Goal: Task Accomplishment & Management: Use online tool/utility

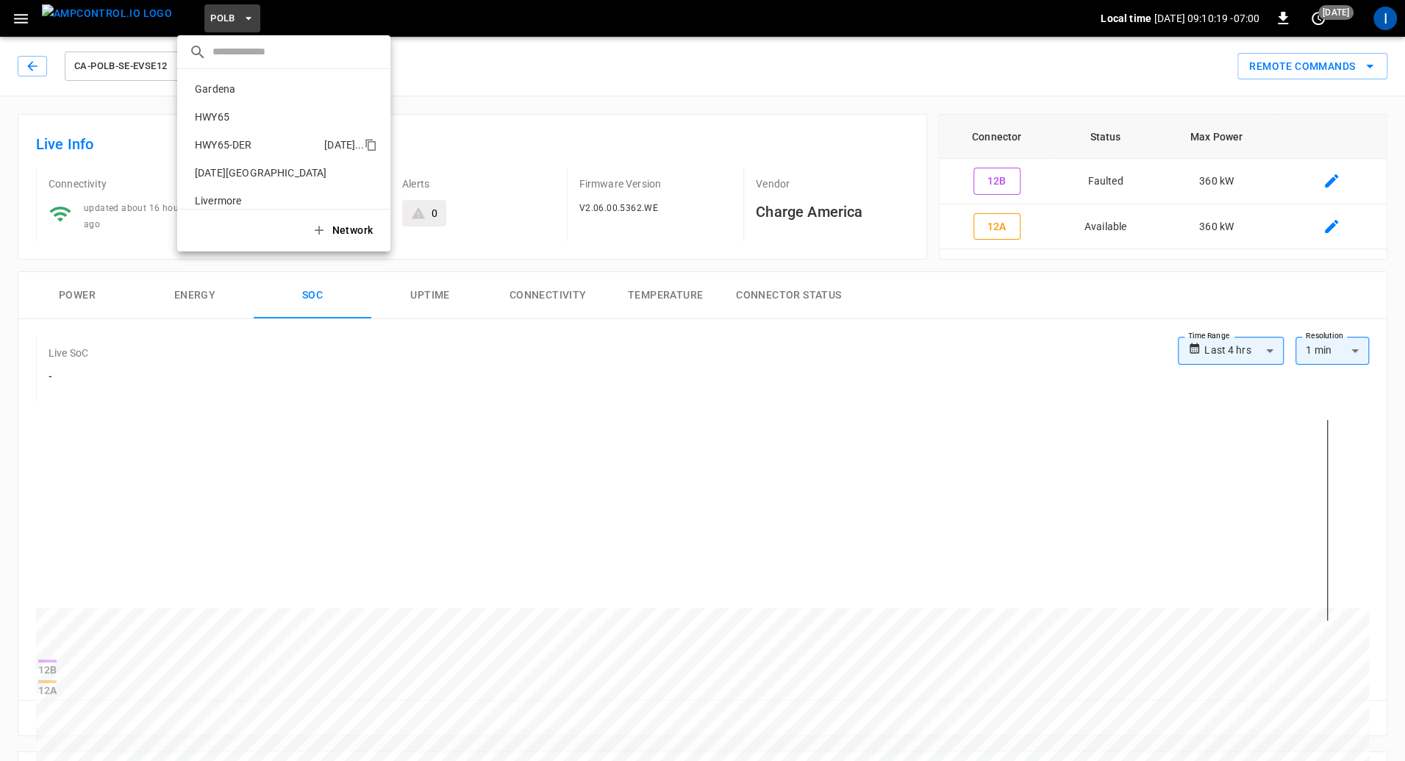
click at [242, 139] on p "HWY65-DER" at bounding box center [256, 144] width 135 height 15
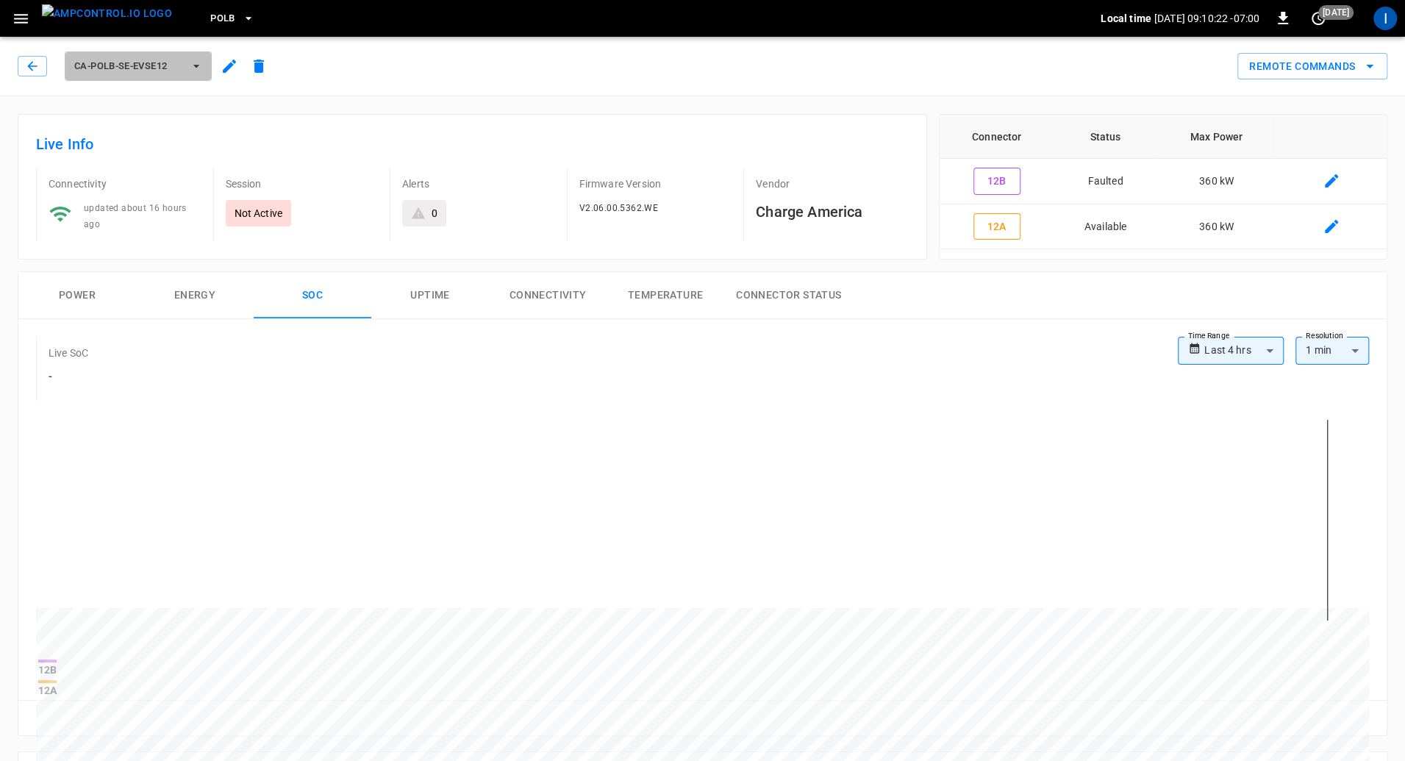
click at [175, 68] on span "ca-polb-se-evse12" at bounding box center [128, 66] width 109 height 17
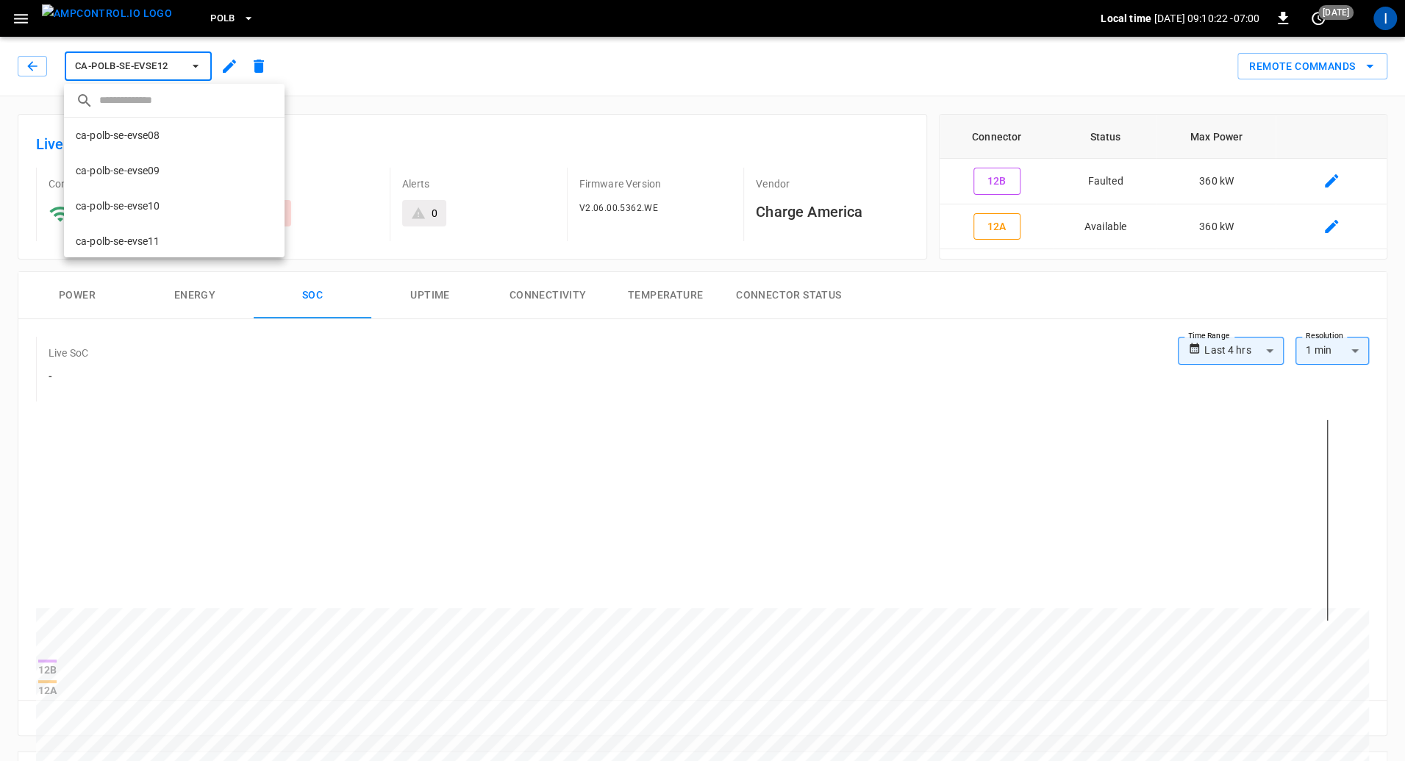
scroll to position [131, 0]
click at [217, 14] on div at bounding box center [702, 380] width 1405 height 761
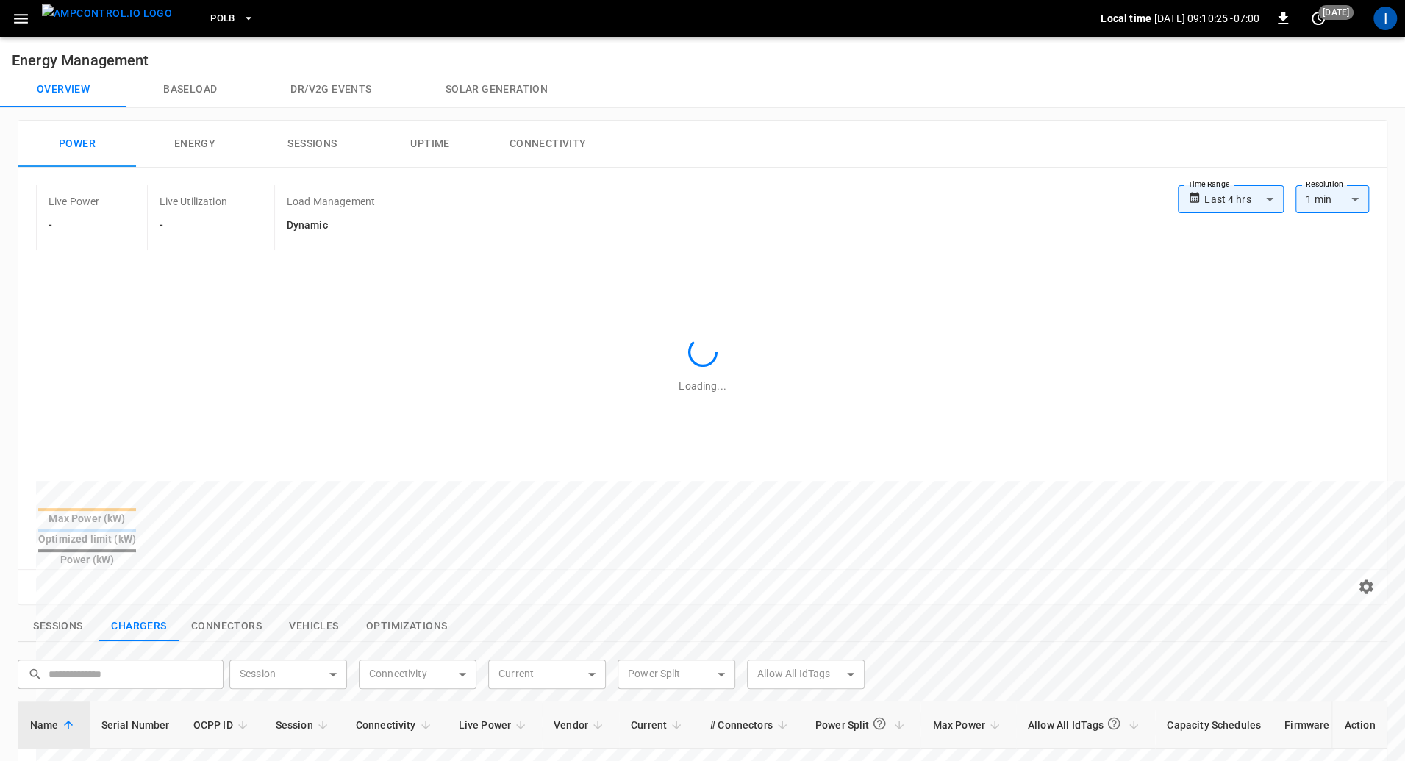
scroll to position [232, 0]
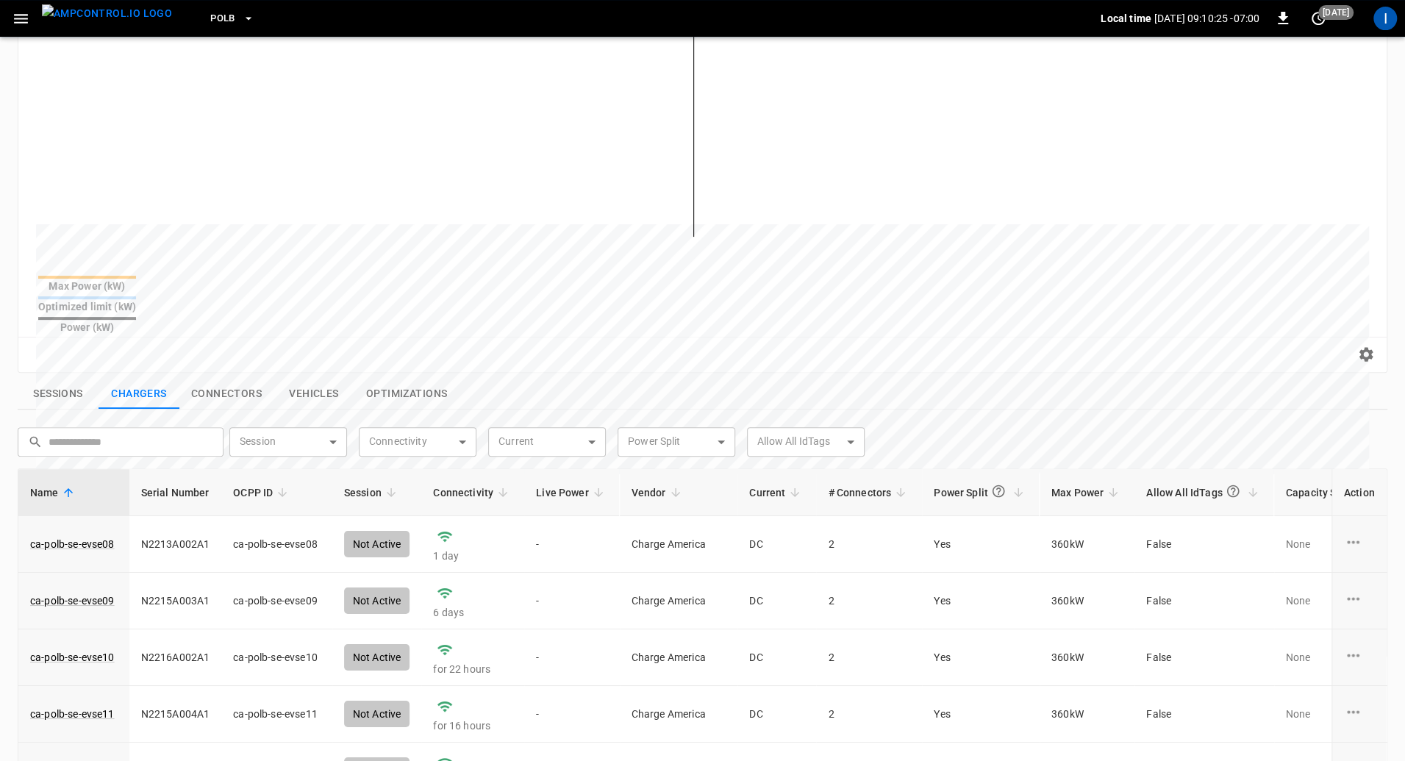
click at [210, 25] on span "PoLB" at bounding box center [222, 18] width 25 height 17
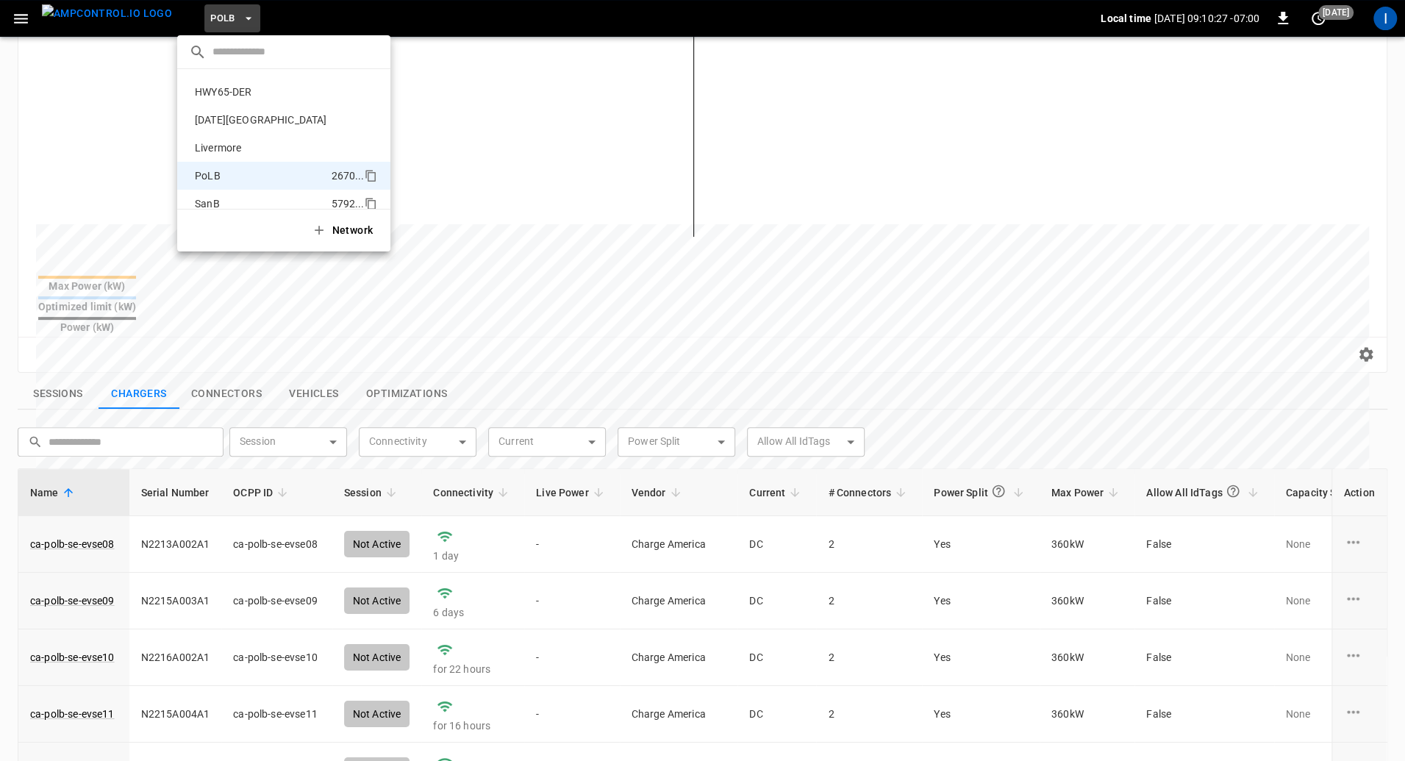
scroll to position [0, 0]
click at [232, 146] on p "HWY65-DER" at bounding box center [256, 144] width 135 height 15
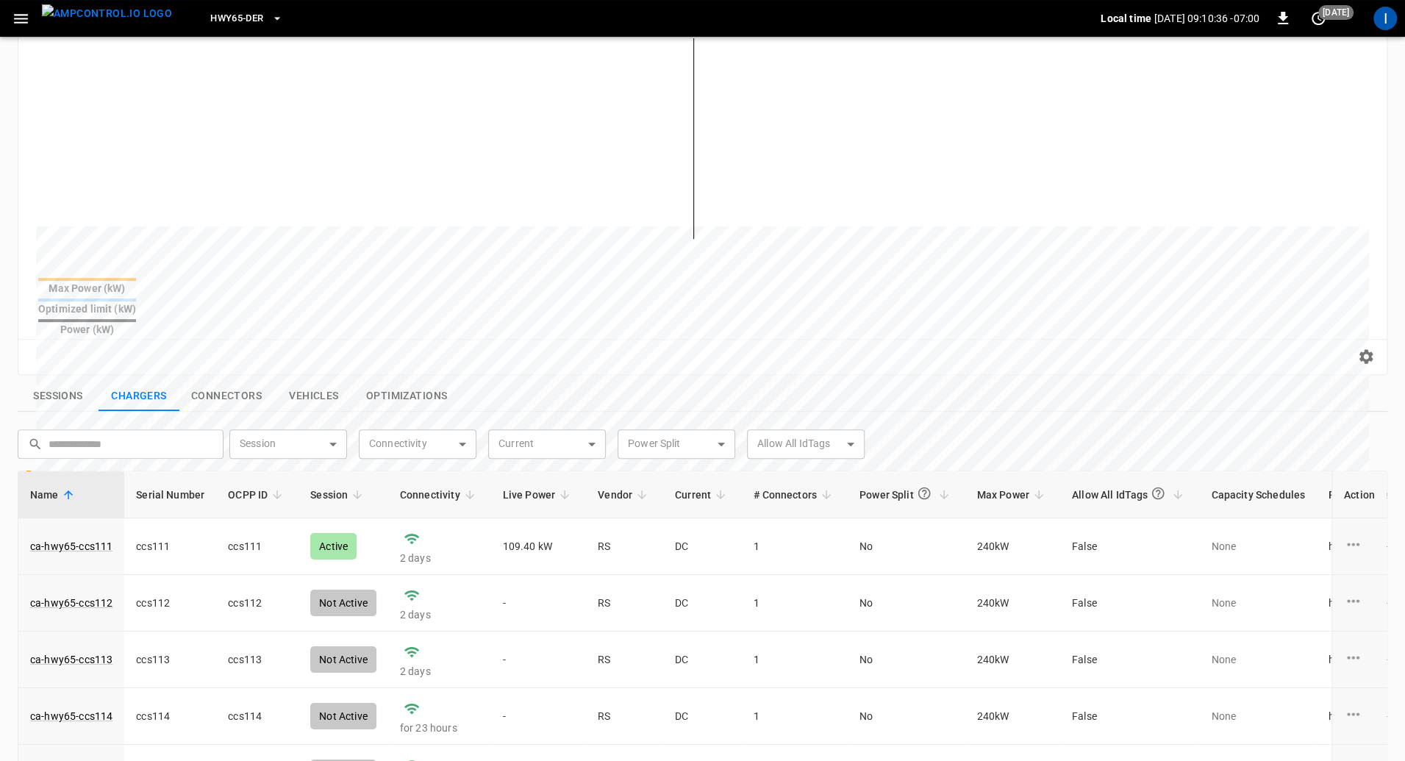
scroll to position [257, 0]
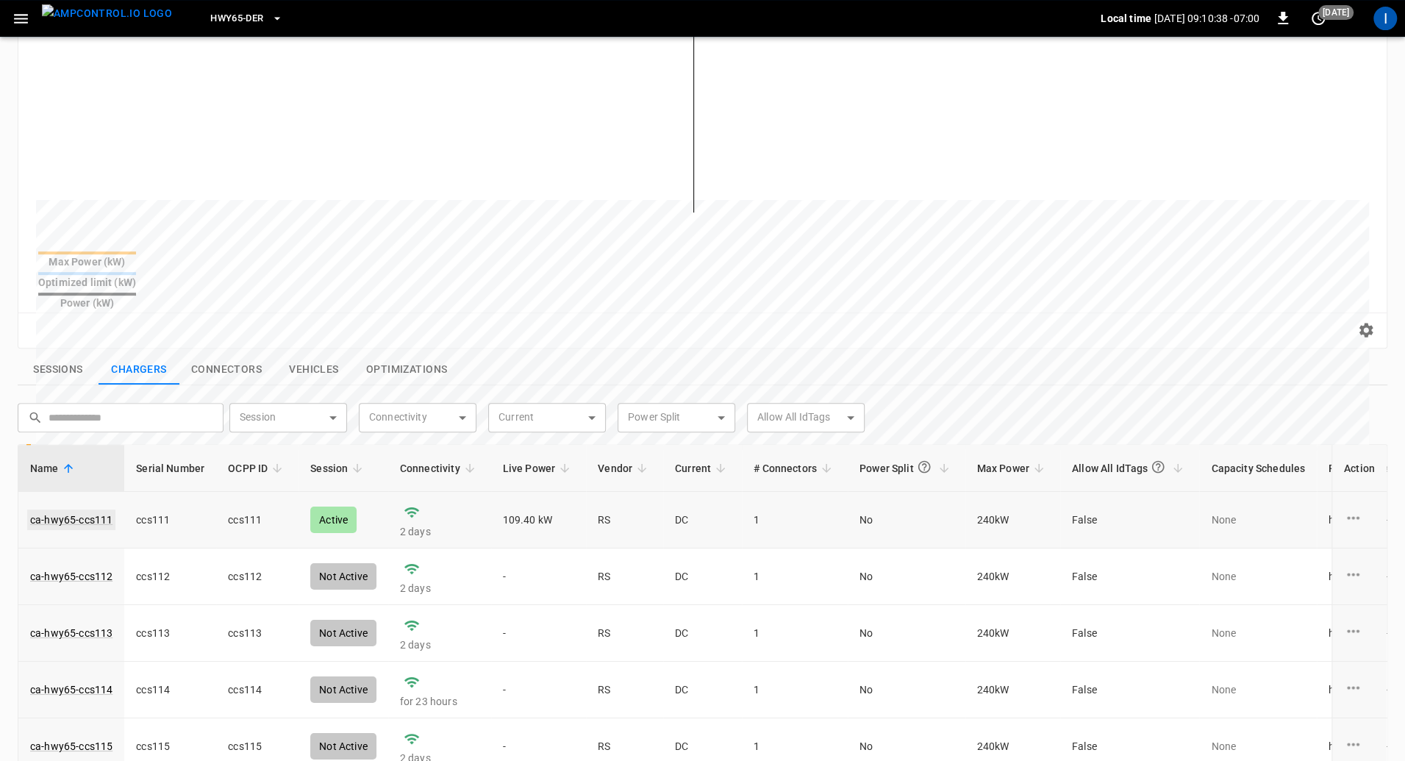
click at [71, 509] on link "ca-hwy65-ccs111" at bounding box center [71, 519] width 88 height 21
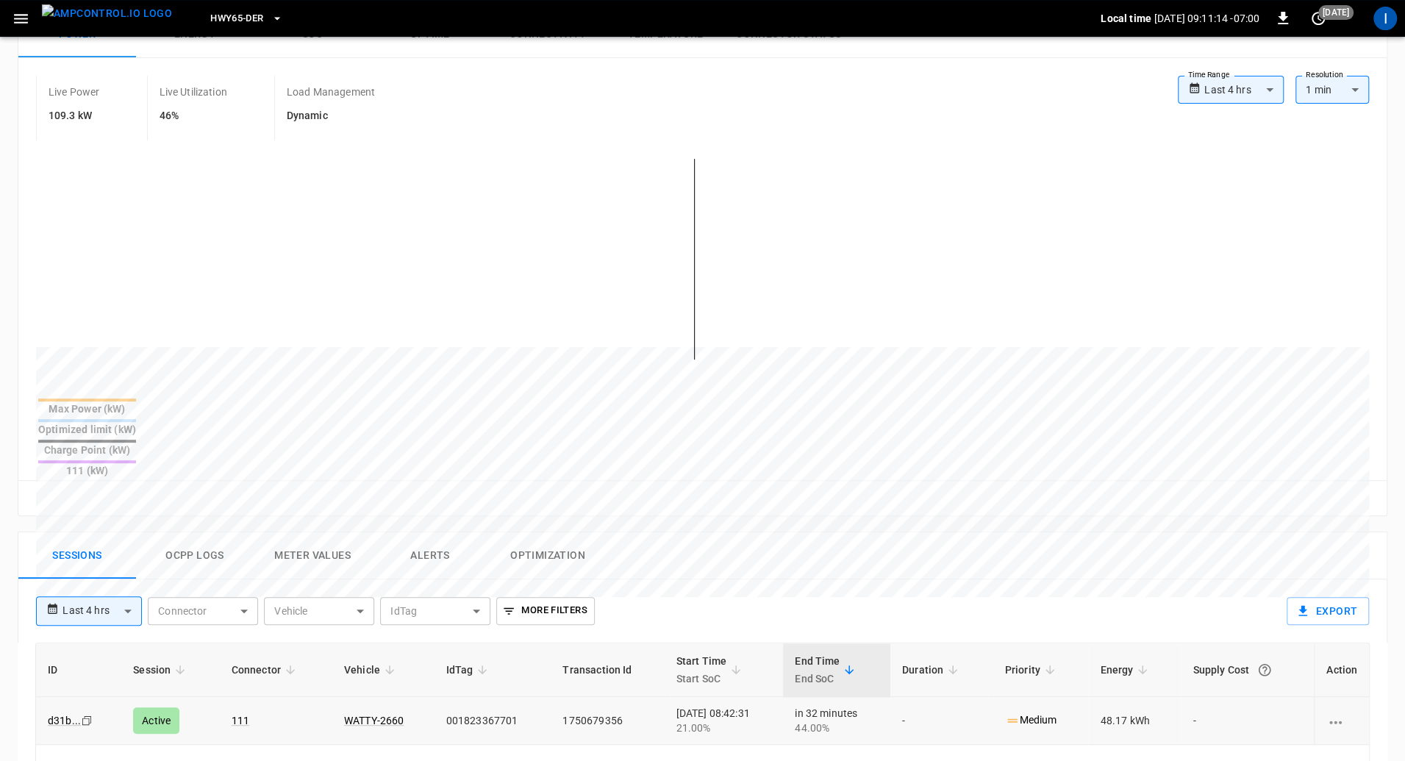
scroll to position [260, 0]
click at [65, 708] on link "d31b ..." at bounding box center [64, 717] width 39 height 18
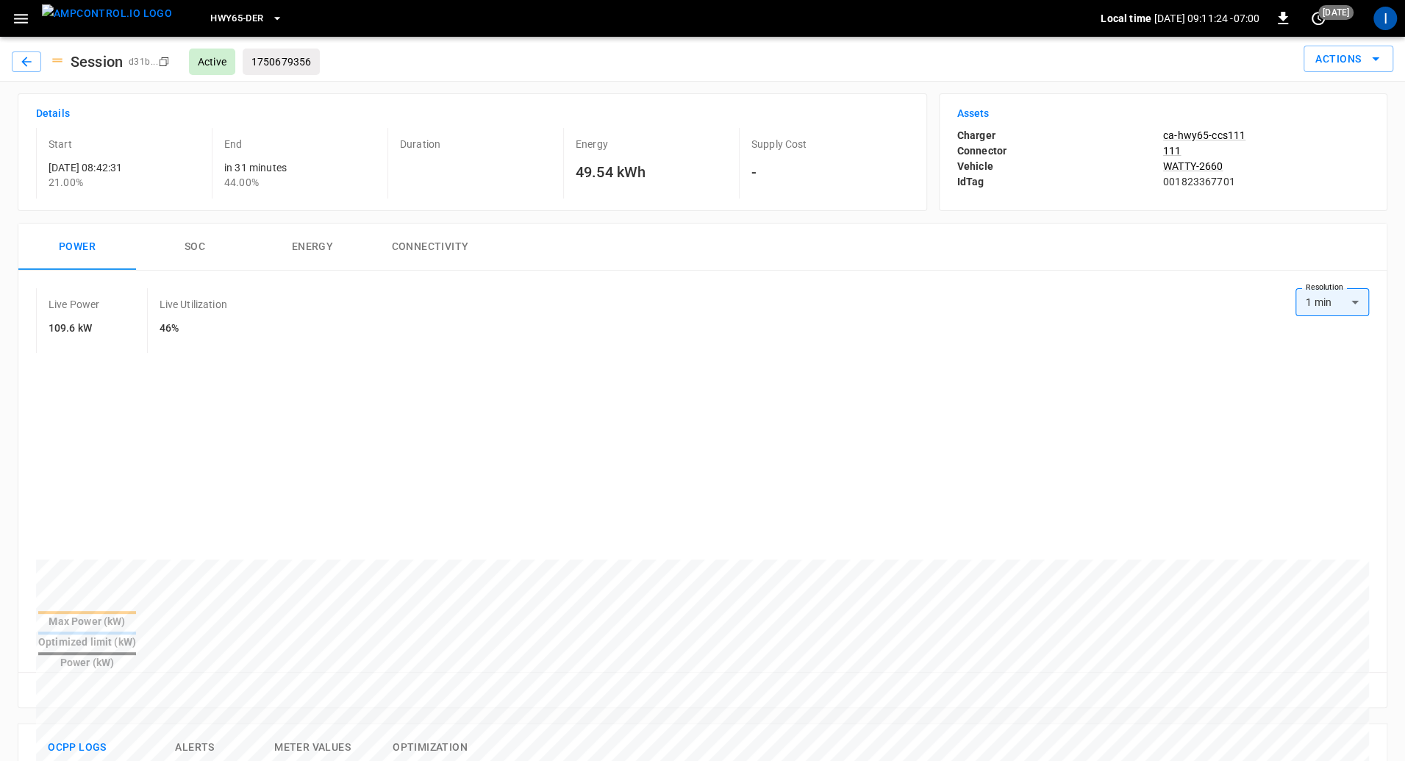
click at [206, 239] on button "SOC" at bounding box center [195, 246] width 118 height 47
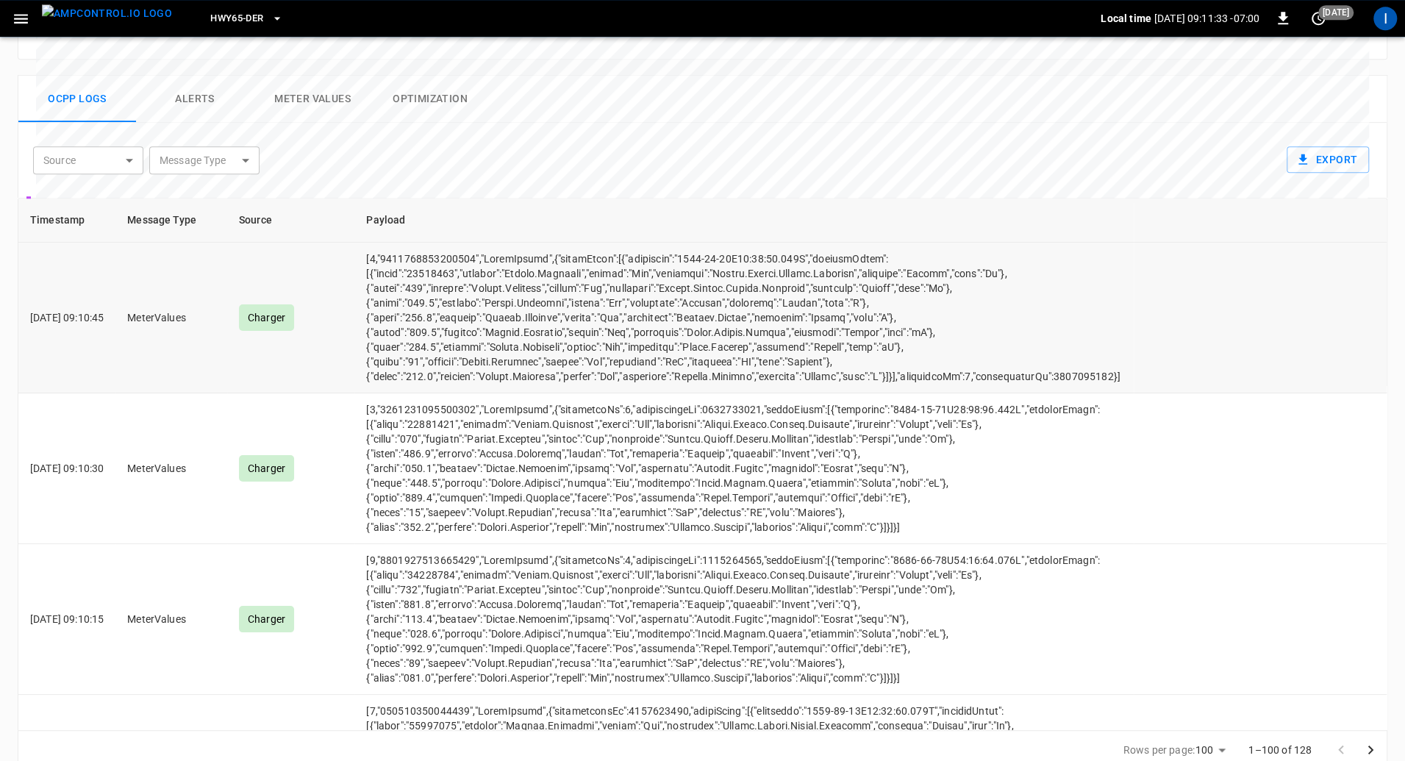
scroll to position [637, 0]
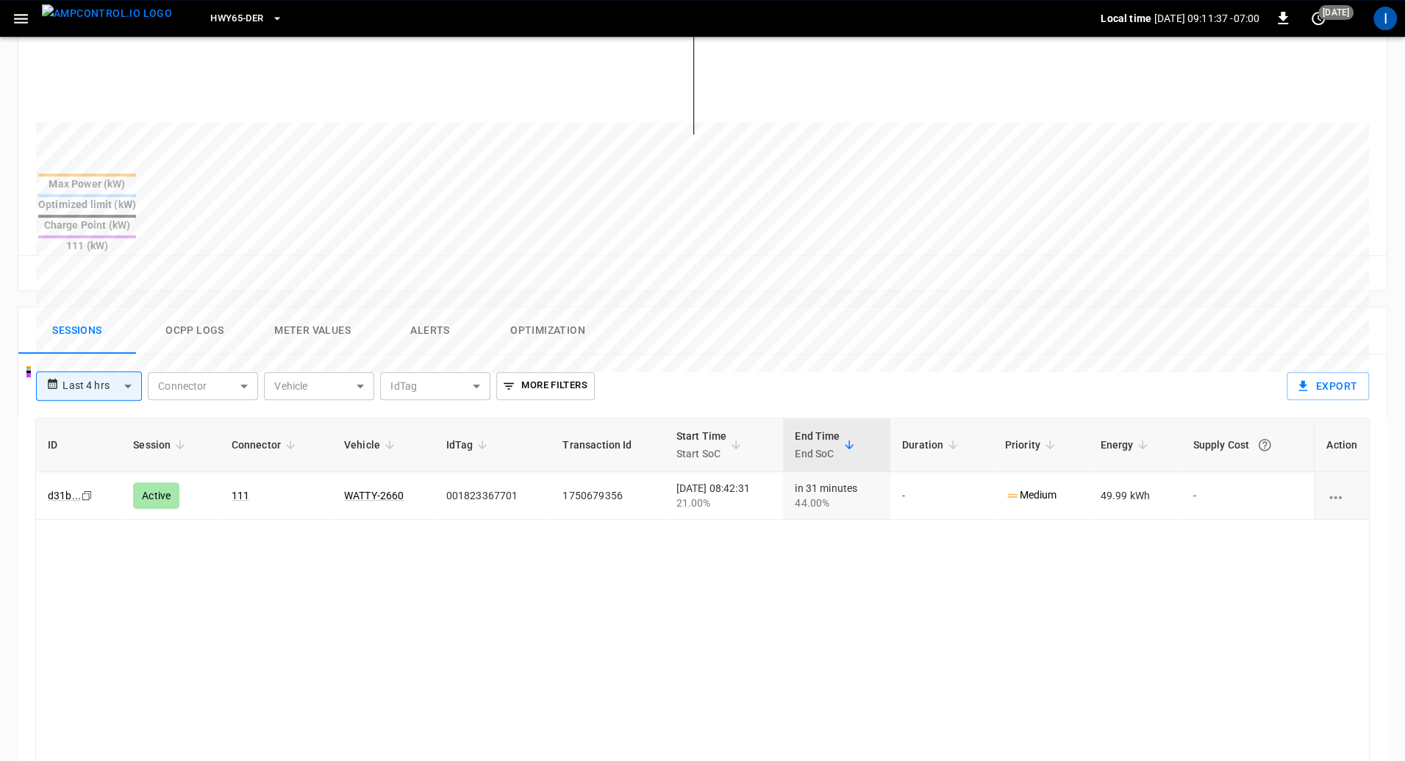
scroll to position [482, 0]
click at [67, 485] on link "d31b ..." at bounding box center [64, 494] width 39 height 18
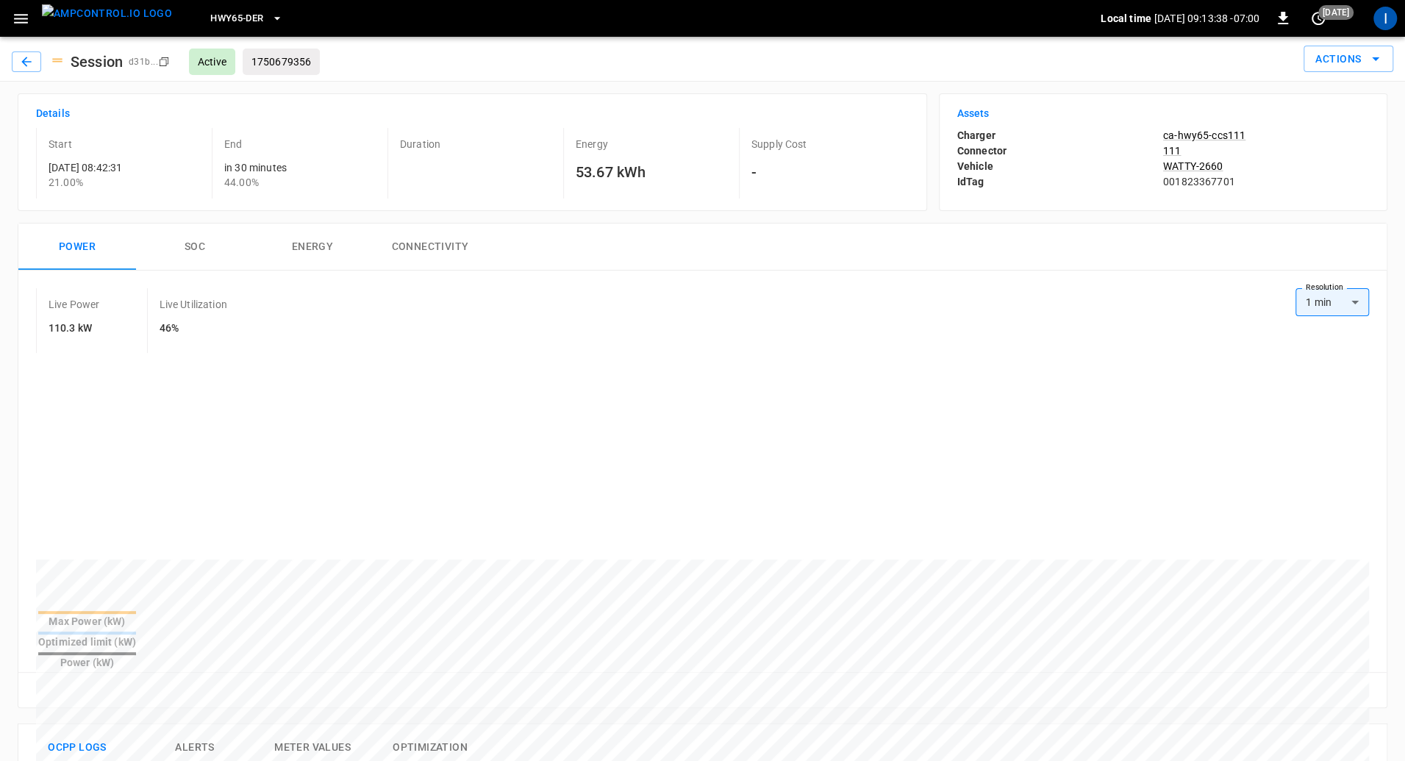
click at [202, 241] on button "SOC" at bounding box center [195, 246] width 118 height 47
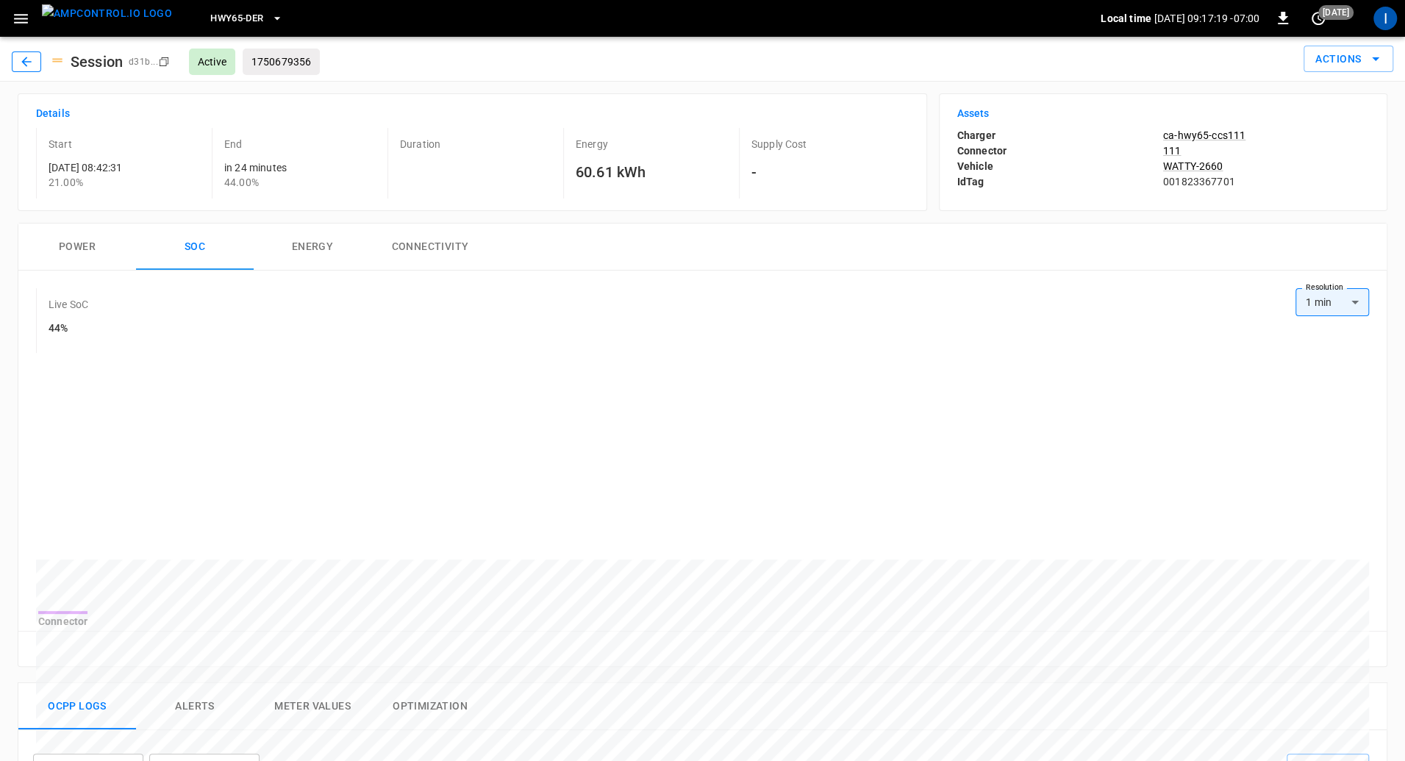
click at [36, 56] on button "button" at bounding box center [26, 61] width 29 height 21
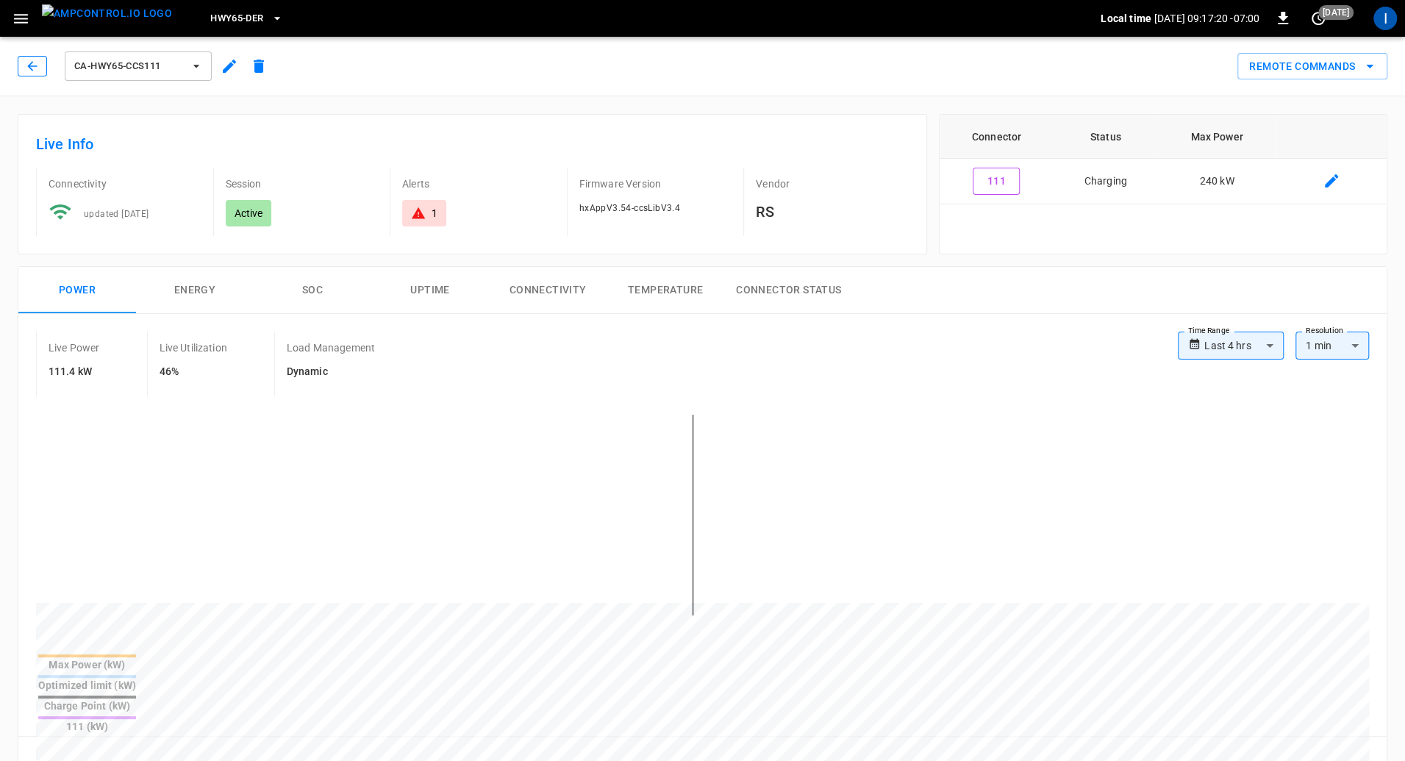
click at [39, 66] on icon "button" at bounding box center [32, 66] width 15 height 15
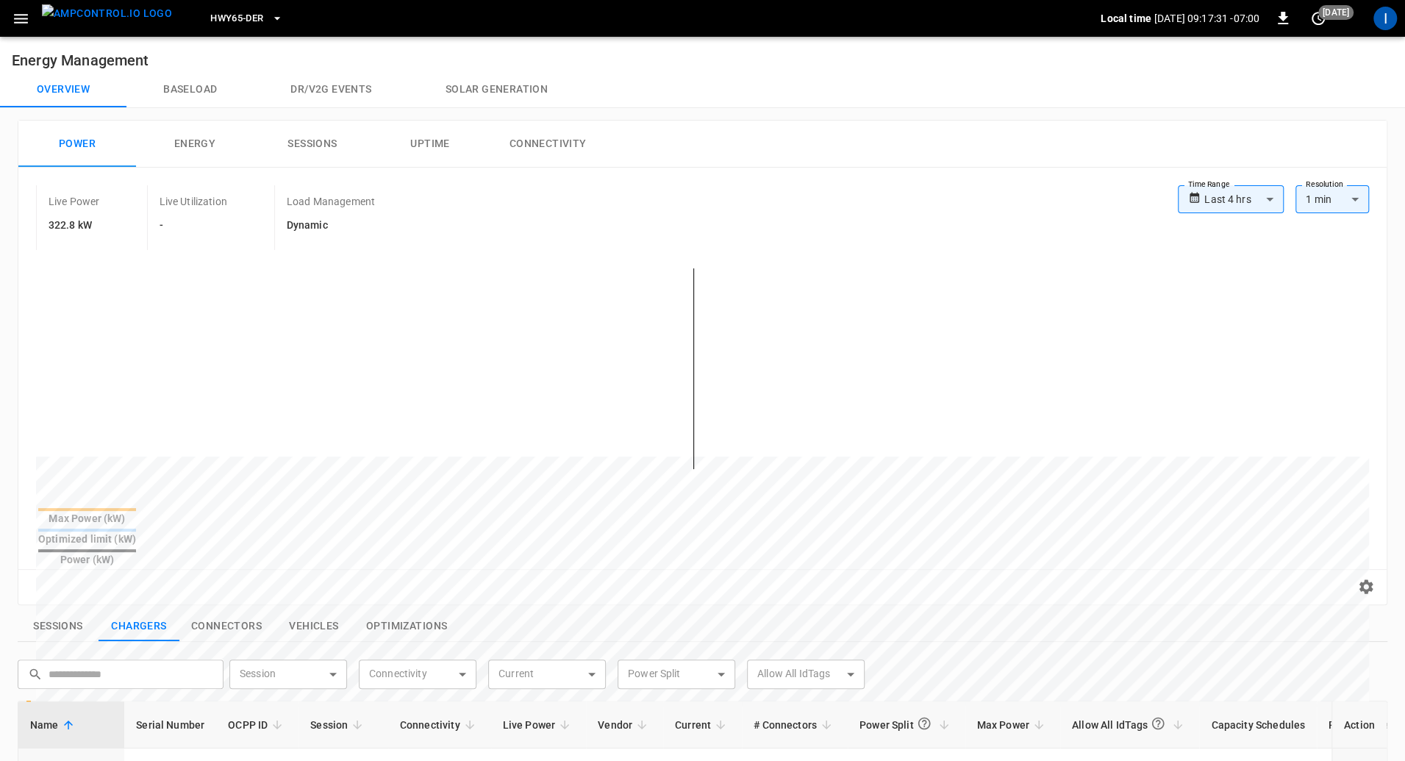
click at [21, 16] on icon "button" at bounding box center [21, 19] width 18 height 18
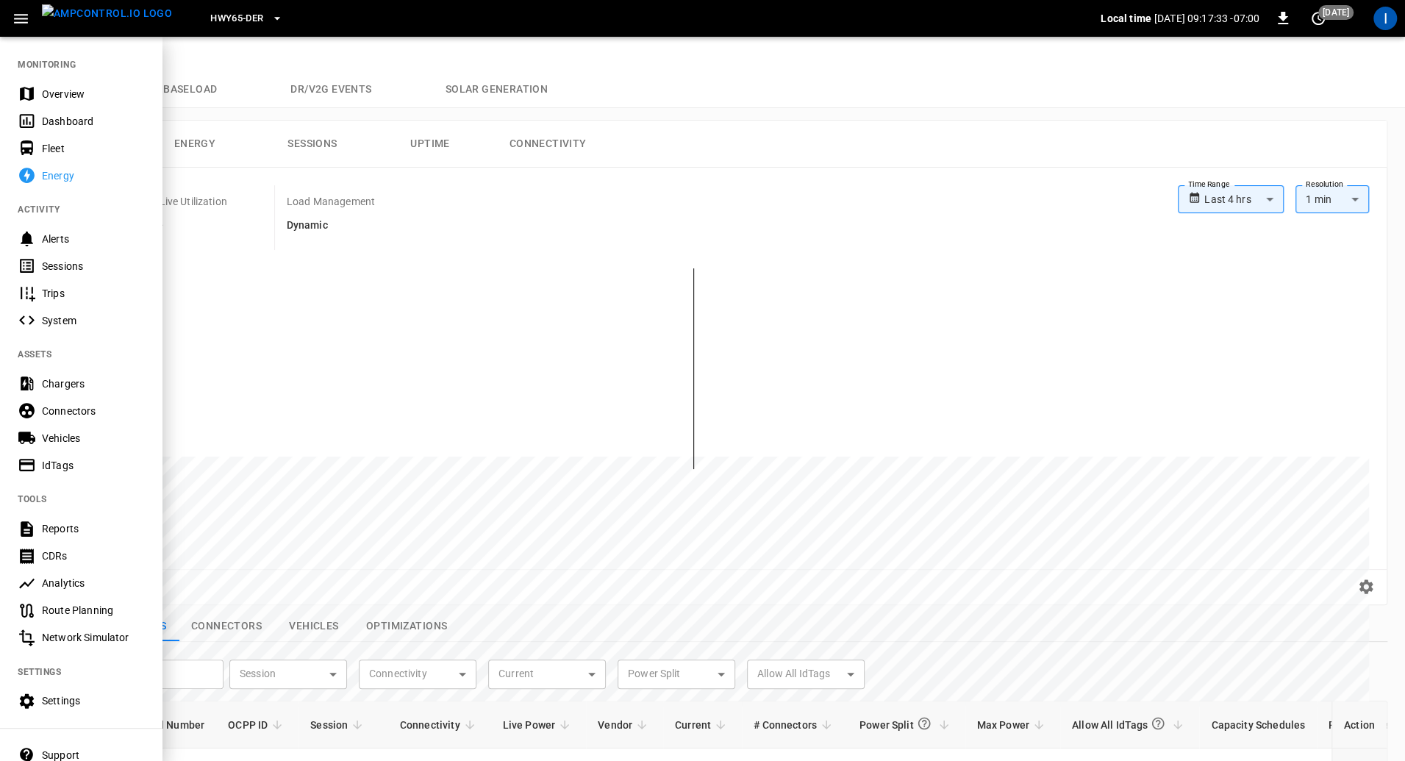
click at [87, 116] on div "Dashboard" at bounding box center [93, 121] width 102 height 15
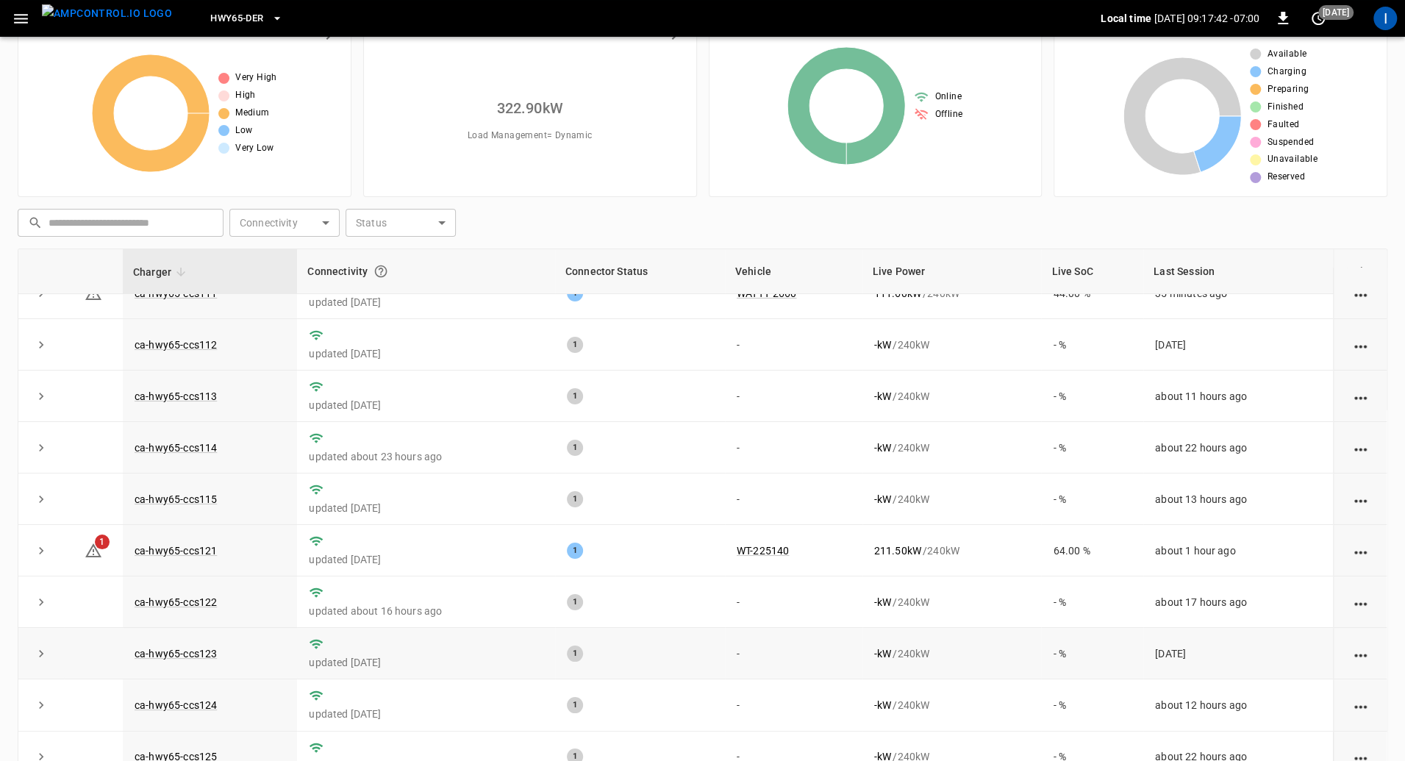
scroll to position [28, 0]
click at [185, 548] on link "ca-hwy65-ccs121" at bounding box center [176, 549] width 88 height 18
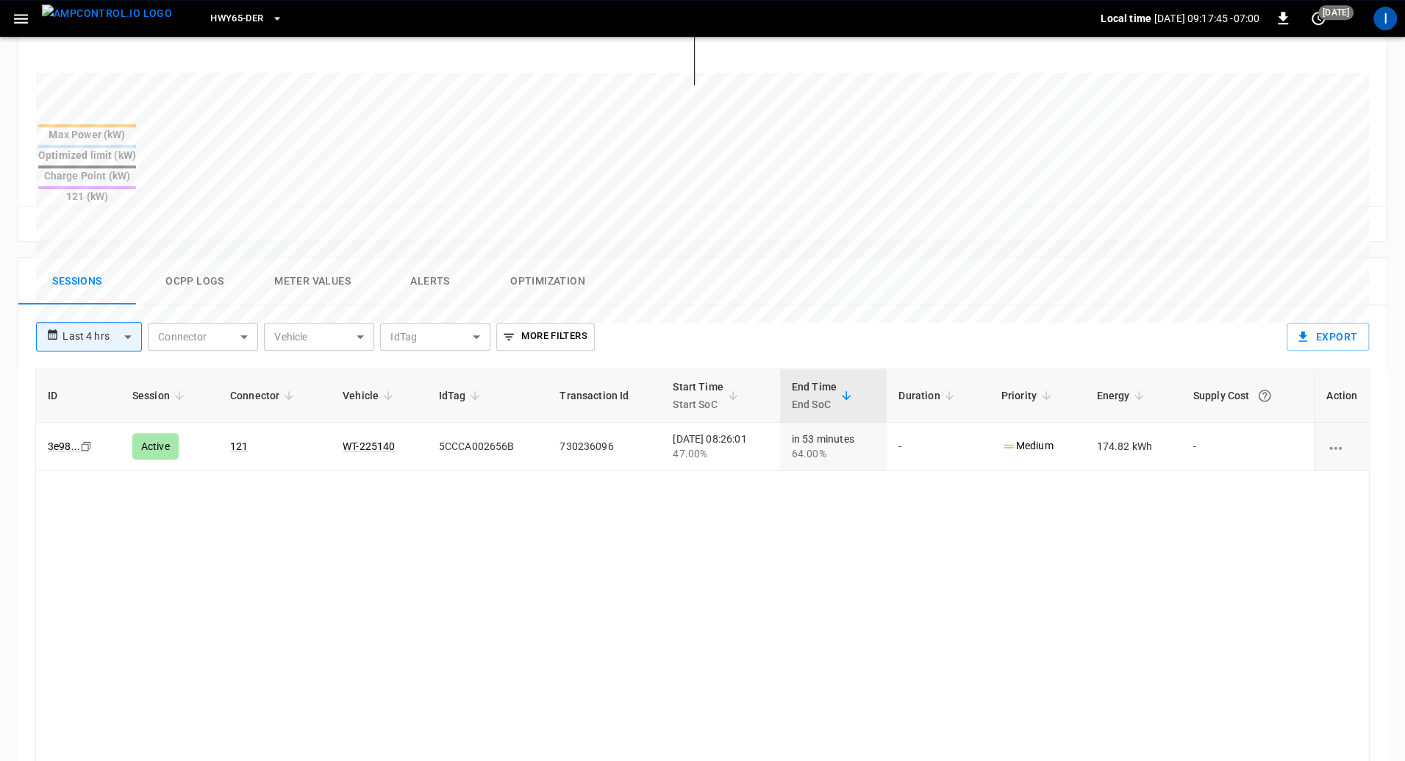
scroll to position [612, 0]
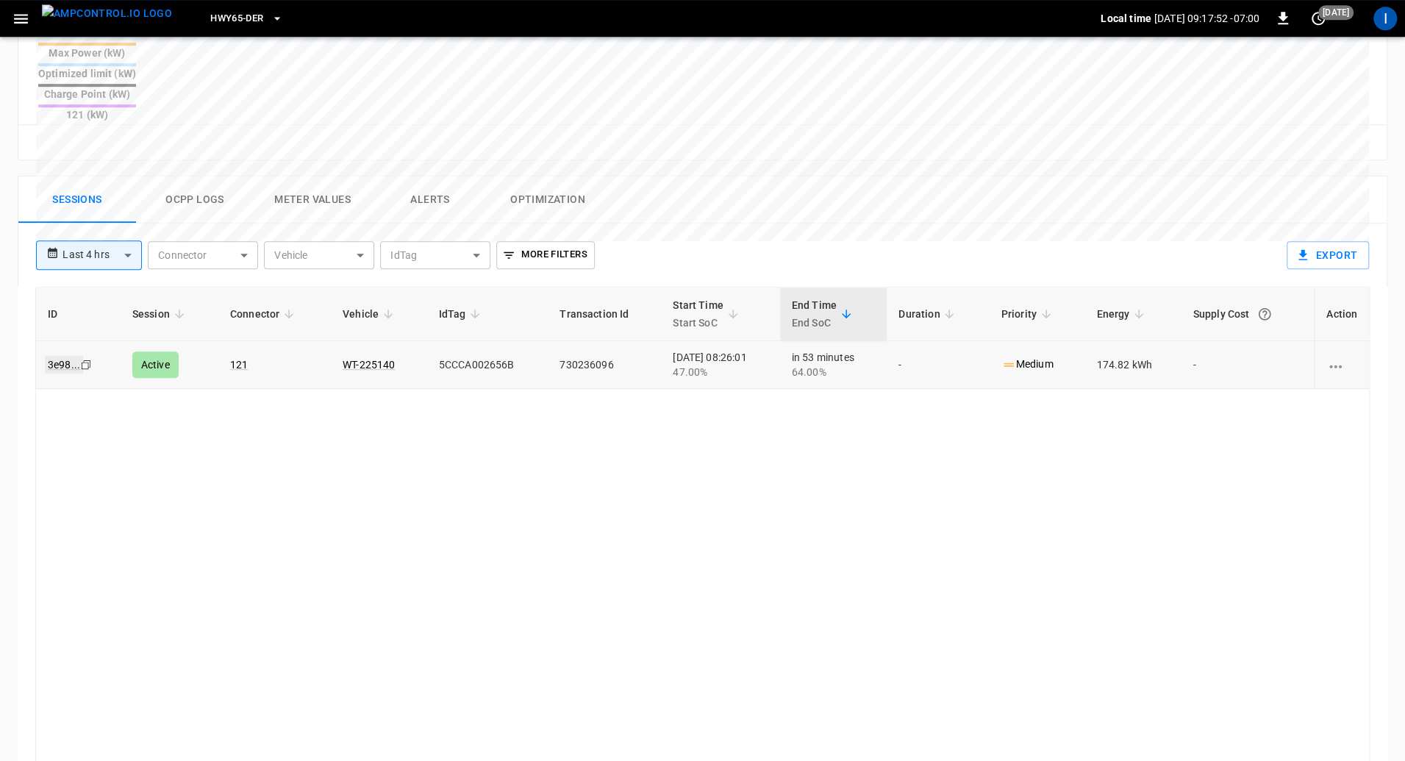
click at [71, 356] on link "3e98 ..." at bounding box center [64, 365] width 38 height 18
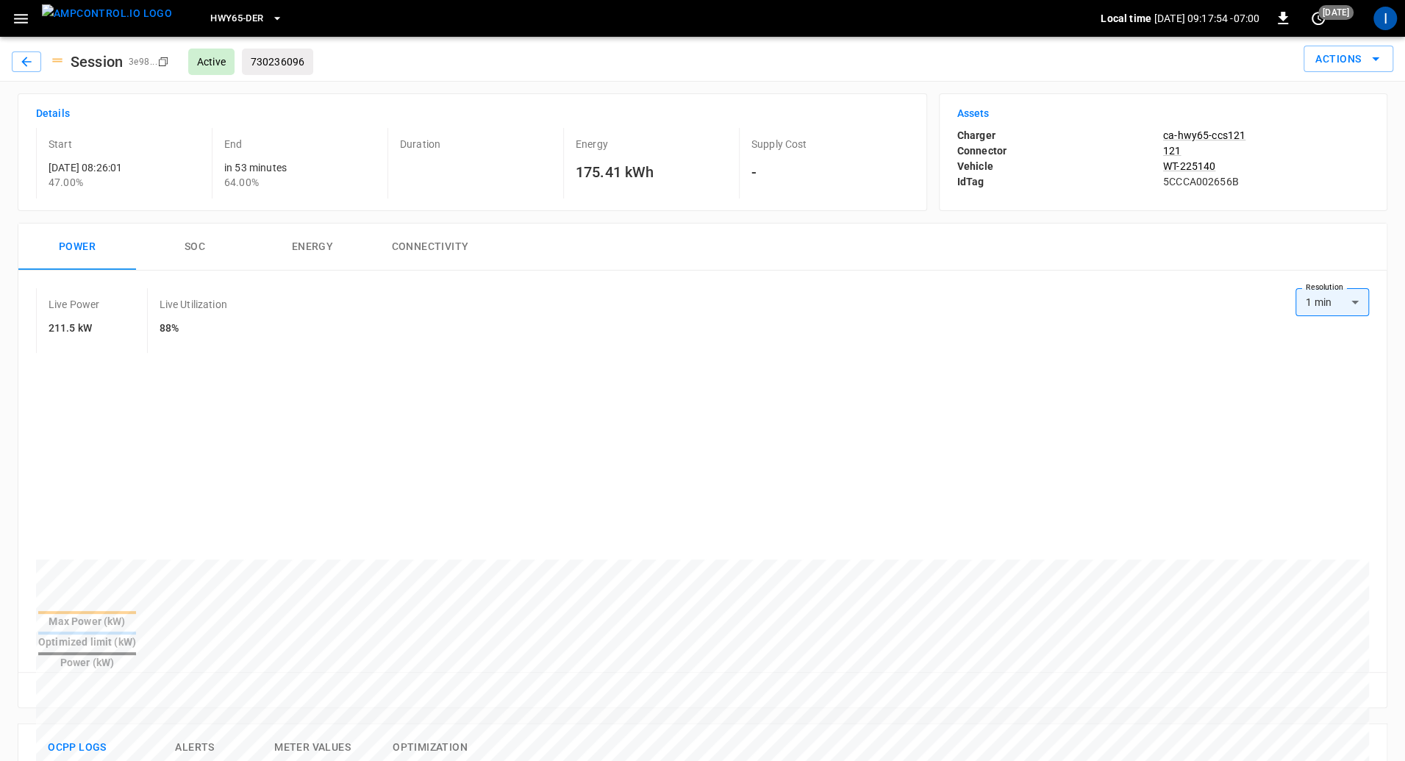
click at [189, 238] on button "SOC" at bounding box center [195, 246] width 118 height 47
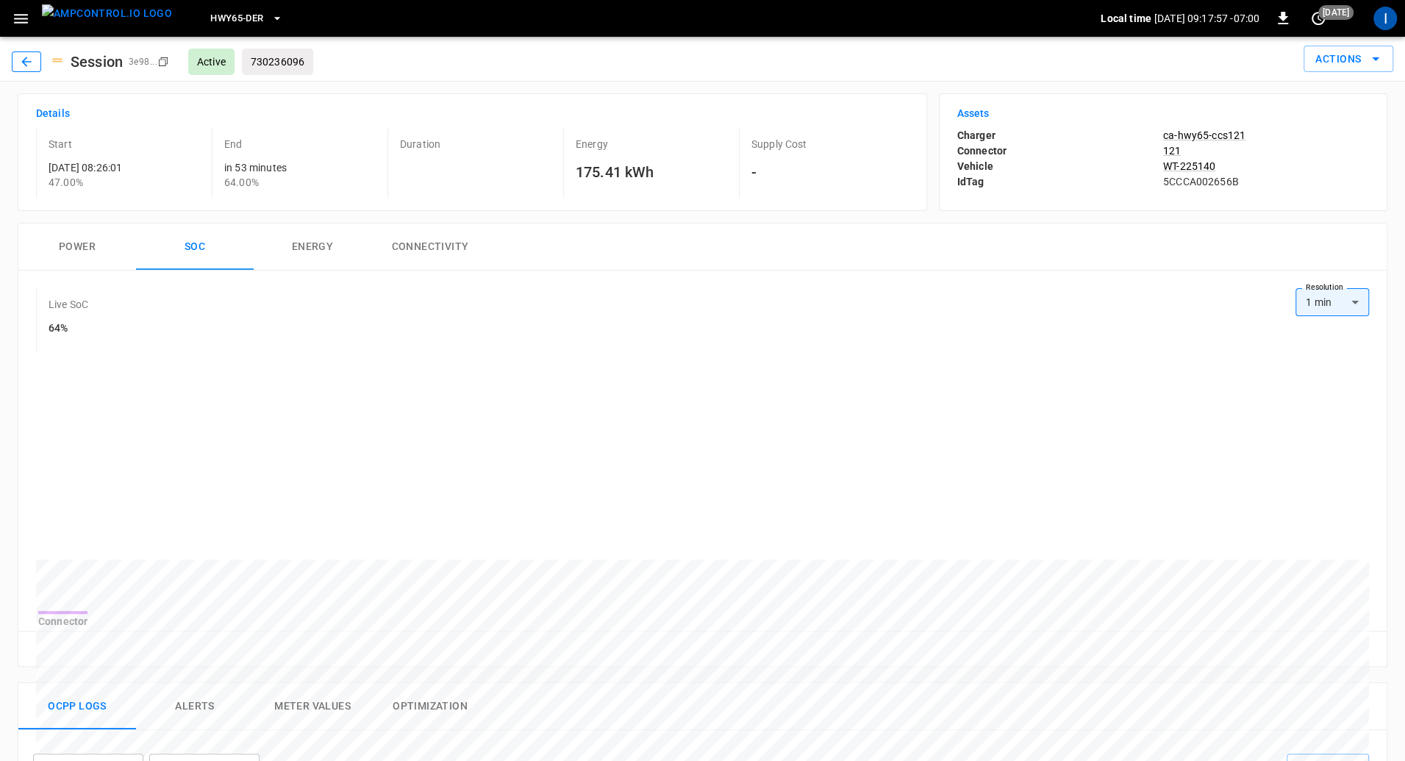
click at [29, 65] on icon "button" at bounding box center [26, 61] width 15 height 15
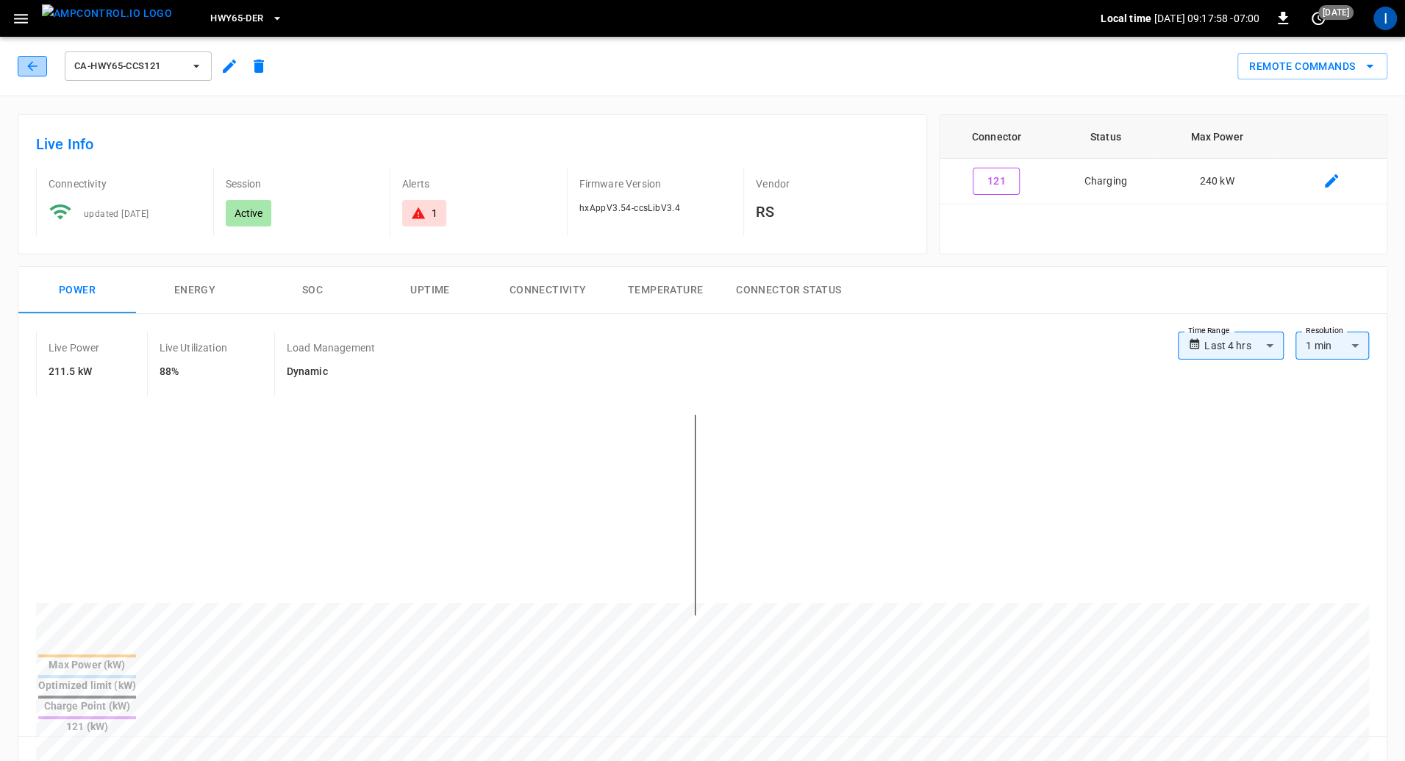
click at [37, 67] on icon "button" at bounding box center [32, 66] width 15 height 15
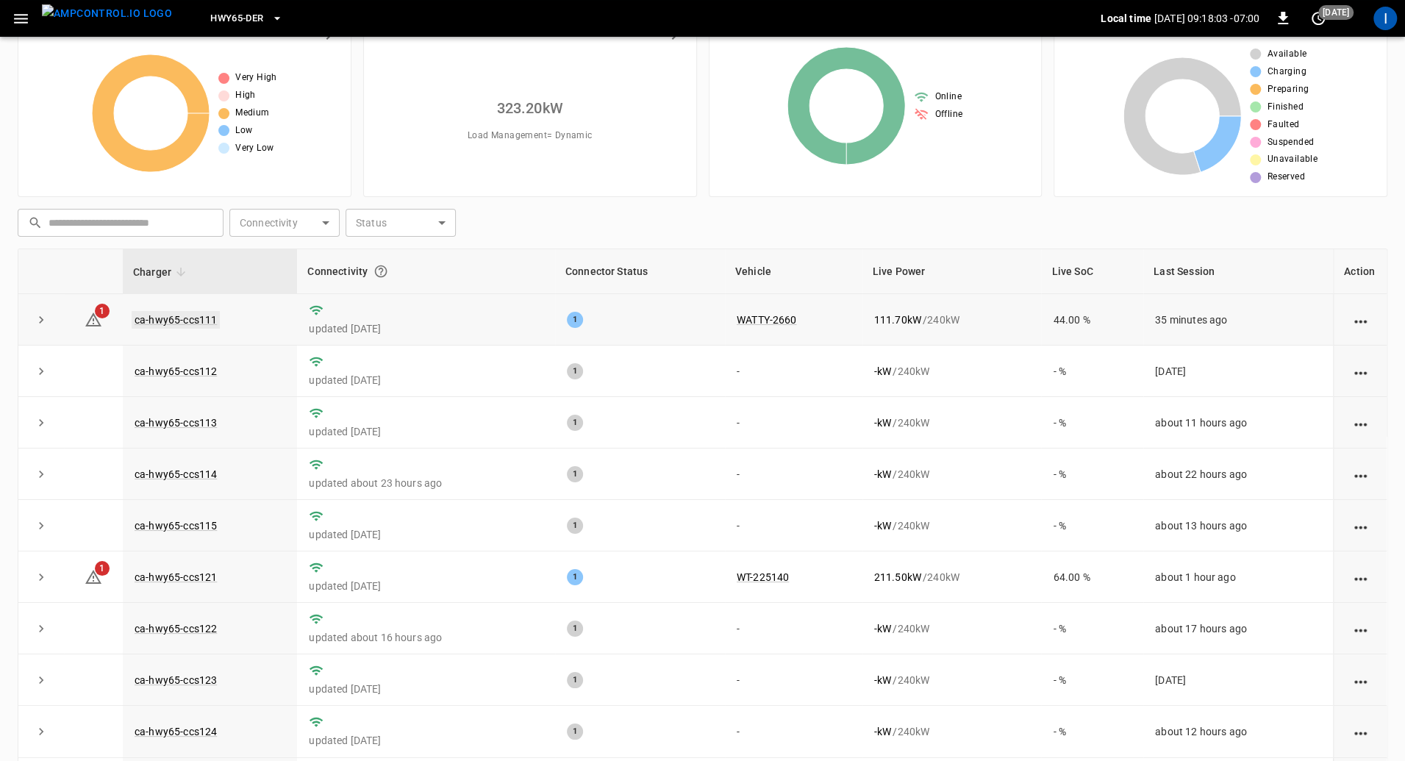
click at [177, 315] on link "ca-hwy65-ccs111" at bounding box center [176, 320] width 88 height 18
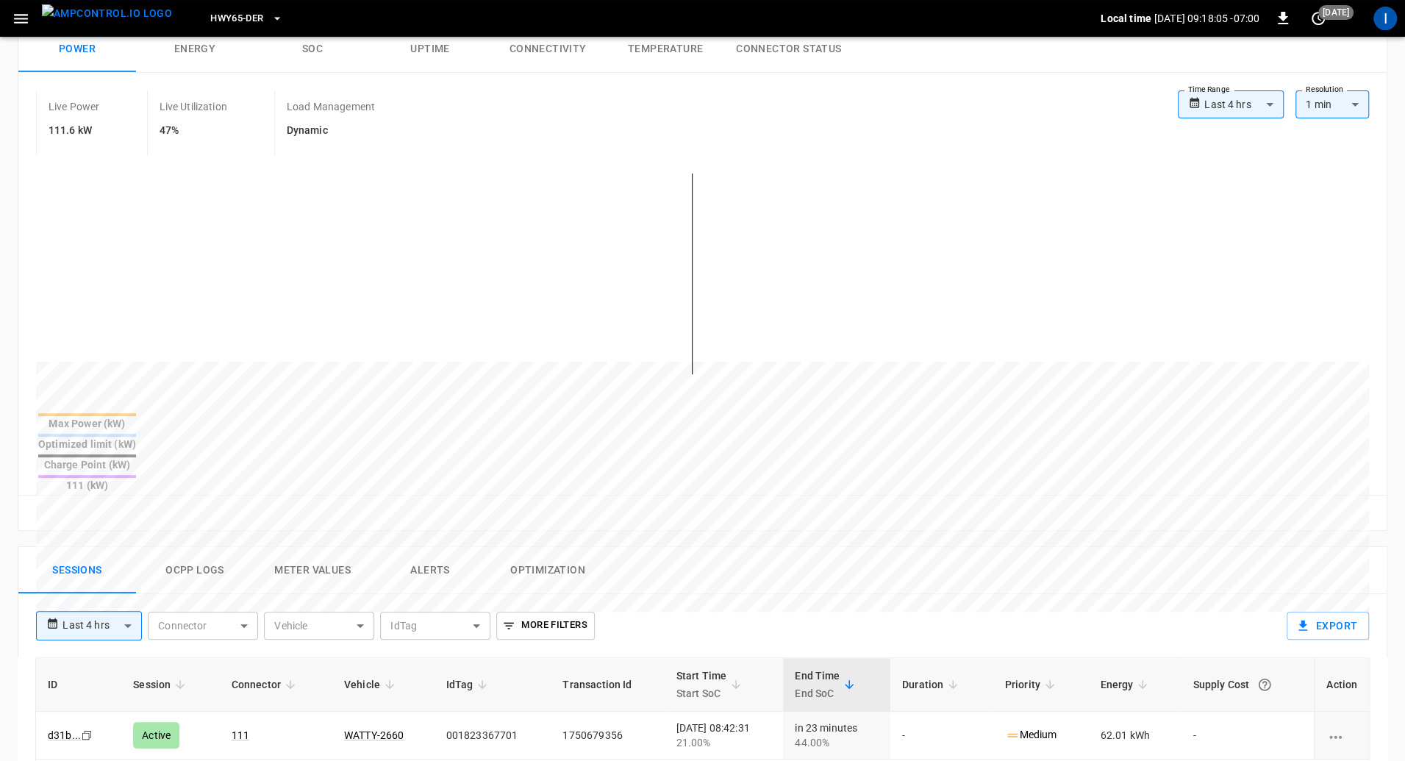
scroll to position [268, 0]
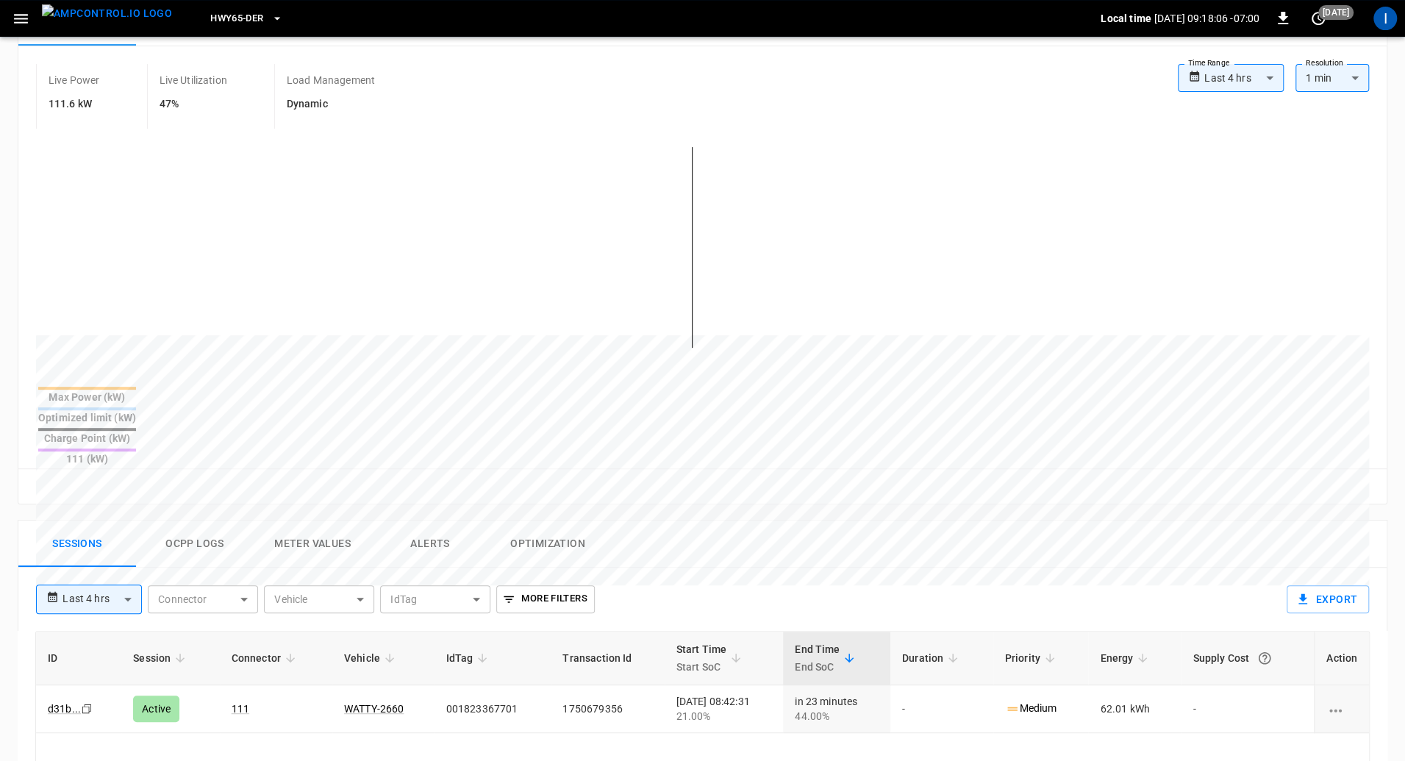
click at [418, 520] on button "Alerts" at bounding box center [430, 543] width 118 height 47
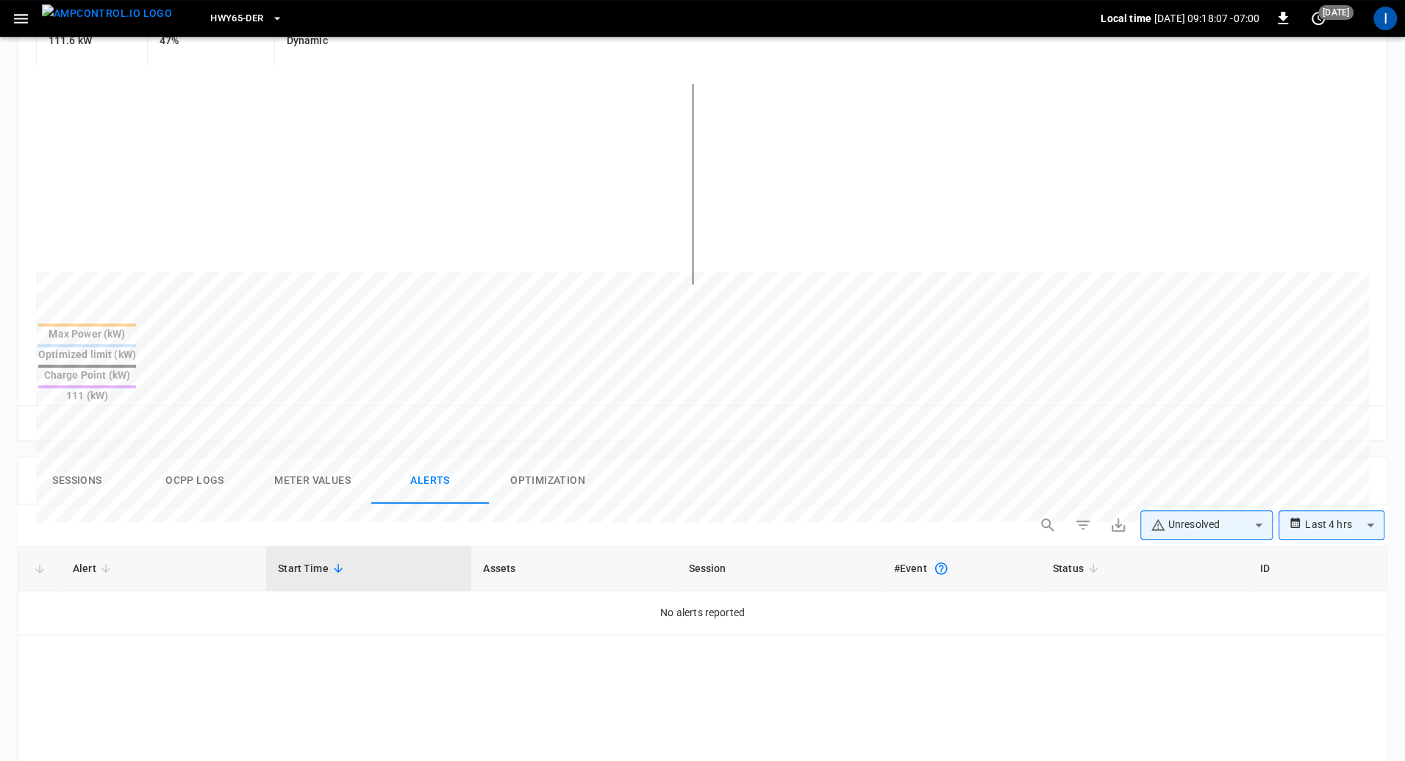
scroll to position [424, 0]
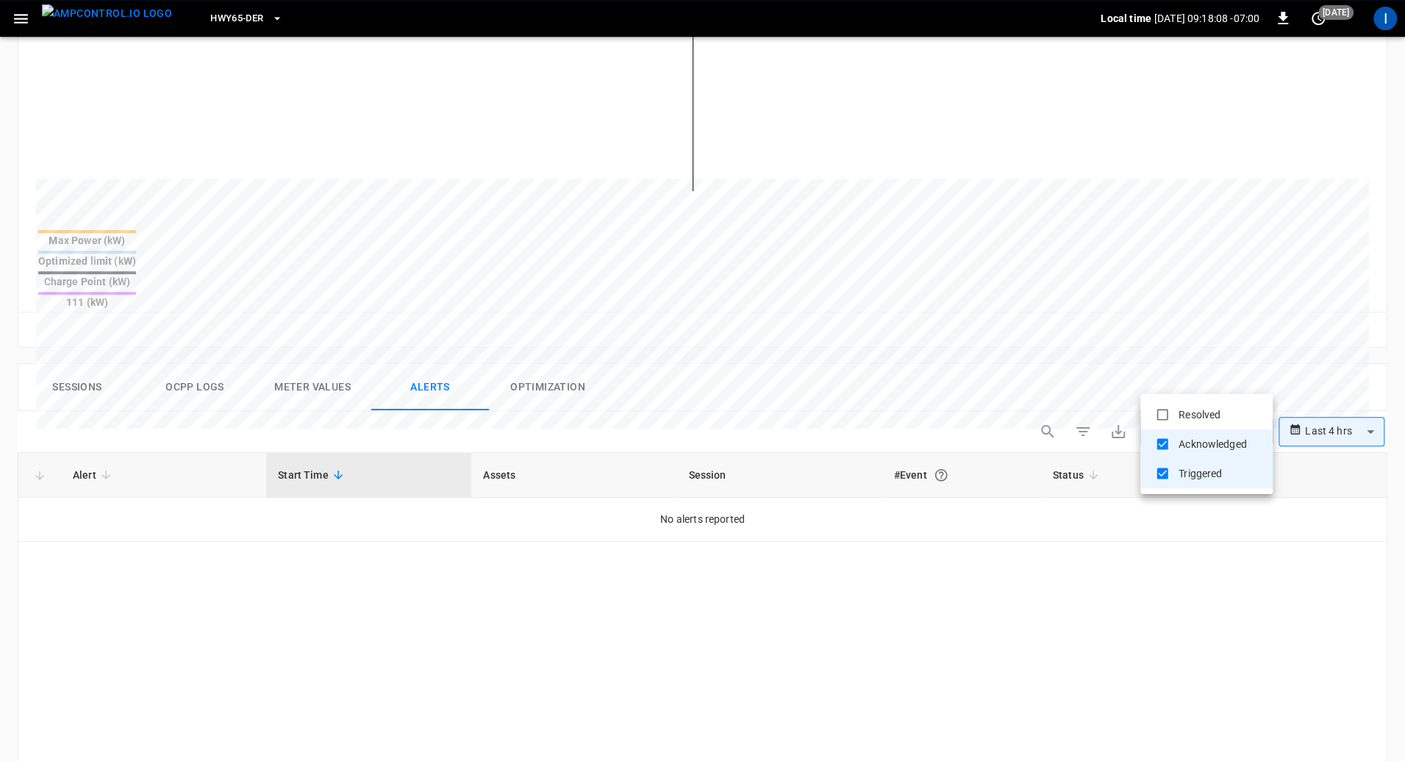
click at [1204, 374] on body "**********" at bounding box center [702, 341] width 1405 height 1530
click at [1182, 406] on li "Resolved" at bounding box center [1206, 414] width 132 height 29
type input "**********"
click at [1002, 562] on div at bounding box center [702, 380] width 1405 height 761
click at [79, 364] on button "Sessions" at bounding box center [77, 387] width 118 height 47
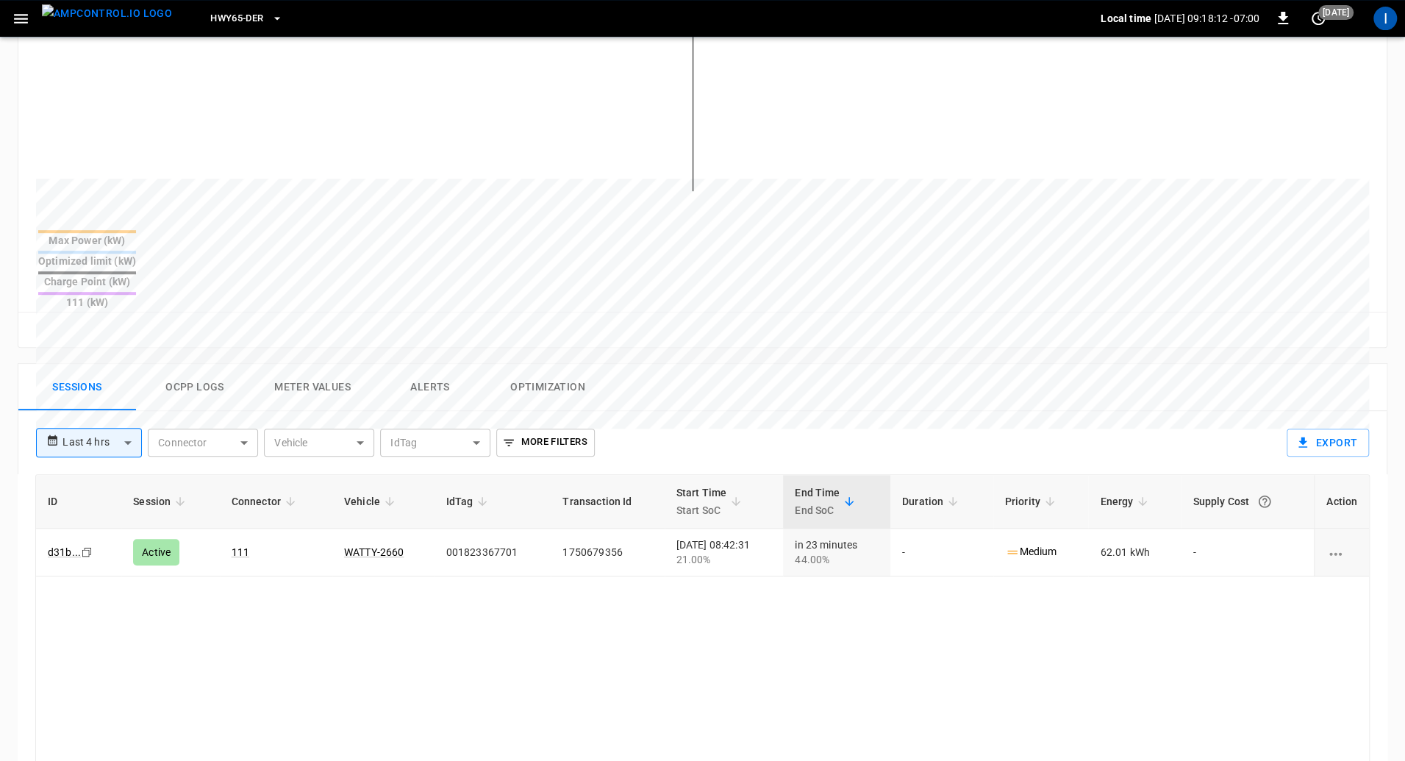
scroll to position [0, 0]
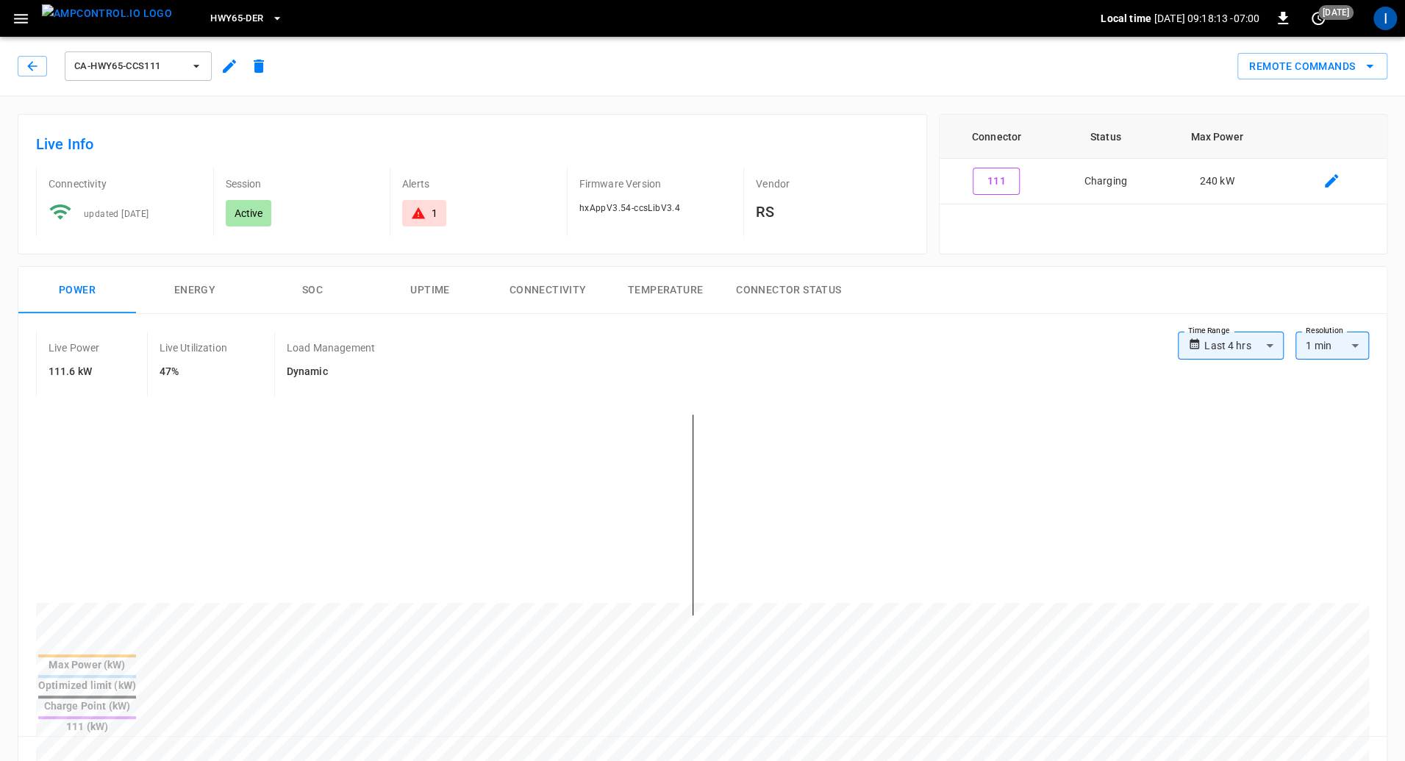
click at [433, 214] on div "1" at bounding box center [435, 213] width 6 height 15
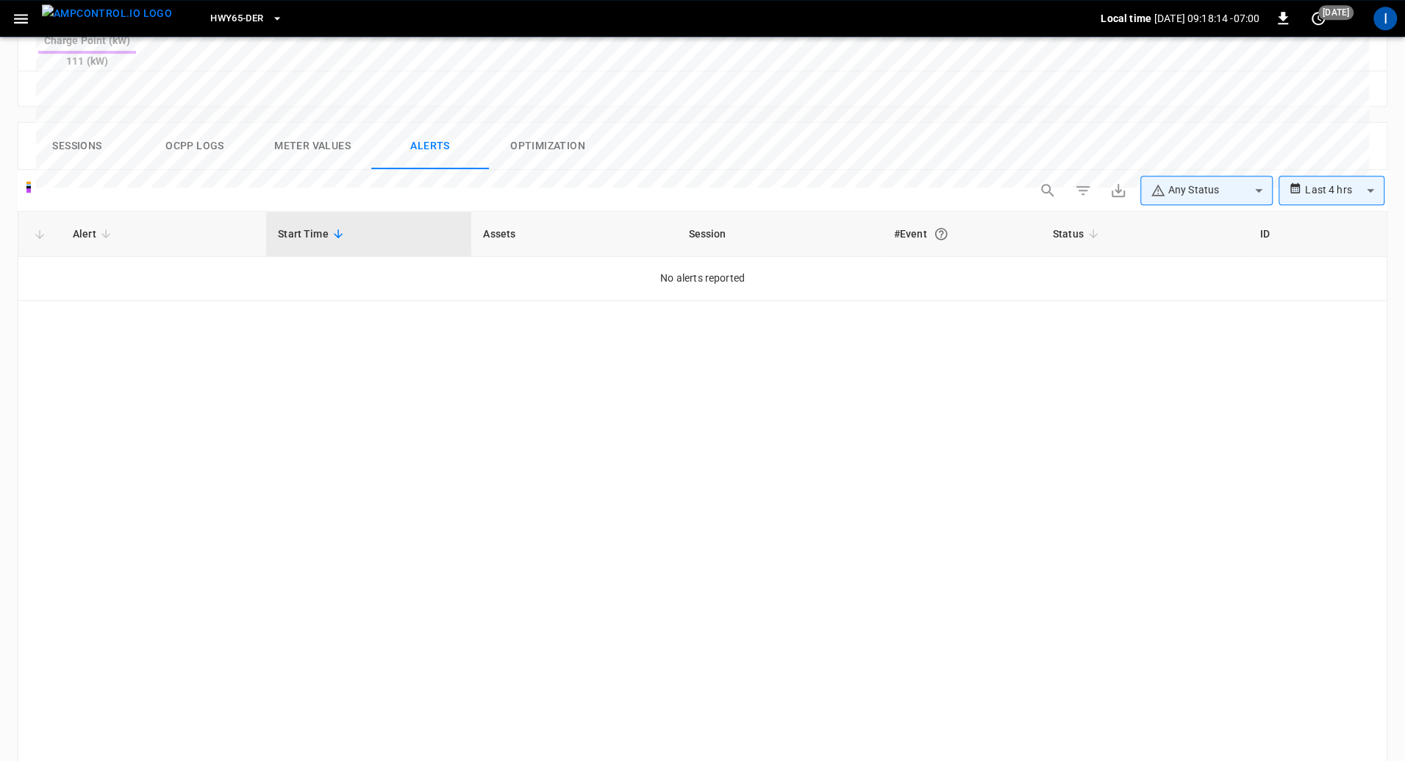
scroll to position [675, 0]
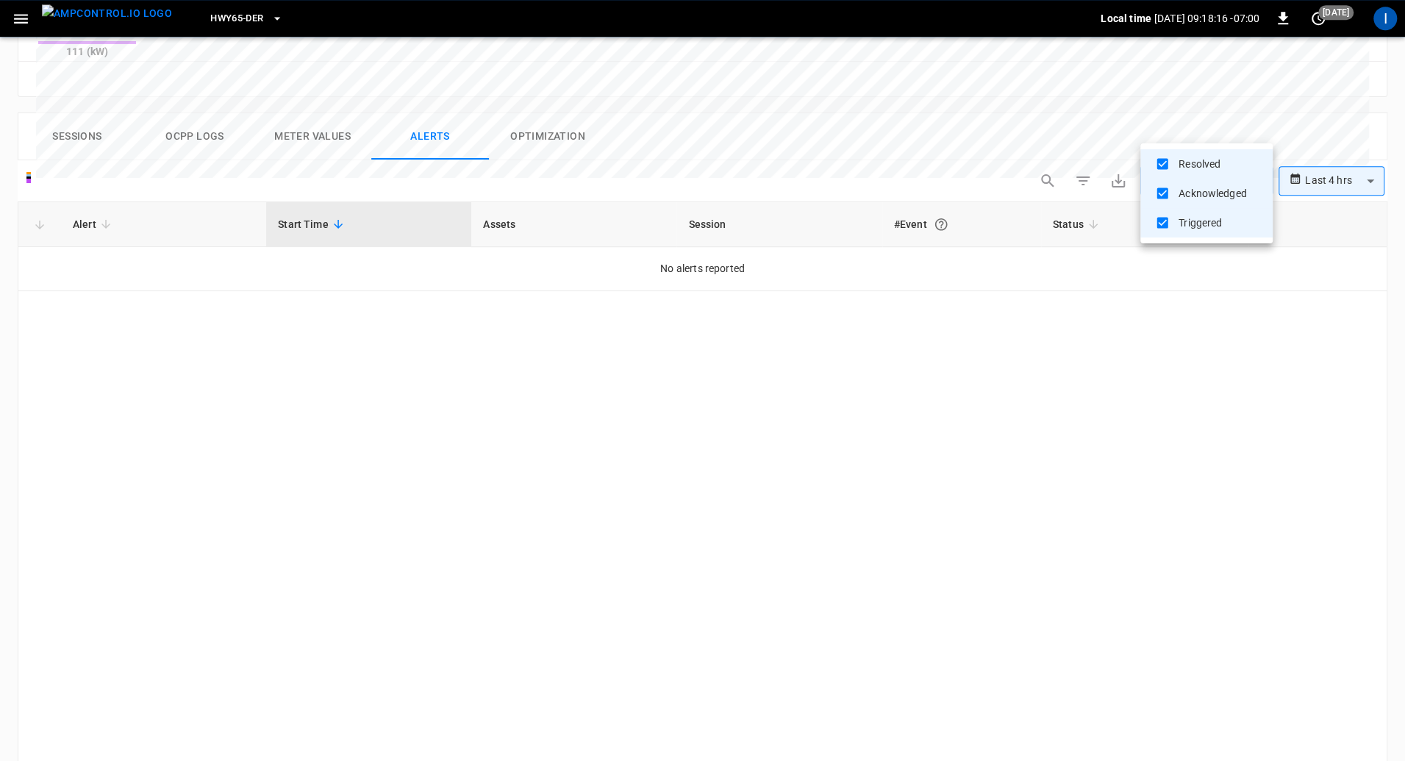
click at [1195, 126] on body "**********" at bounding box center [702, 90] width 1405 height 1530
click at [1336, 132] on div at bounding box center [702, 380] width 1405 height 761
click at [1337, 122] on body "**********" at bounding box center [702, 90] width 1405 height 1530
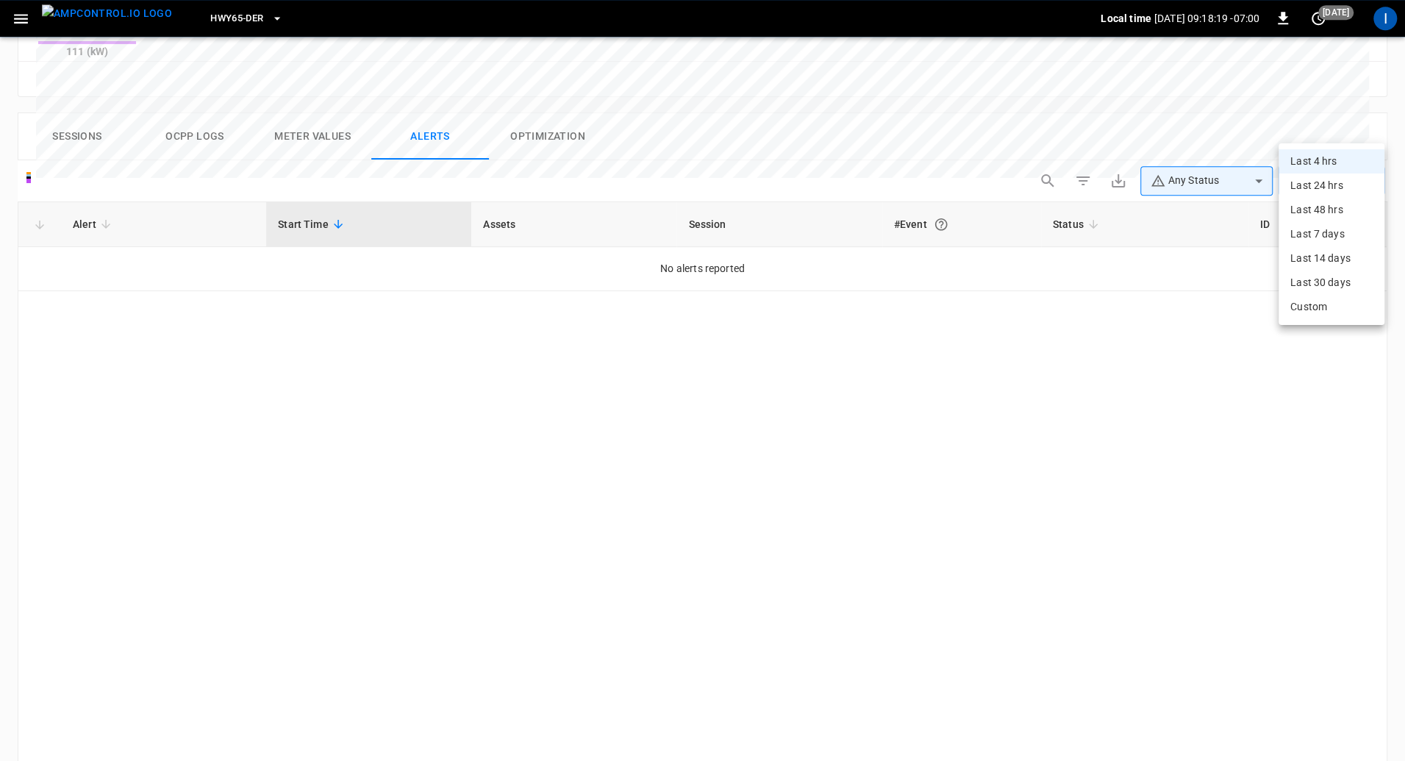
click at [1328, 275] on li "Last 30 days" at bounding box center [1331, 283] width 106 height 24
type input "**********"
type input "**"
type input "**********"
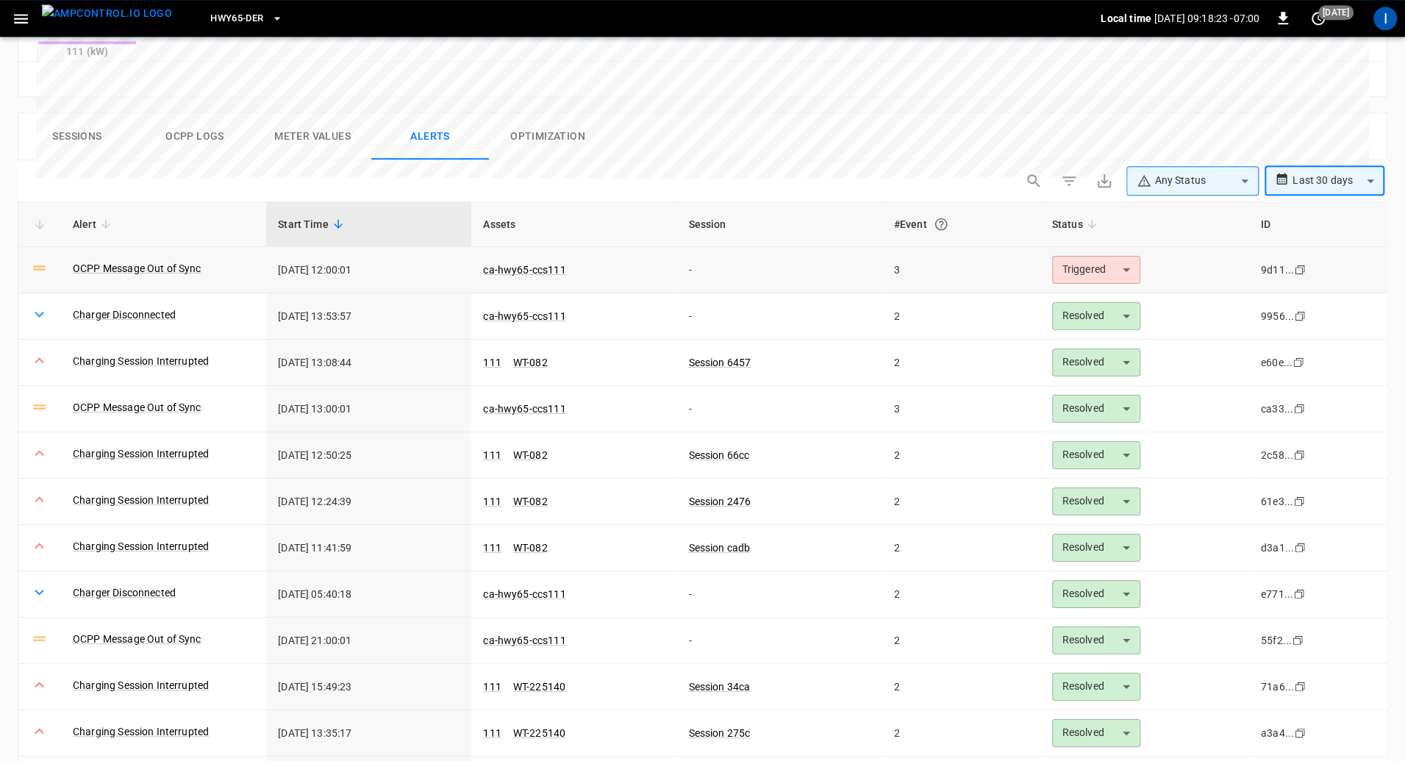
click at [1131, 219] on body "**********" at bounding box center [702, 90] width 1405 height 1530
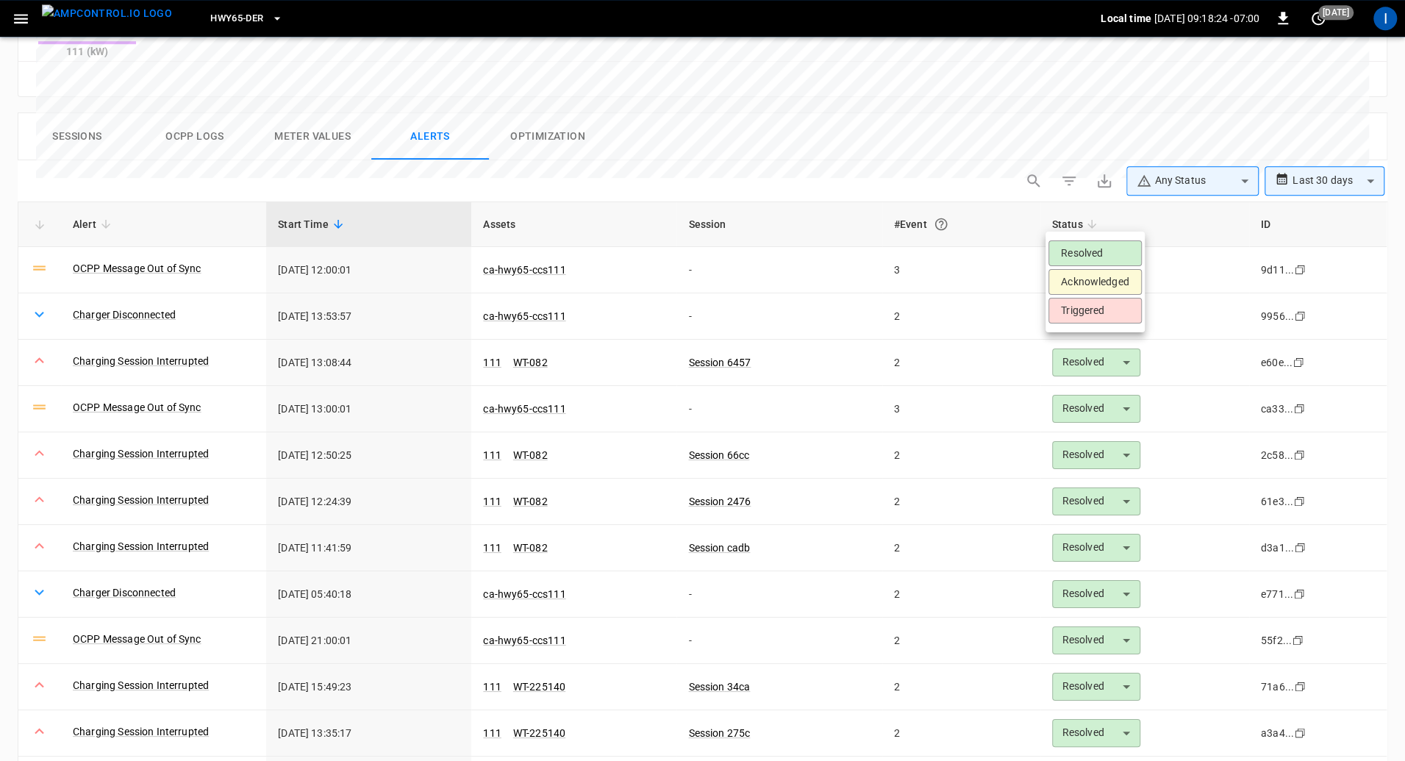
click at [1121, 254] on li "Resolved" at bounding box center [1094, 253] width 93 height 26
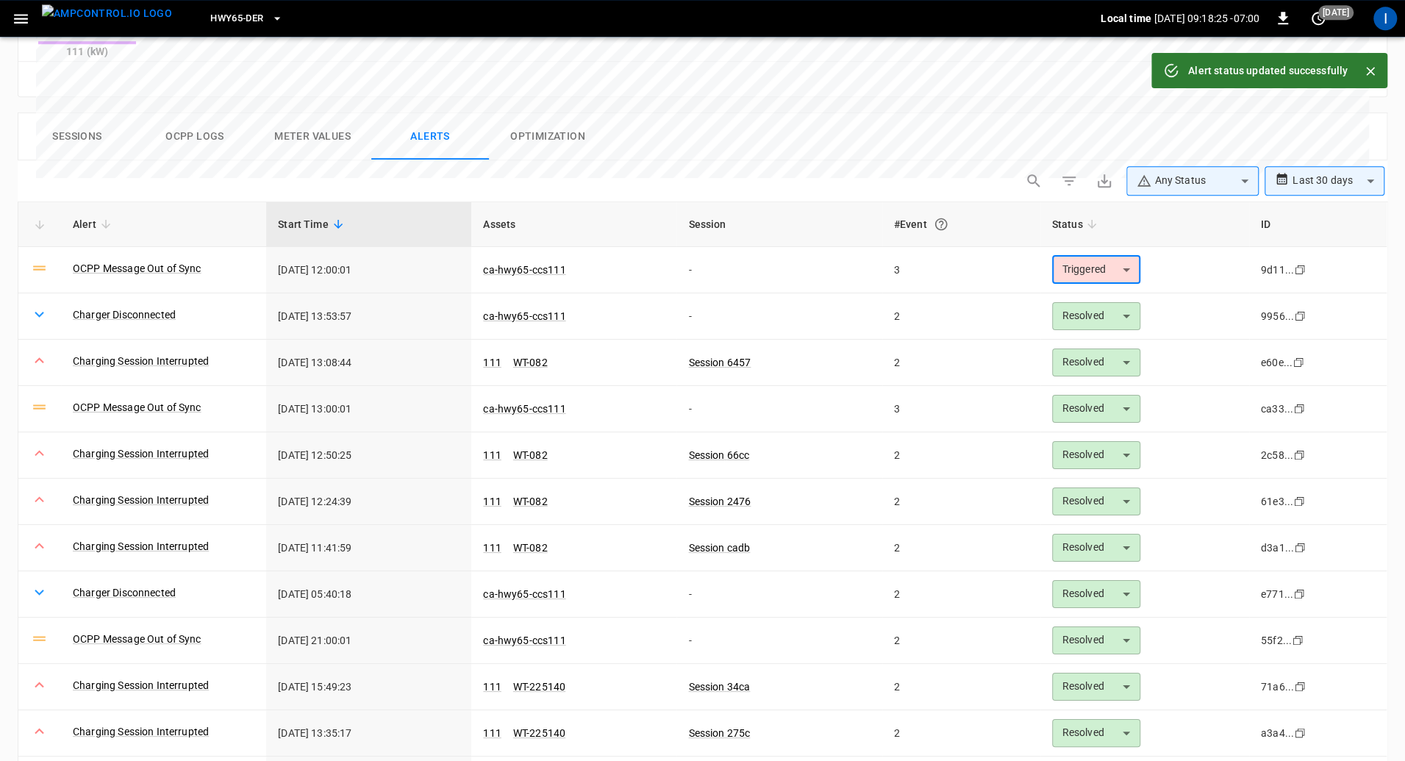
type input "********"
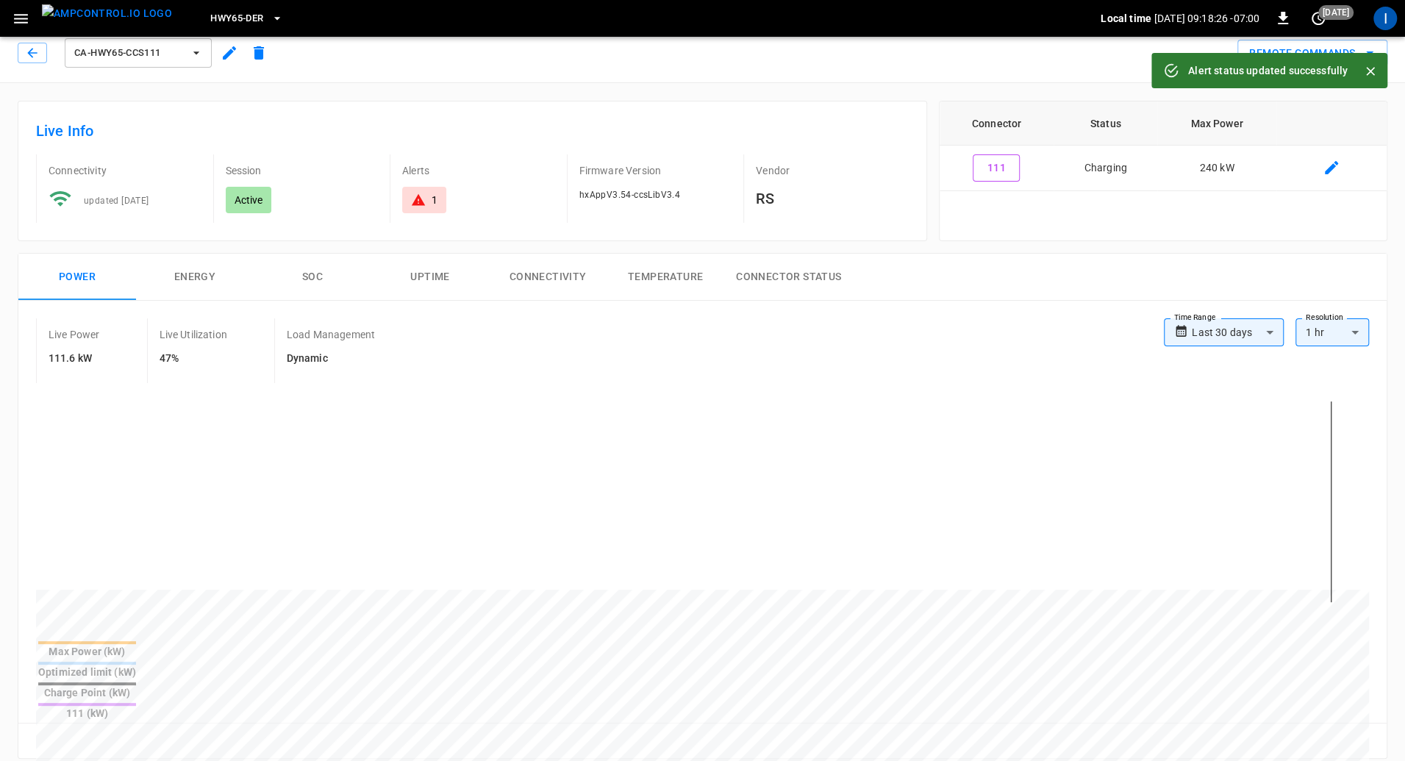
scroll to position [0, 0]
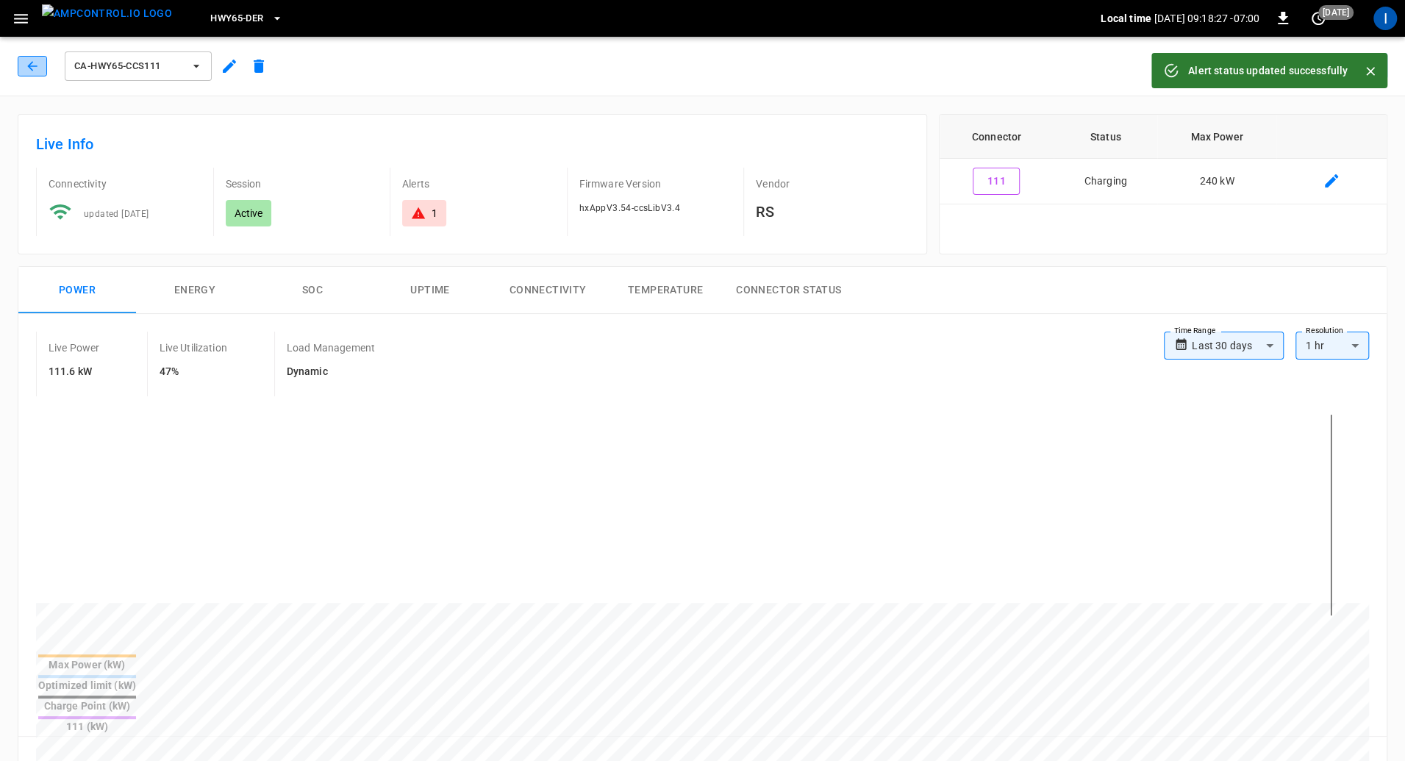
click at [19, 68] on button "button" at bounding box center [32, 66] width 29 height 21
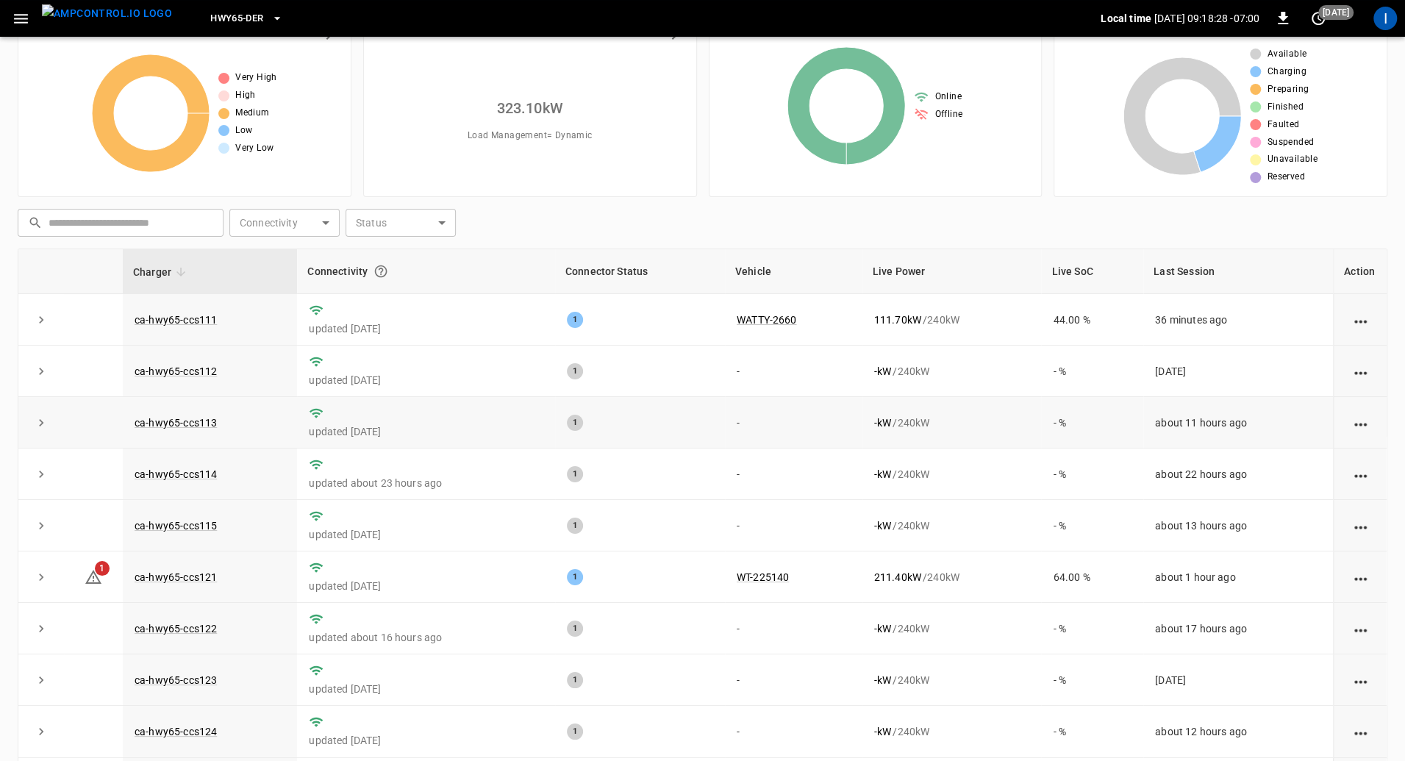
scroll to position [28, 0]
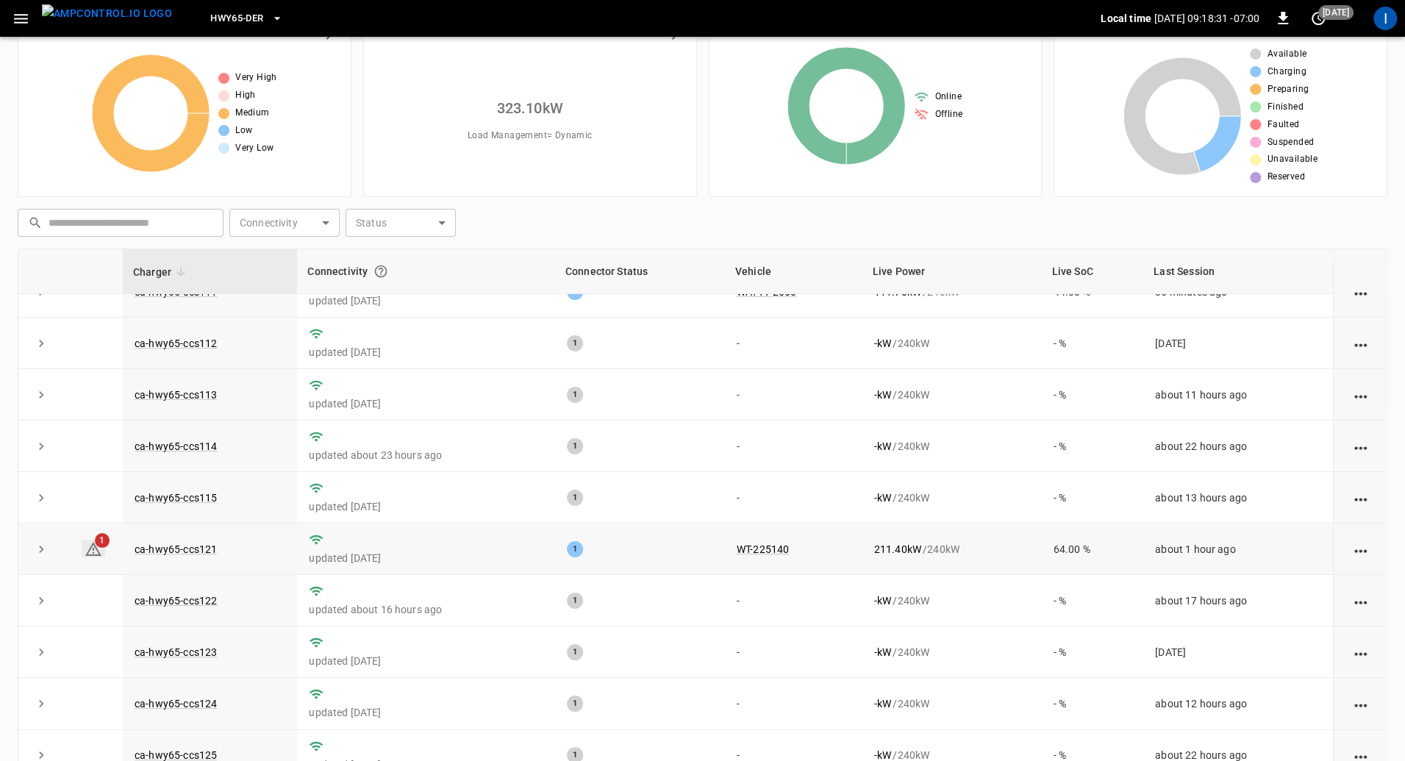
click at [99, 545] on span "1" at bounding box center [102, 540] width 15 height 15
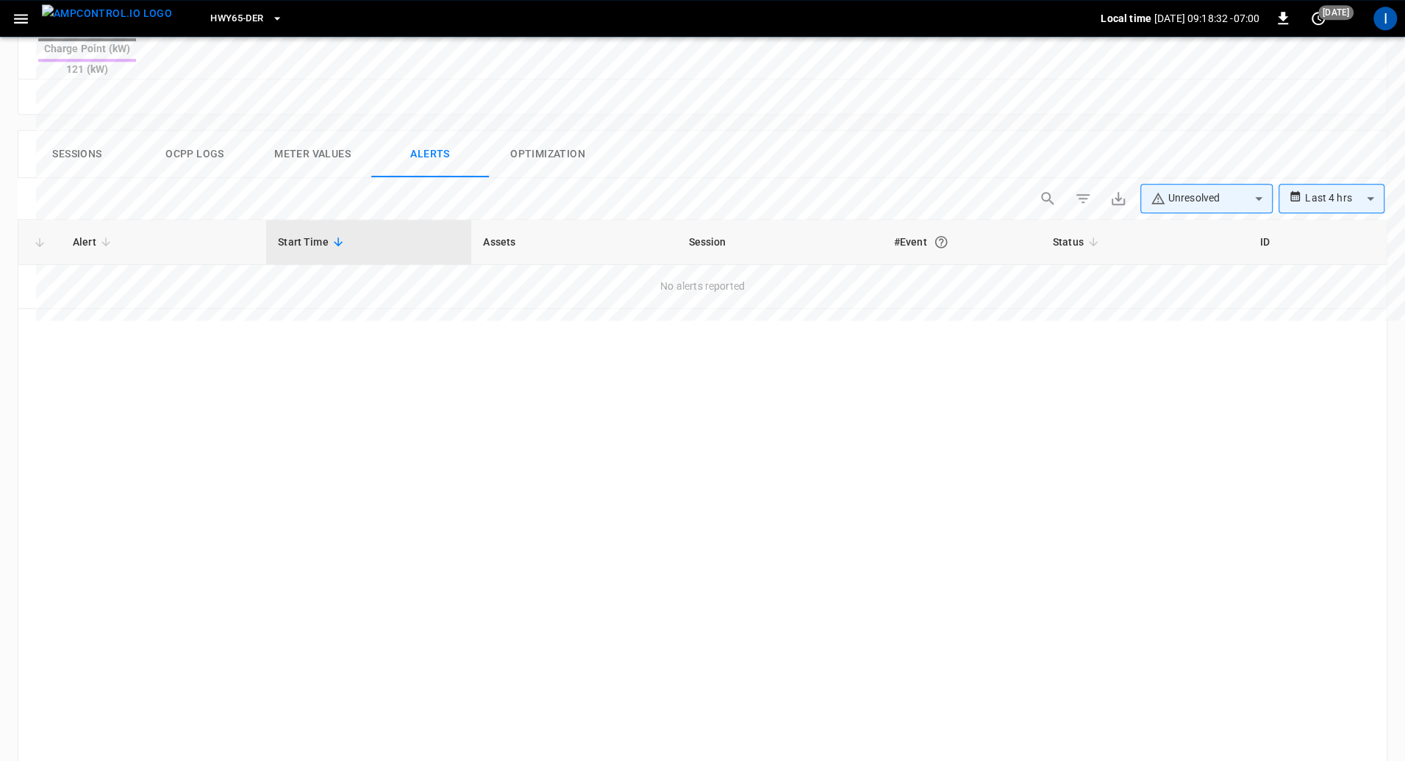
scroll to position [675, 0]
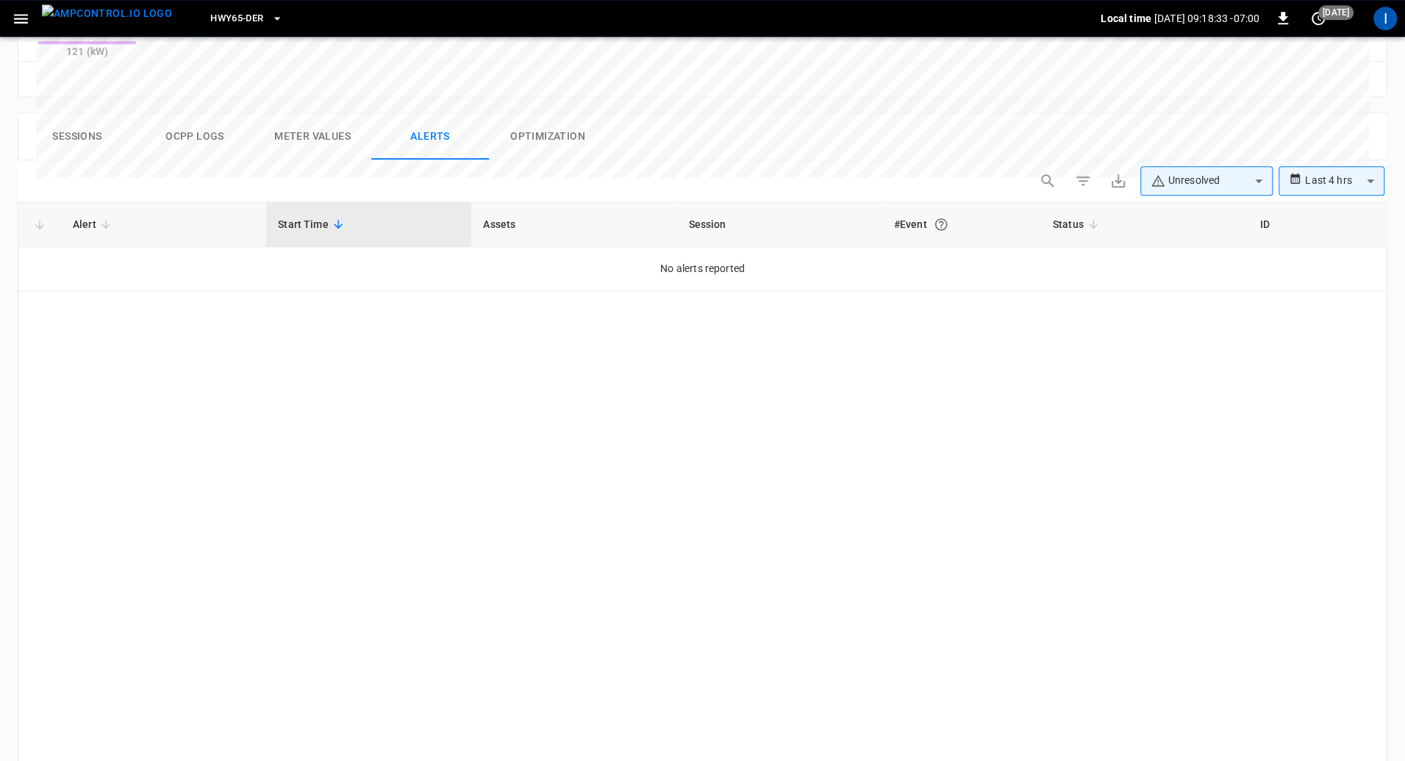
click at [1324, 131] on body "**********" at bounding box center [702, 90] width 1405 height 1530
click at [1310, 287] on li "Last 30 days" at bounding box center [1331, 283] width 106 height 24
type input "**********"
type input "**"
type input "**********"
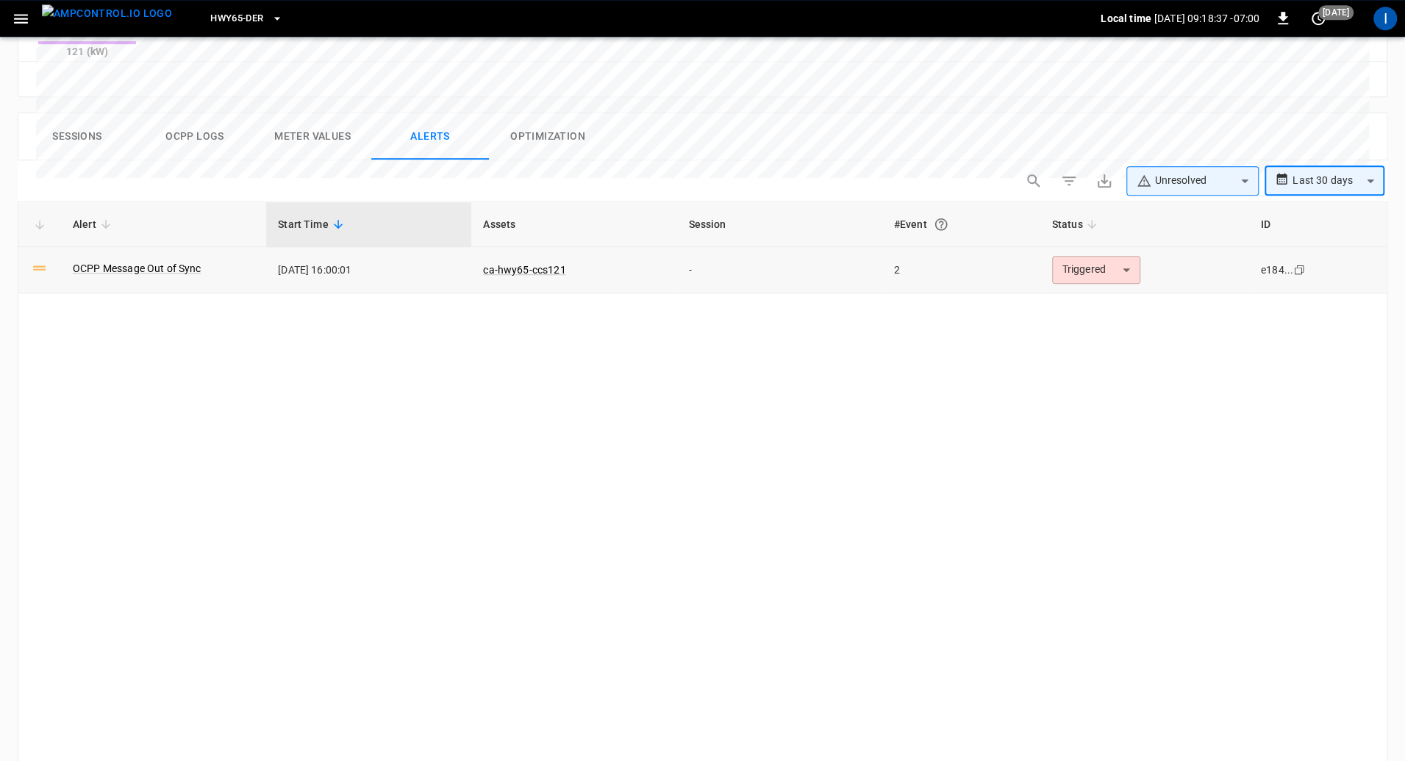
click at [1105, 221] on body "**********" at bounding box center [702, 90] width 1405 height 1530
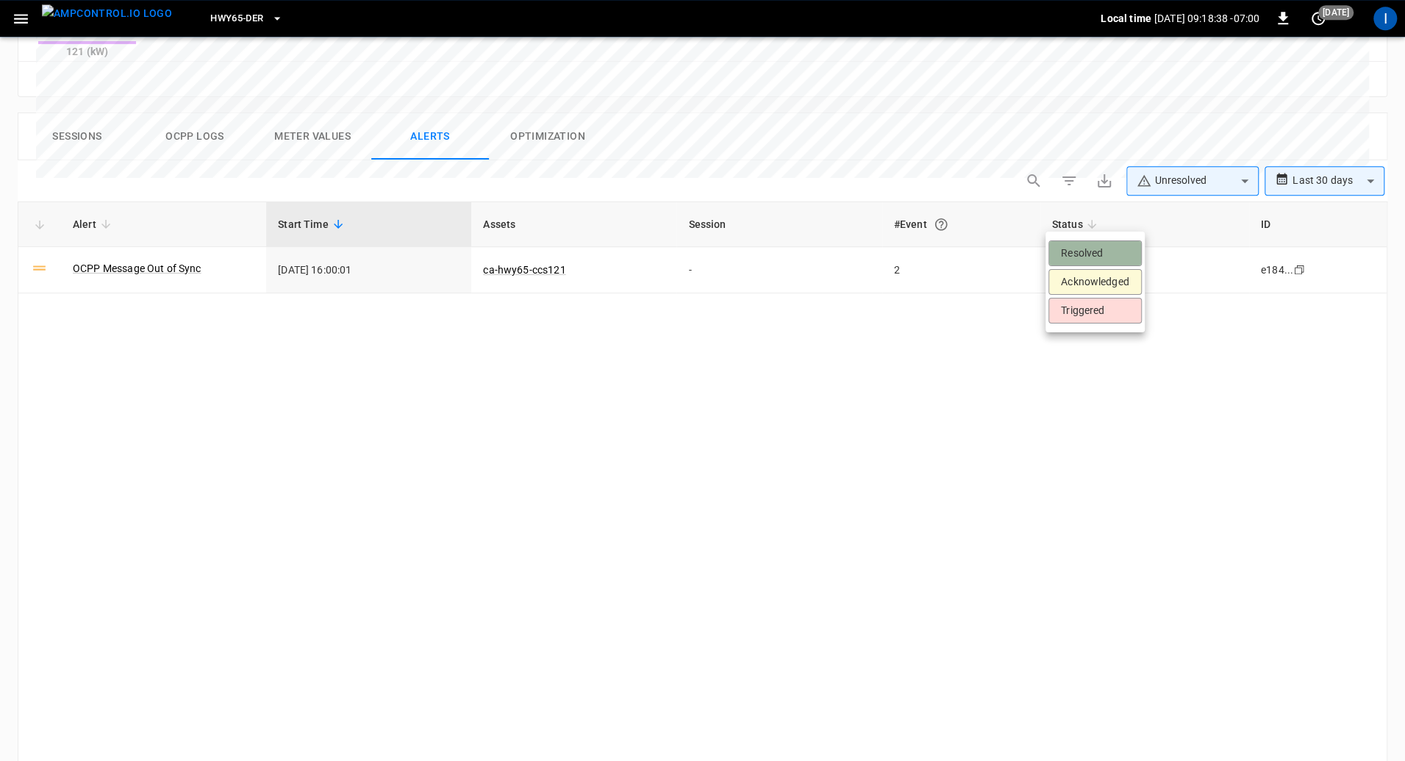
click at [1086, 250] on li "Resolved" at bounding box center [1094, 253] width 93 height 26
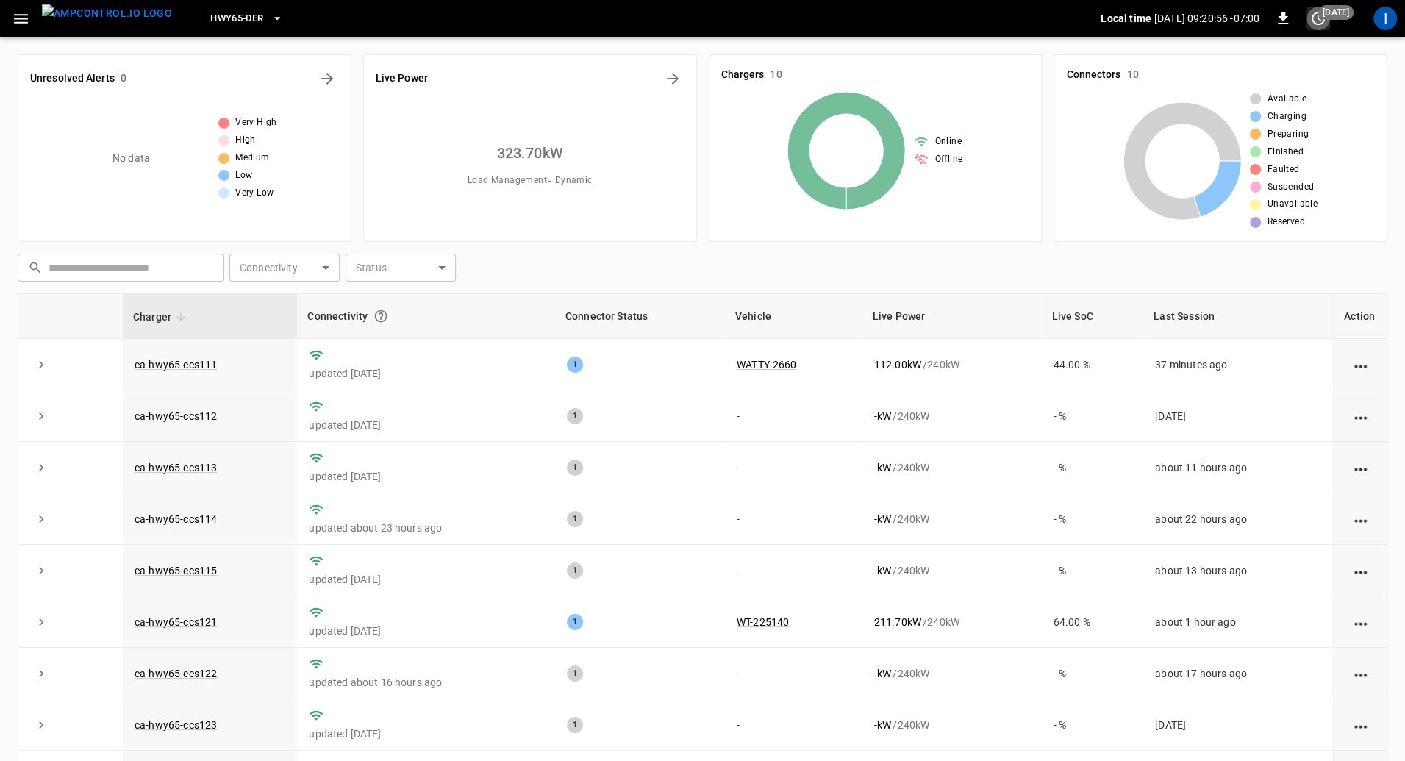
click at [1320, 19] on icon "set refresh interval" at bounding box center [1318, 19] width 18 height 18
click at [1277, 48] on li "Refresh now" at bounding box center [1270, 48] width 117 height 24
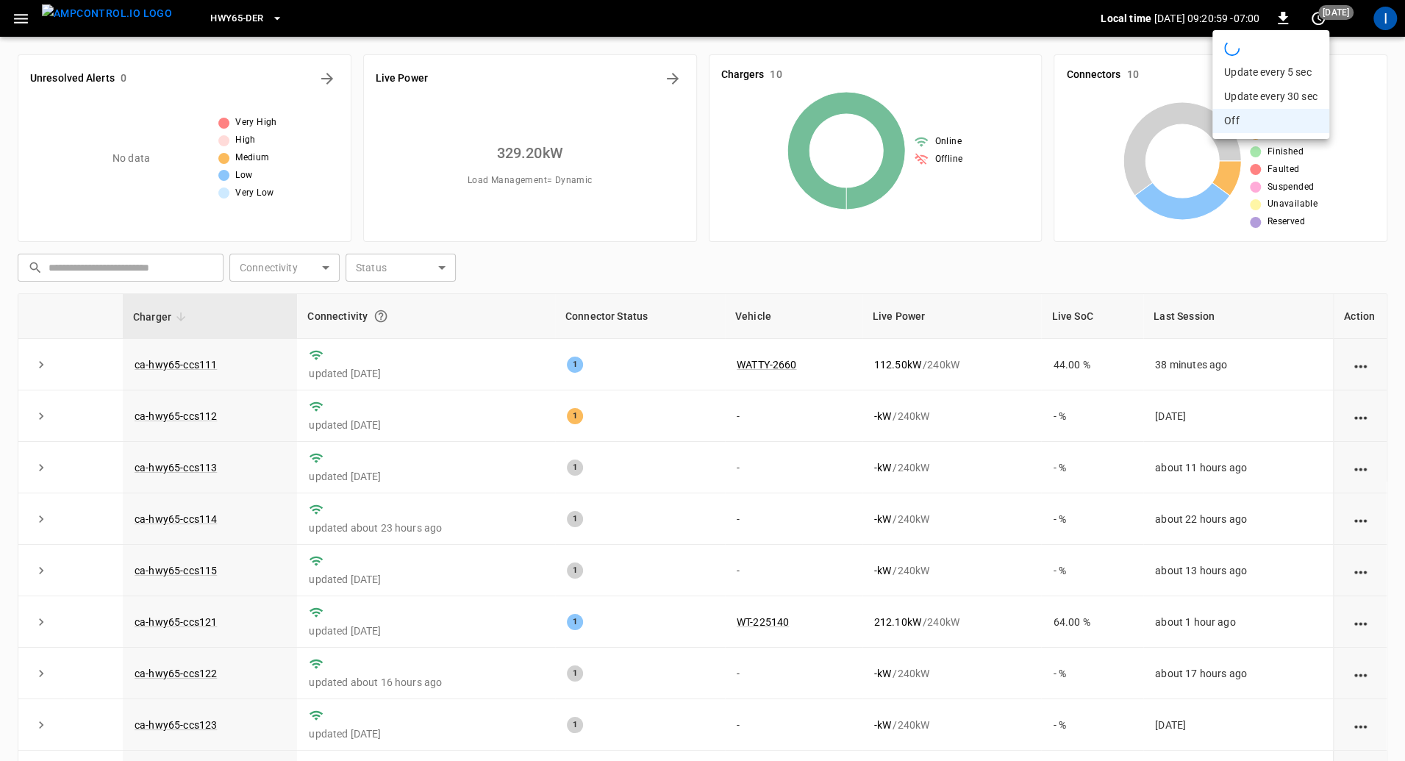
click at [1388, 87] on div at bounding box center [702, 380] width 1405 height 761
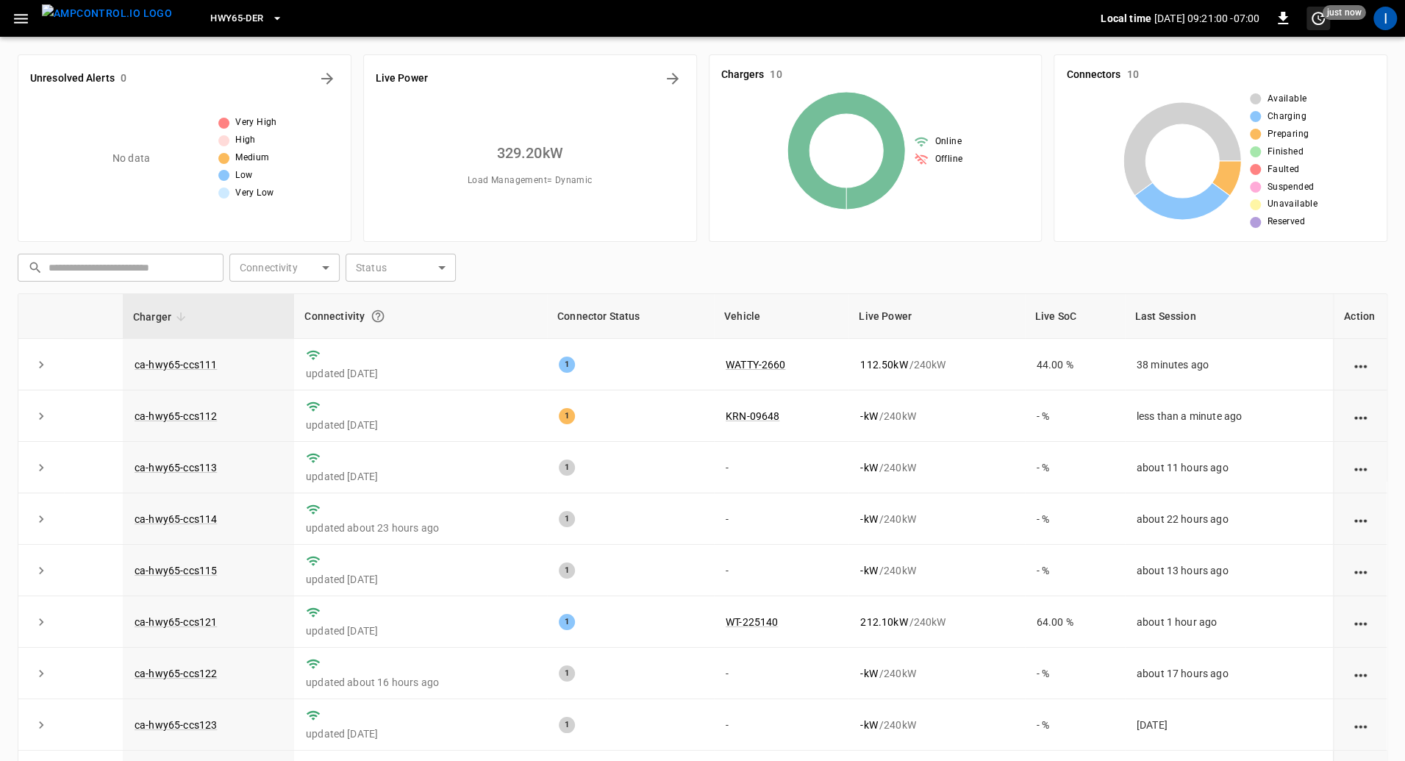
click at [1315, 10] on icon "set refresh interval" at bounding box center [1318, 19] width 18 height 18
click at [1285, 97] on li "Update every 30 sec" at bounding box center [1270, 97] width 117 height 24
click at [189, 417] on link "ca-hwy65-ccs112" at bounding box center [176, 416] width 88 height 18
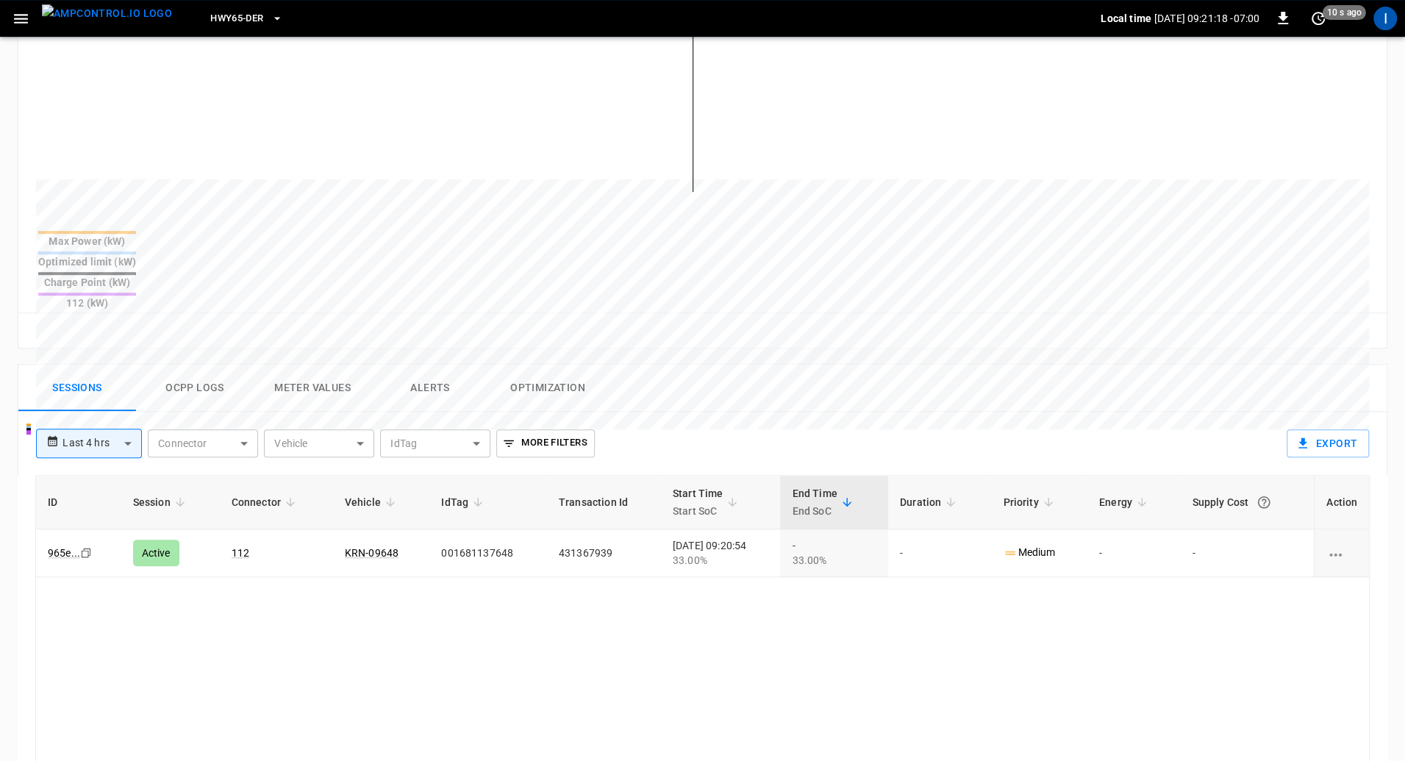
scroll to position [444, 0]
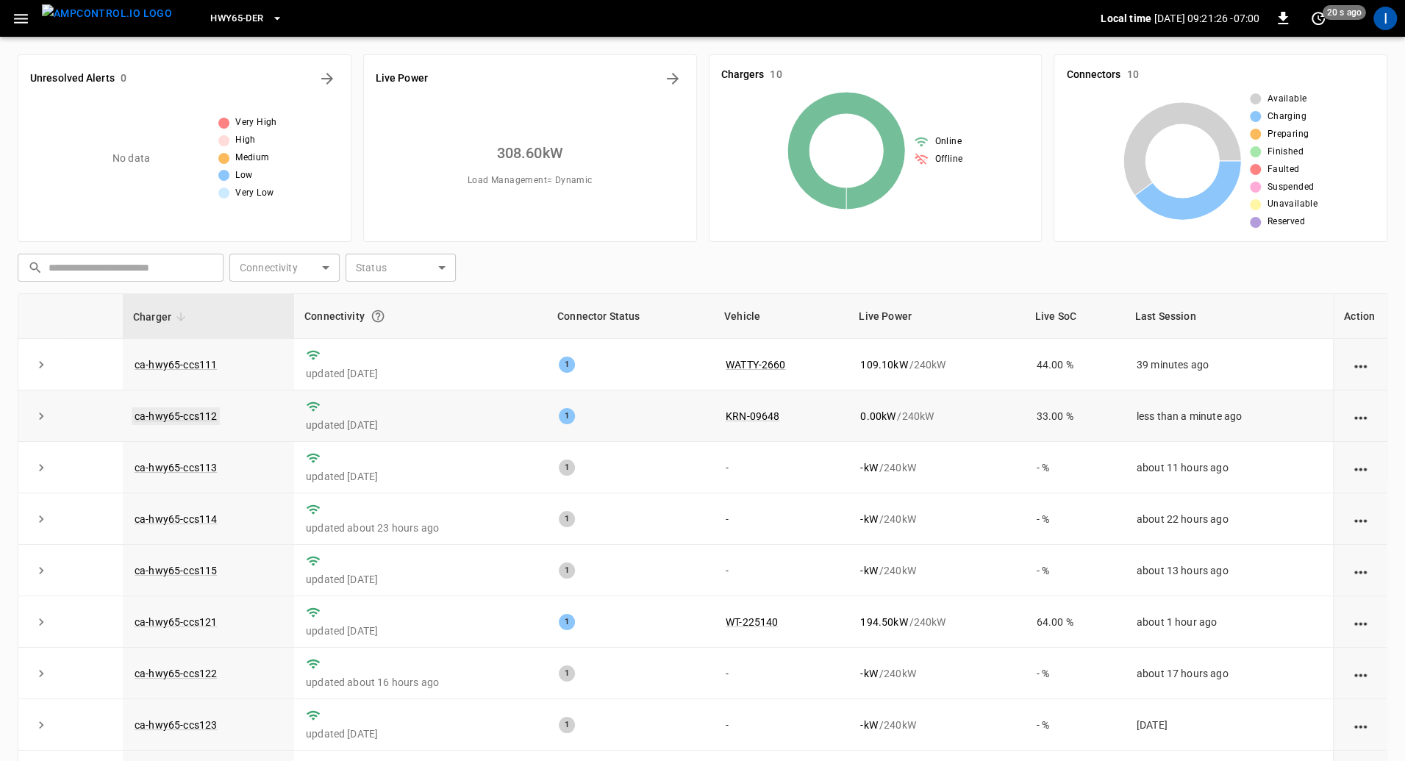
click at [185, 411] on link "ca-hwy65-ccs112" at bounding box center [176, 416] width 88 height 18
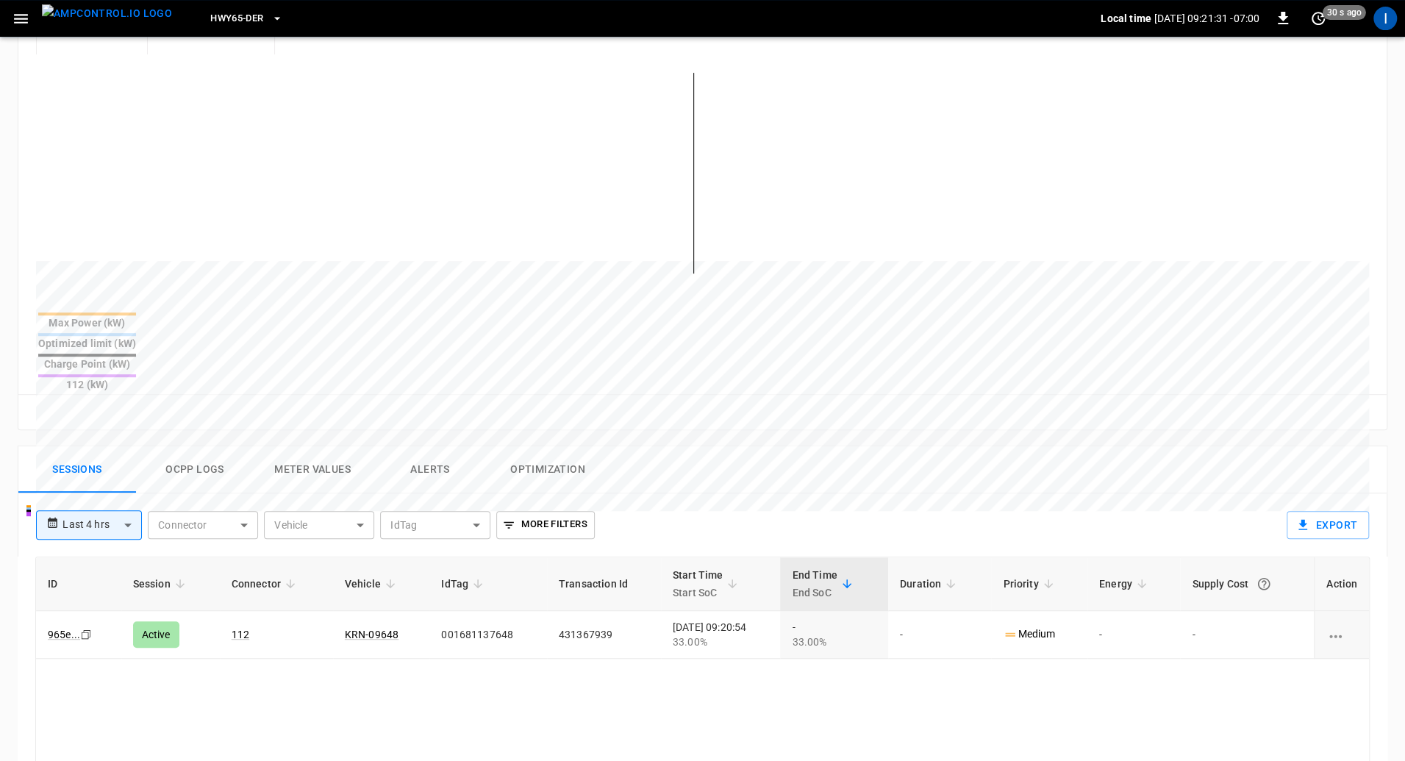
scroll to position [362, 0]
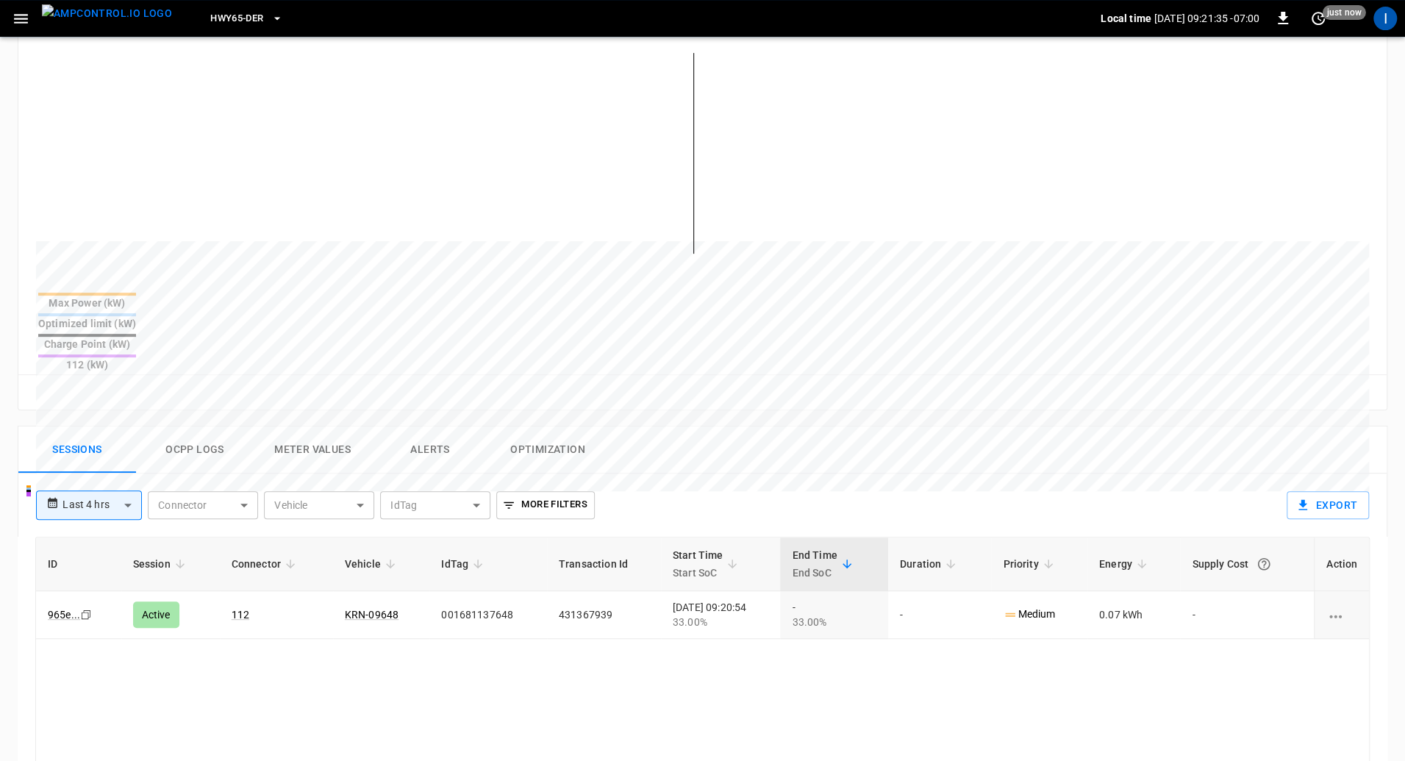
click at [213, 426] on button "Ocpp logs" at bounding box center [195, 449] width 118 height 47
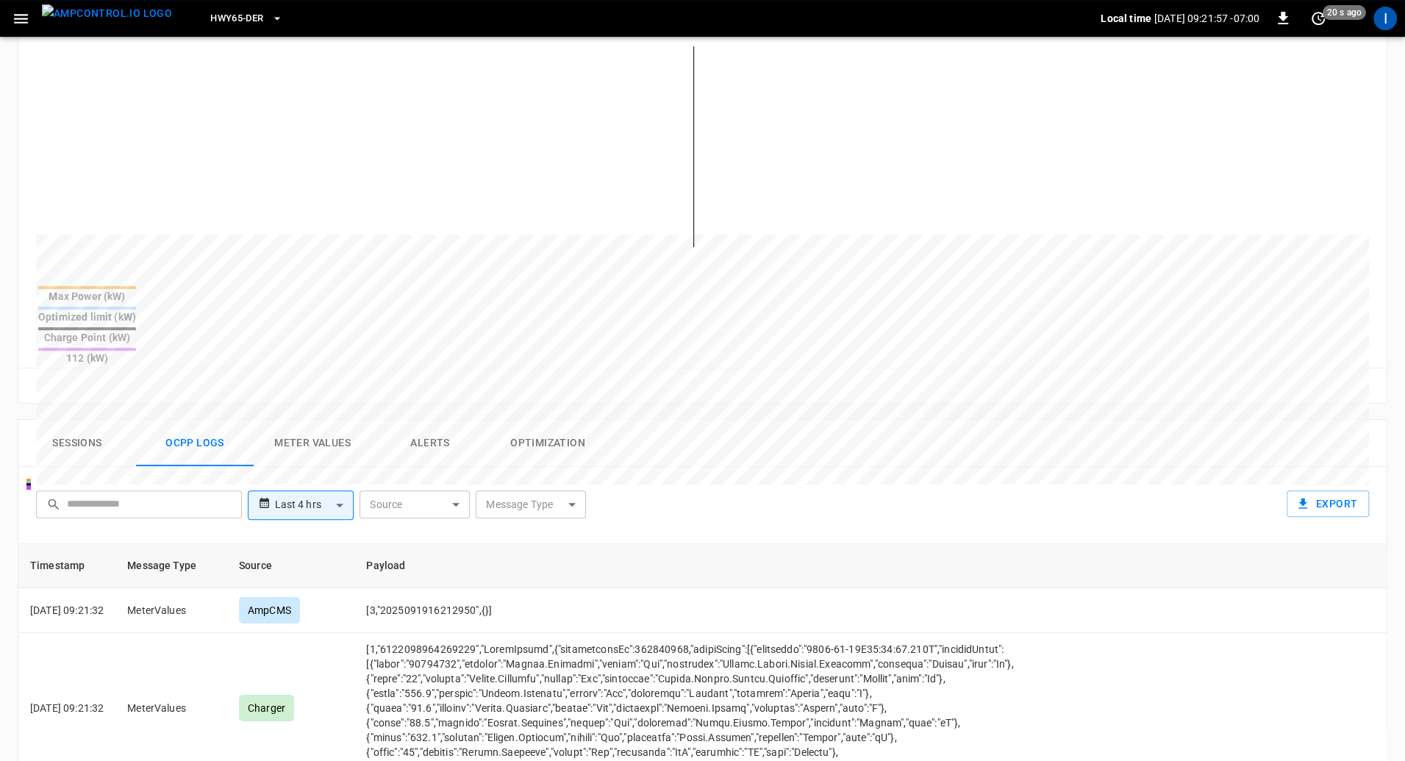
scroll to position [359, 0]
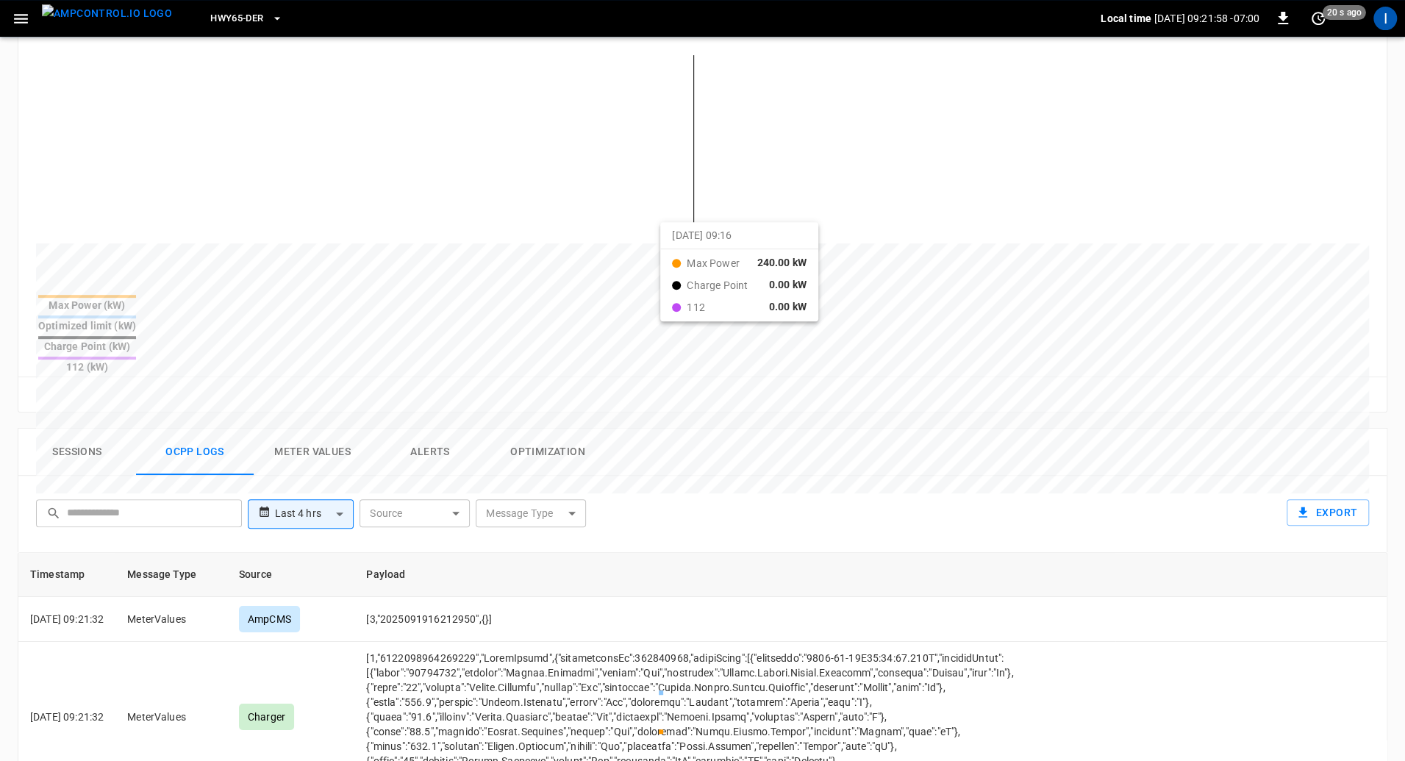
drag, startPoint x: 756, startPoint y: 234, endPoint x: 574, endPoint y: 234, distance: 181.6
click at [574, 497] on div at bounding box center [675, 597] width 1278 height 201
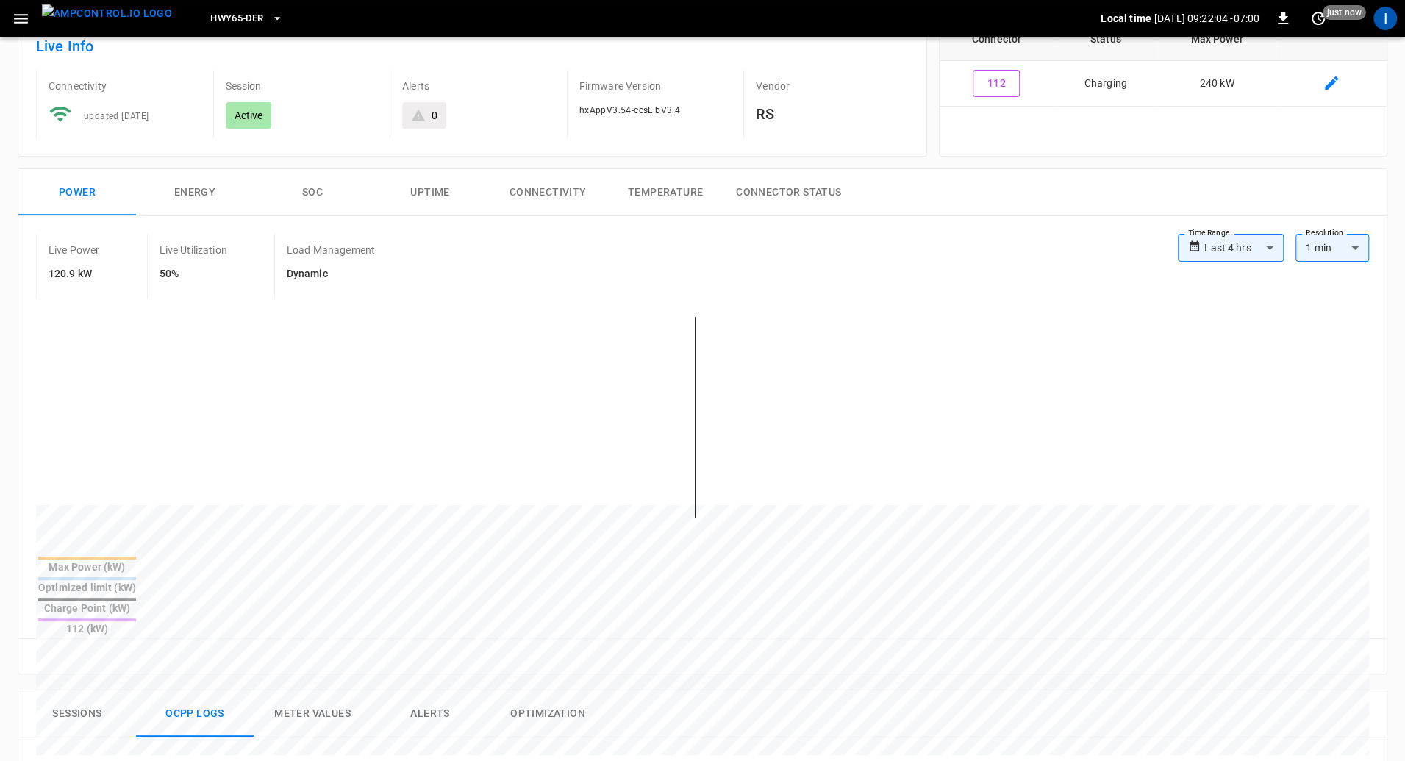
scroll to position [93, 0]
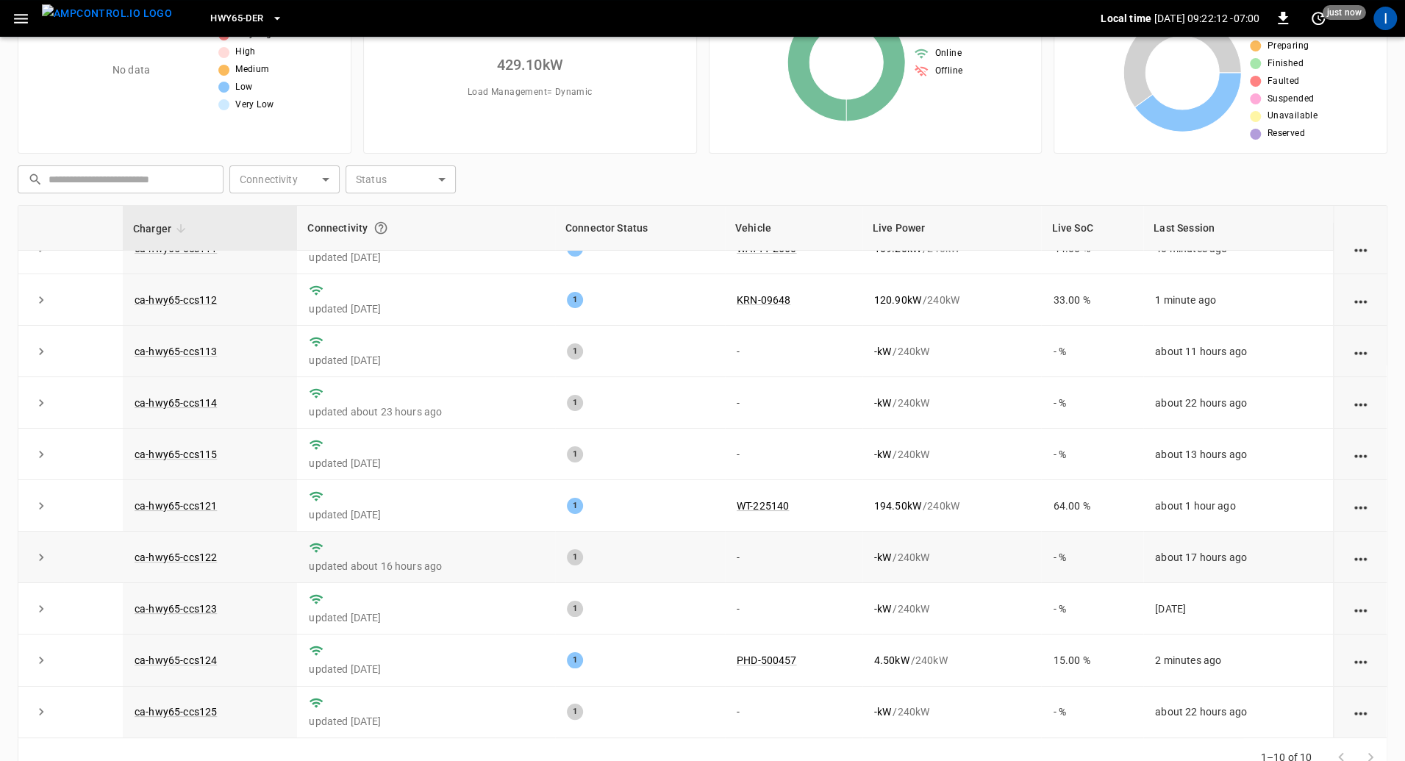
scroll to position [116, 0]
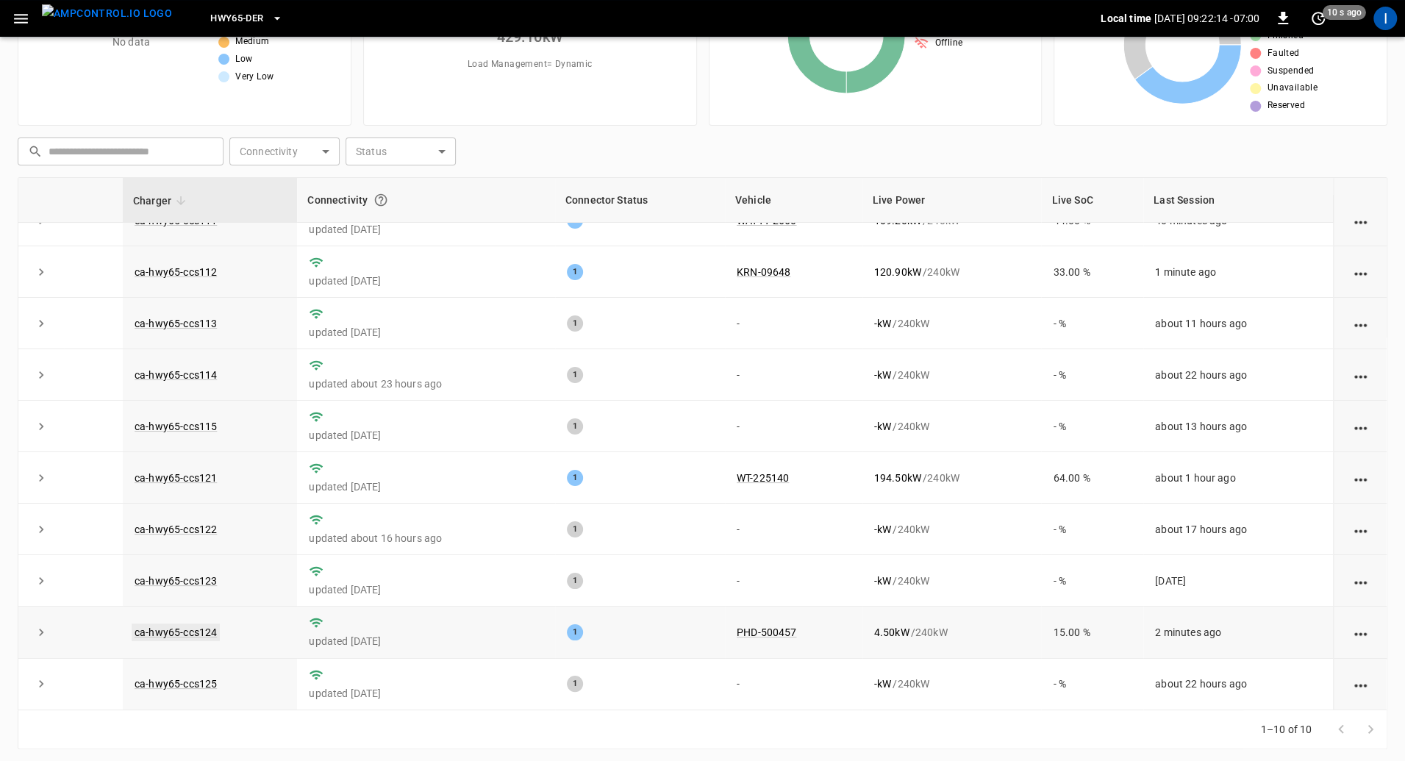
click at [185, 633] on link "ca-hwy65-ccs124" at bounding box center [176, 632] width 88 height 18
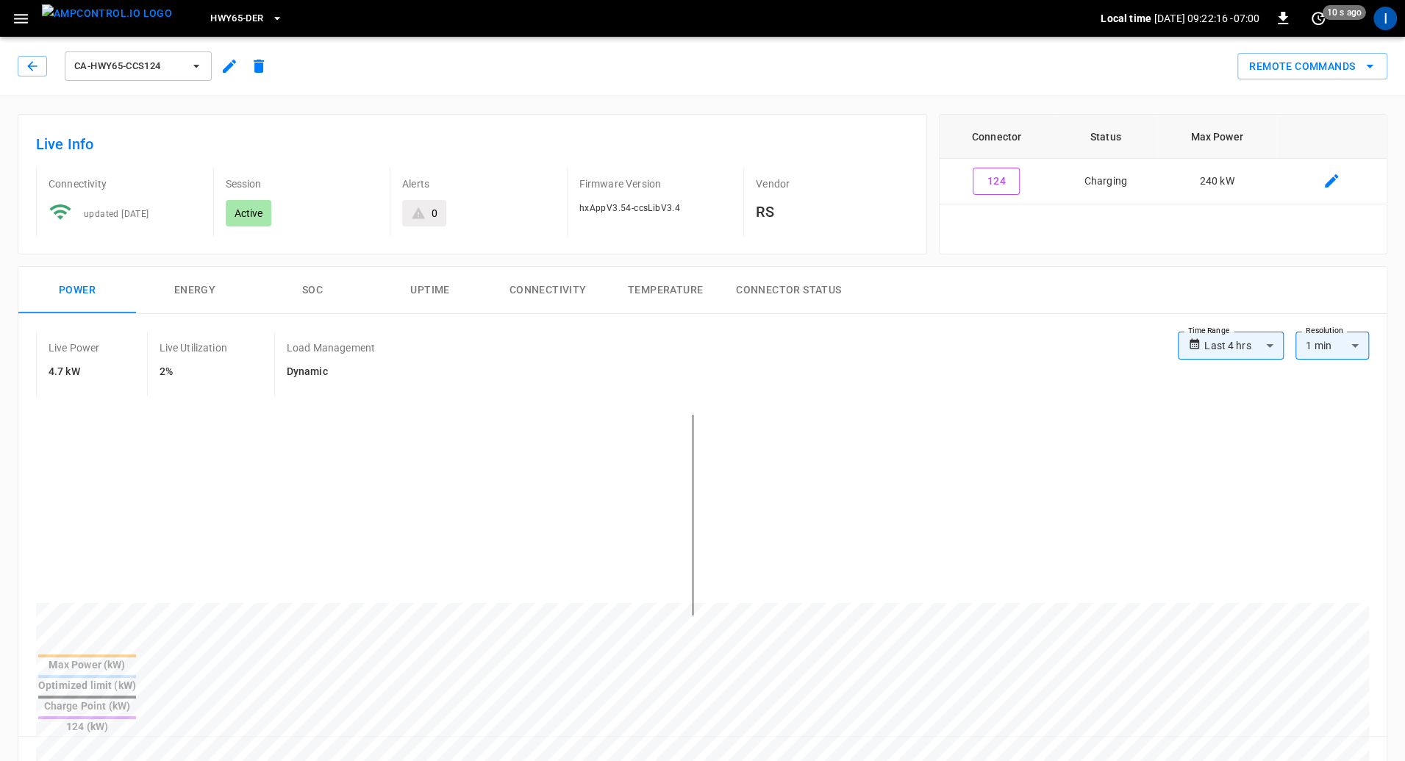
scroll to position [330, 0]
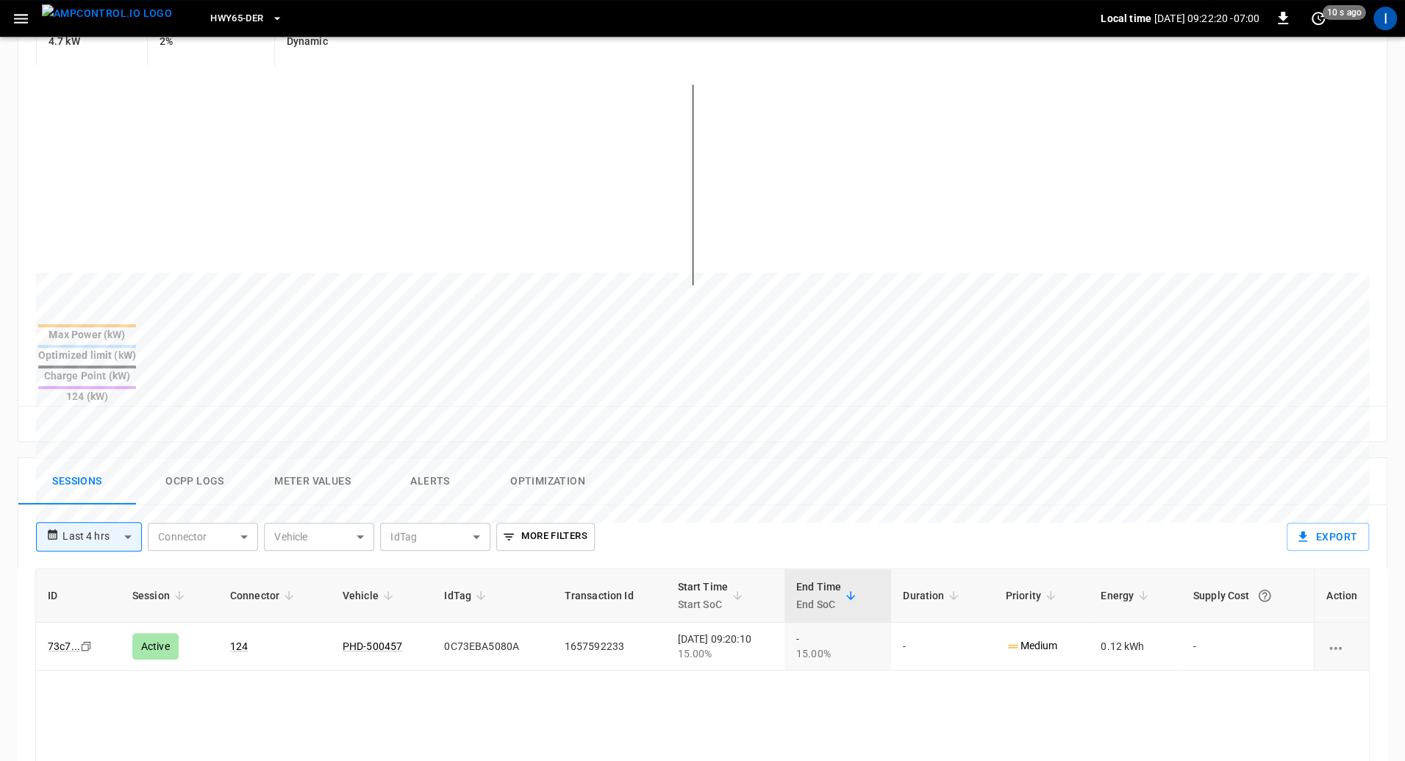
click at [207, 458] on button "Ocpp logs" at bounding box center [195, 481] width 118 height 47
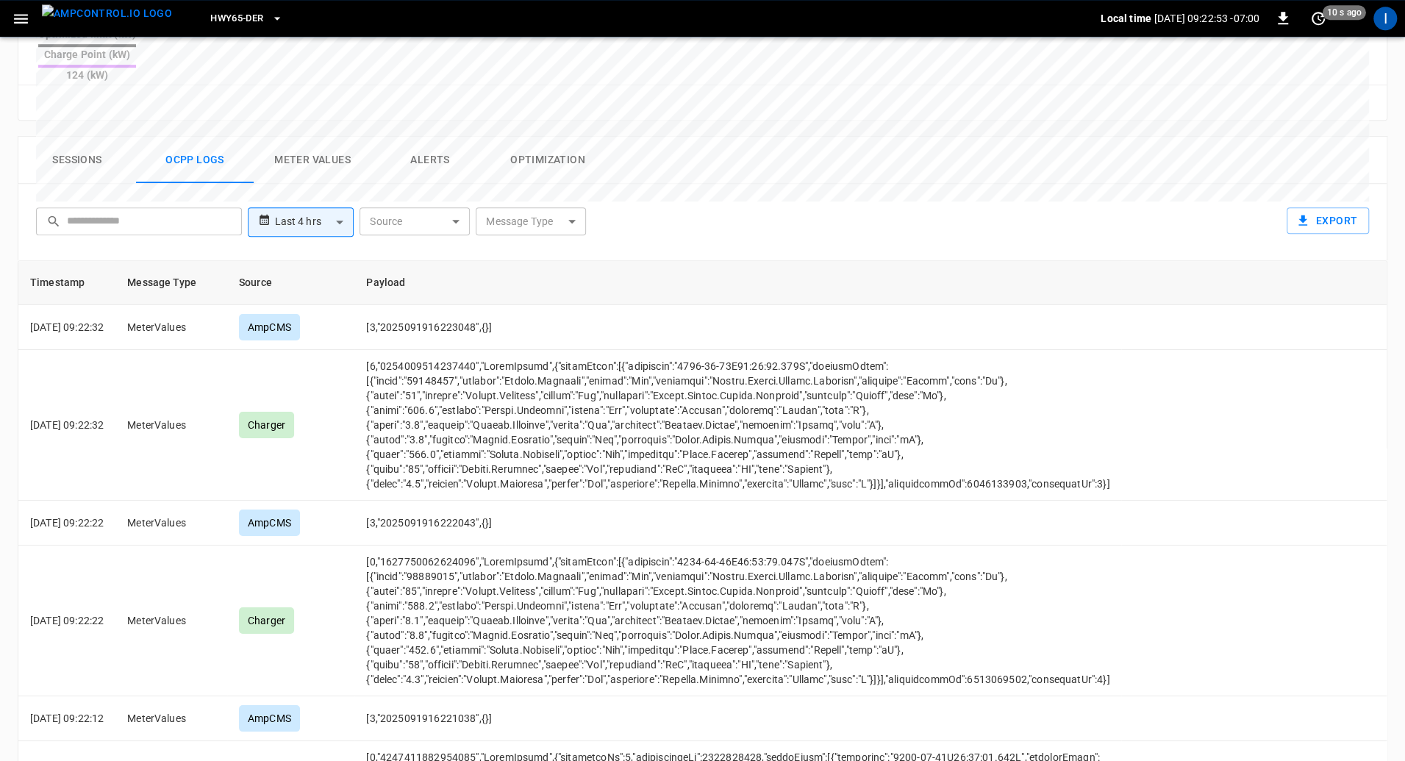
scroll to position [680, 0]
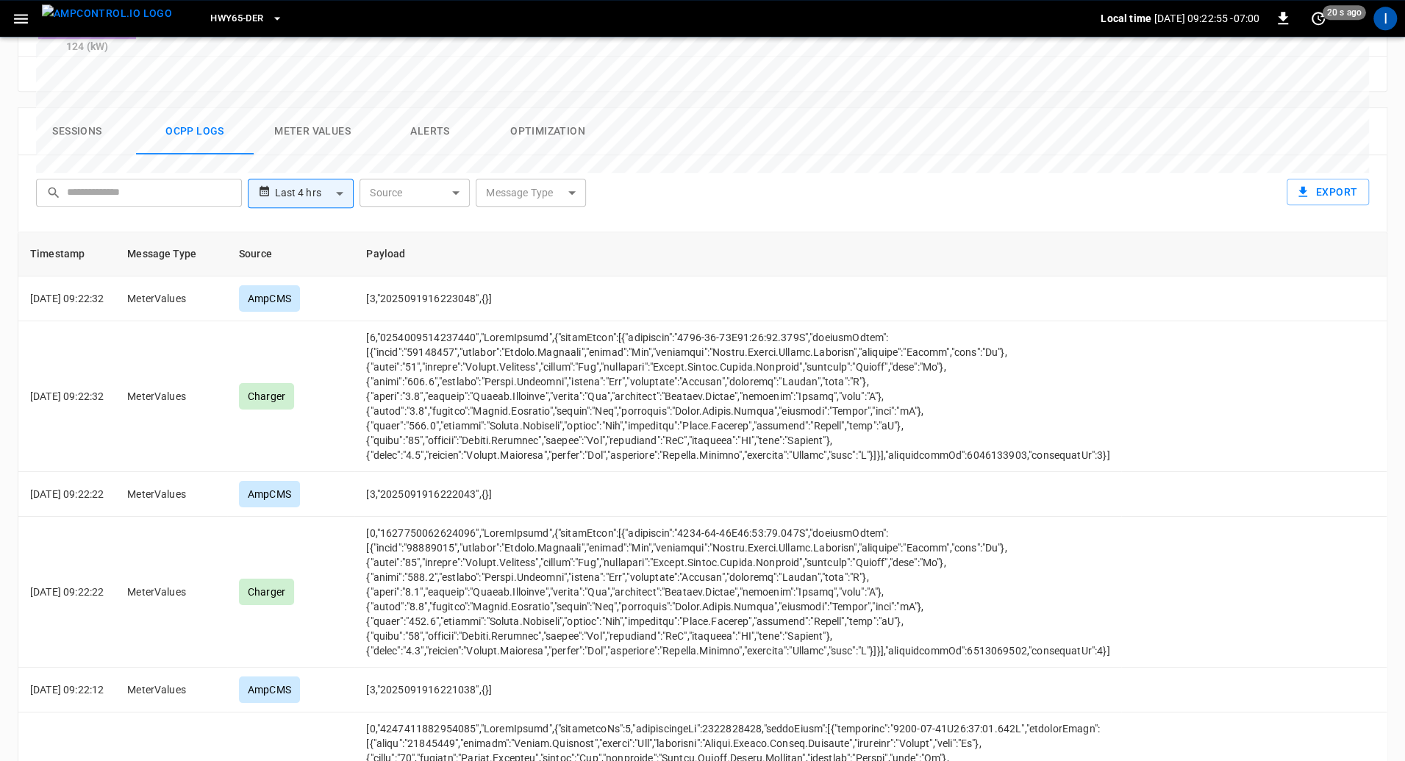
click at [547, 146] on body "**********" at bounding box center [702, 70] width 1405 height 1501
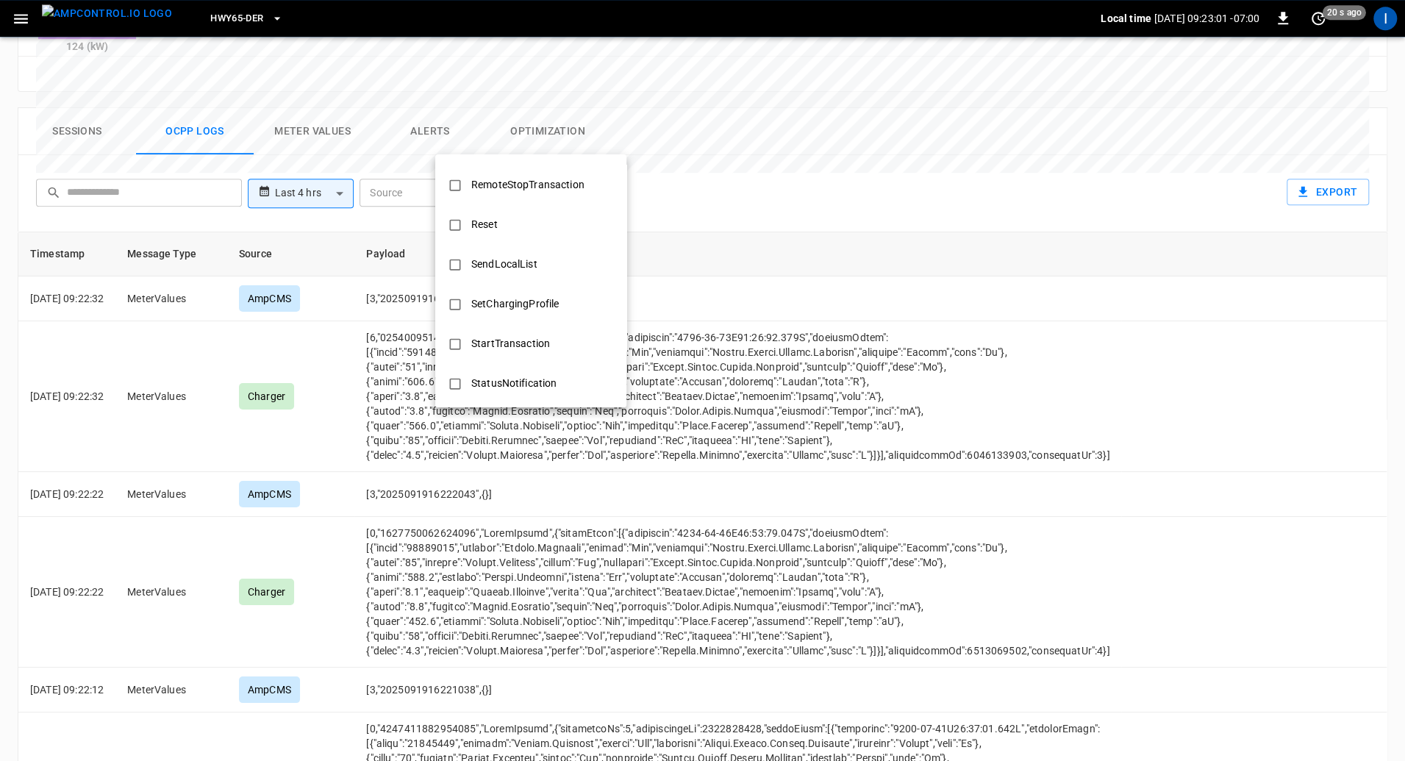
scroll to position [568, 0]
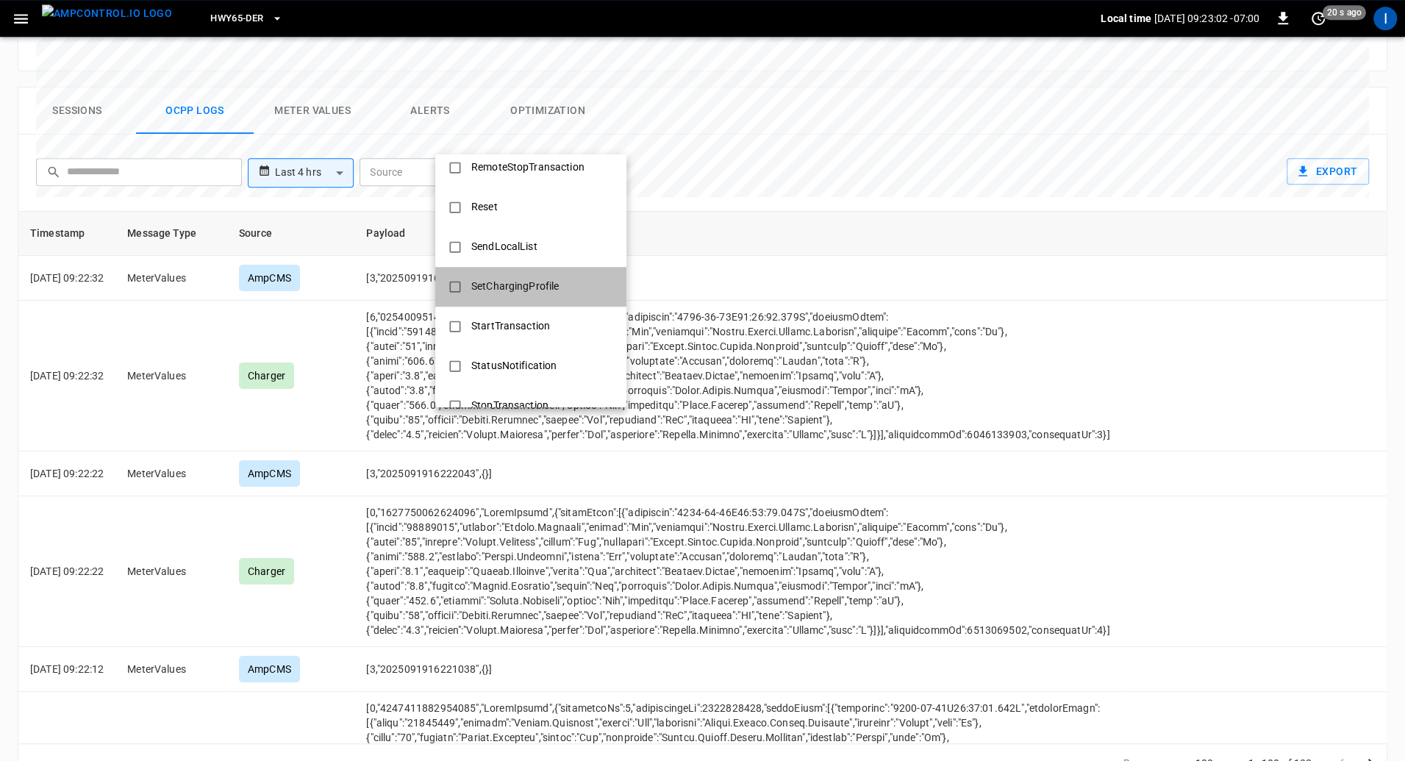
click at [544, 283] on div "SetChargingProfile" at bounding box center [514, 286] width 105 height 27
type input "**********"
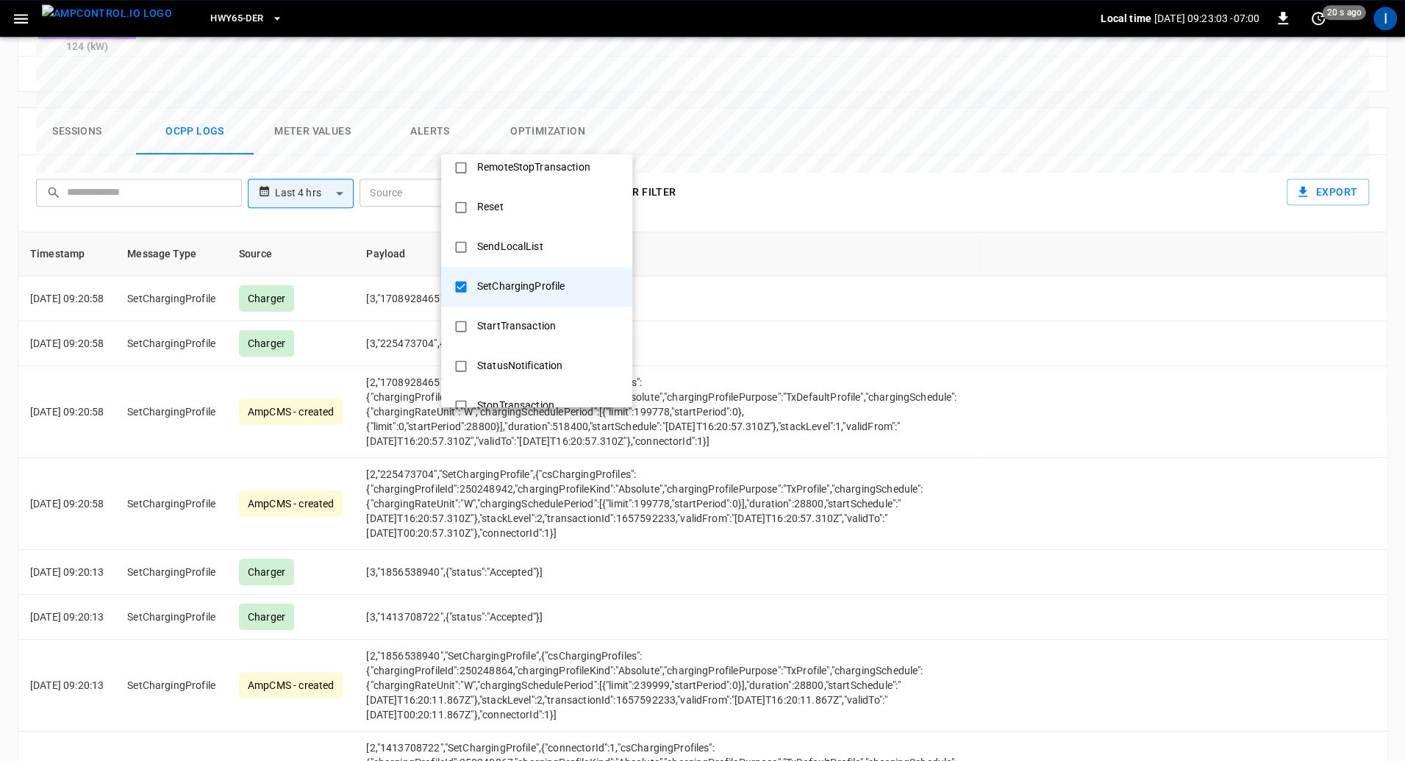
click at [869, 154] on div at bounding box center [702, 380] width 1405 height 761
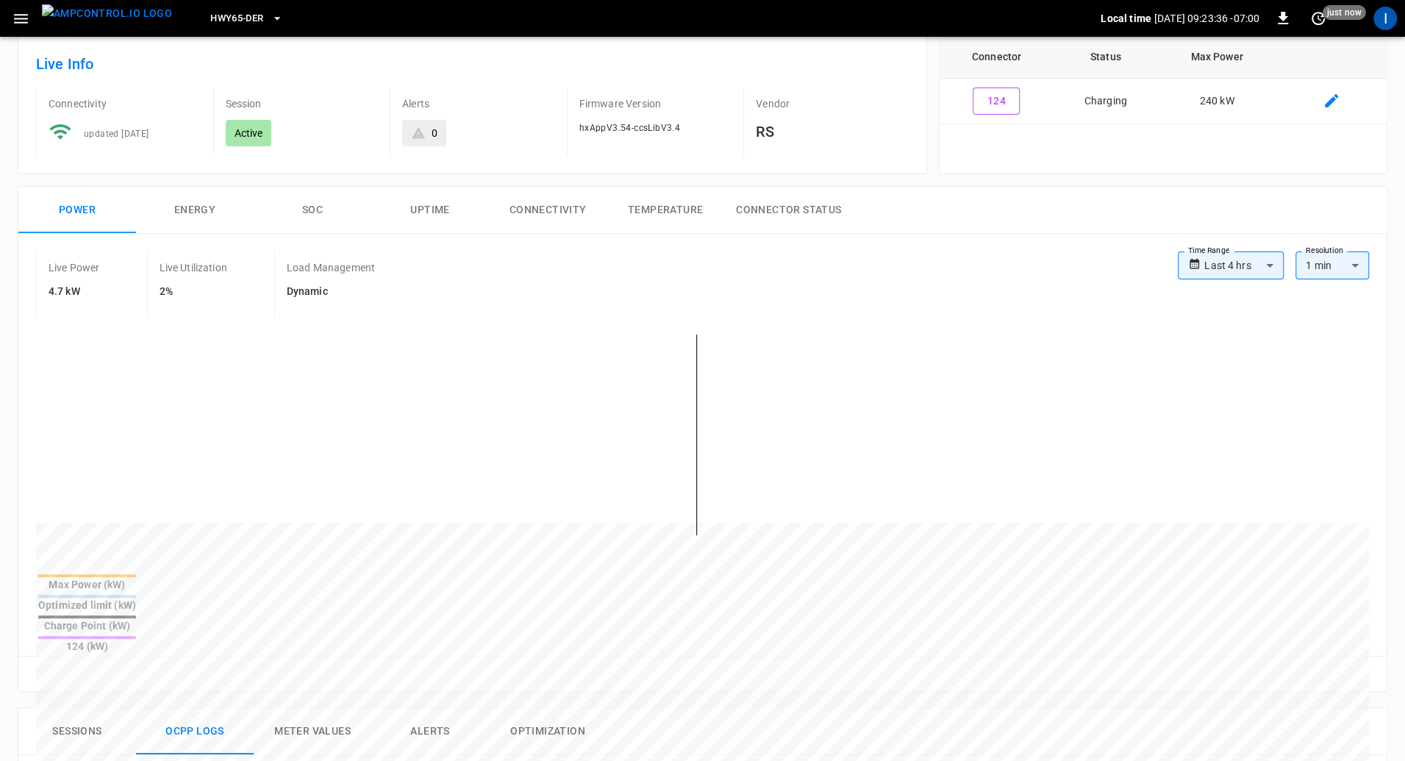
scroll to position [0, 0]
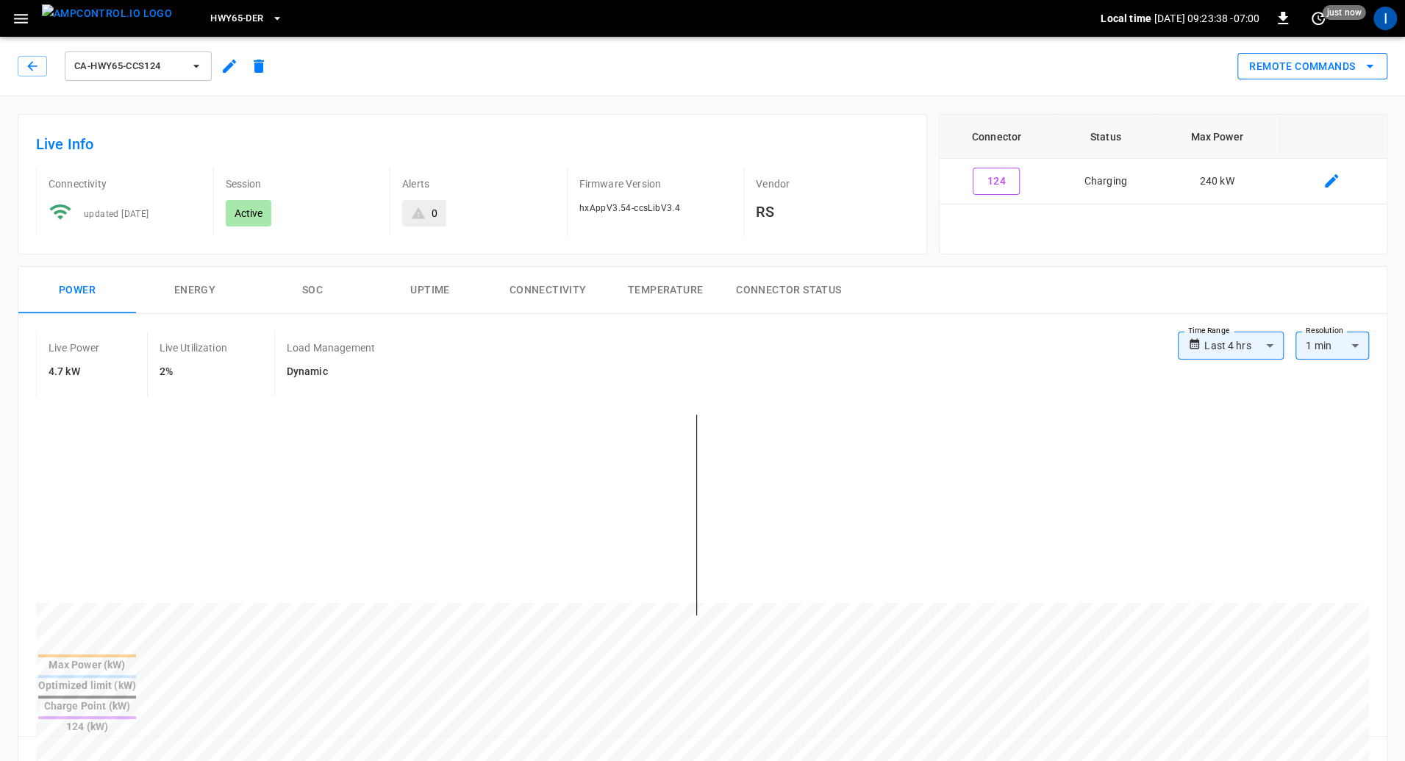
click at [1324, 72] on button "Remote Commands" at bounding box center [1312, 66] width 150 height 27
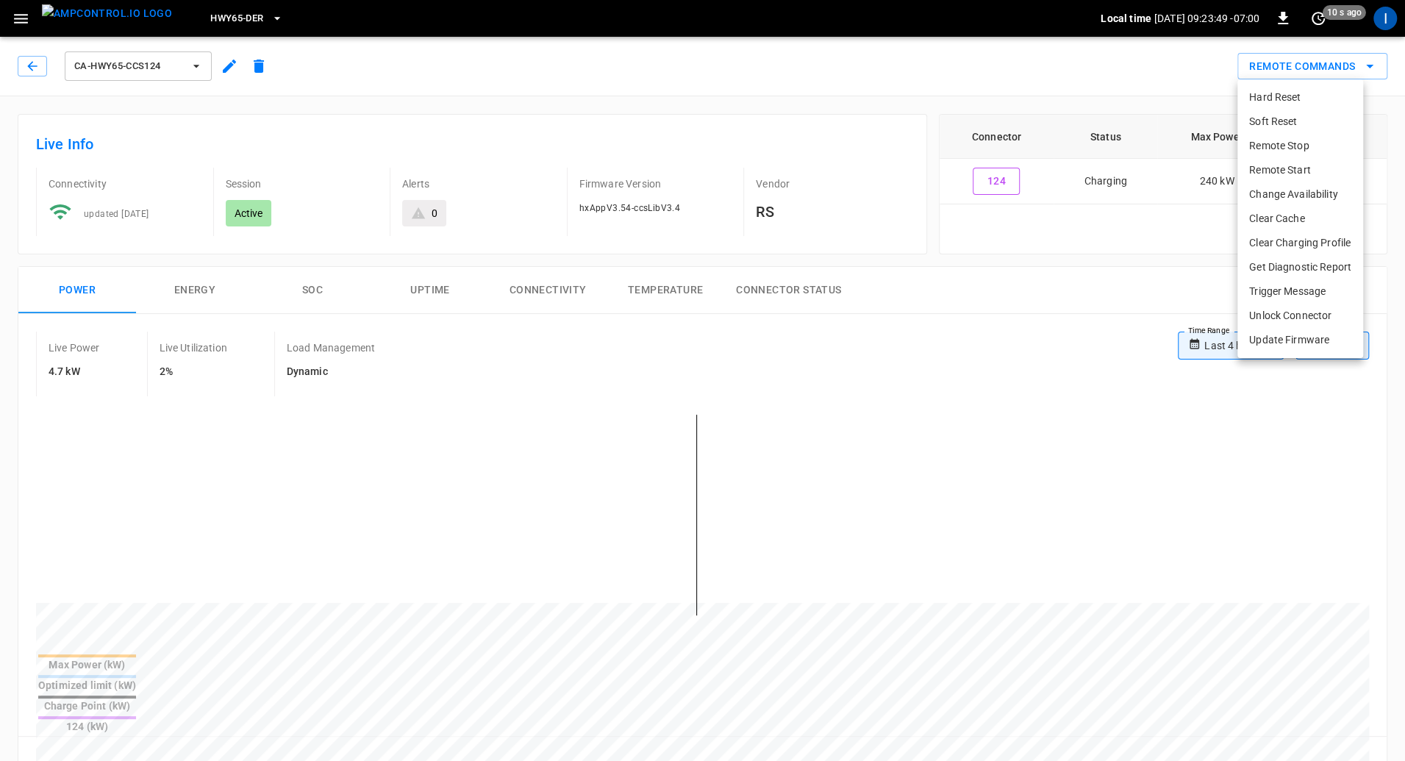
click at [1083, 301] on div at bounding box center [702, 380] width 1405 height 761
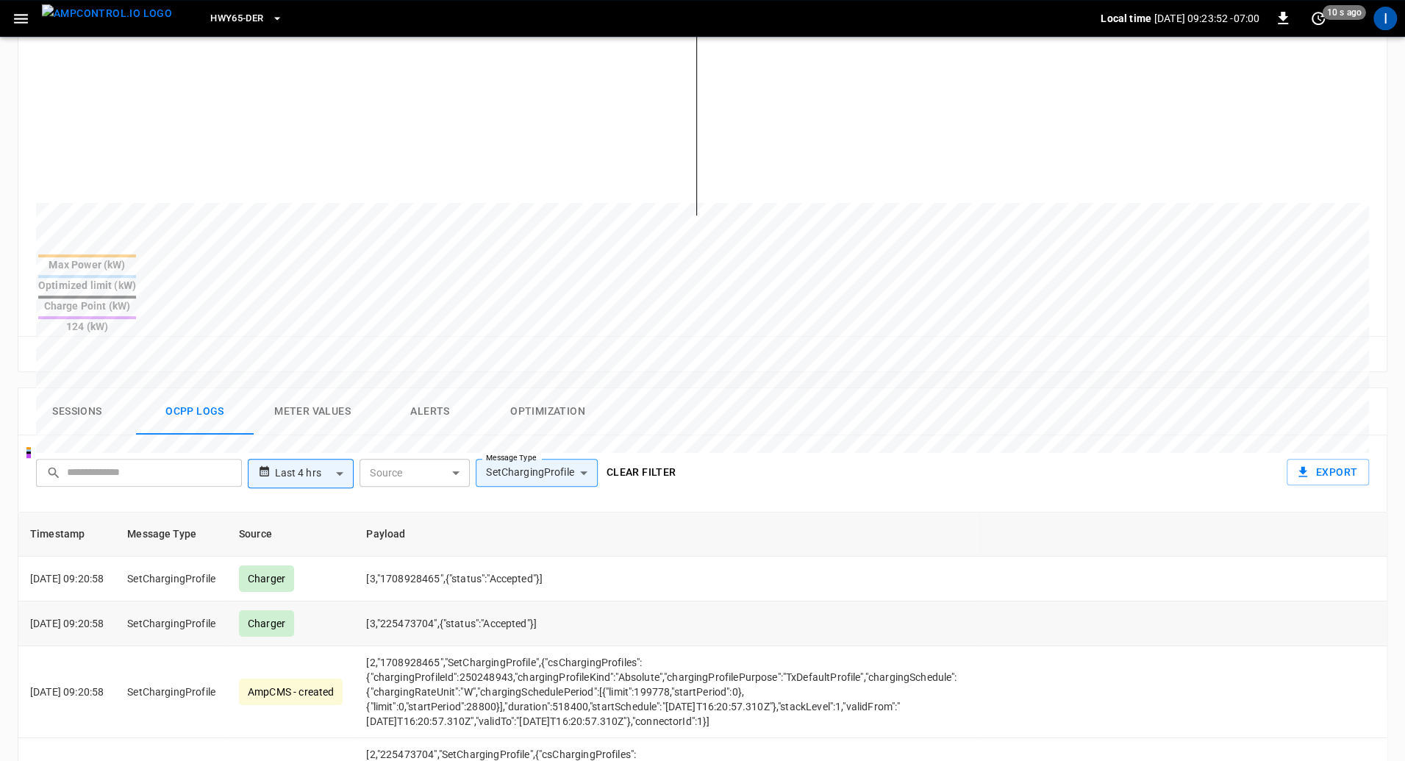
scroll to position [419, 0]
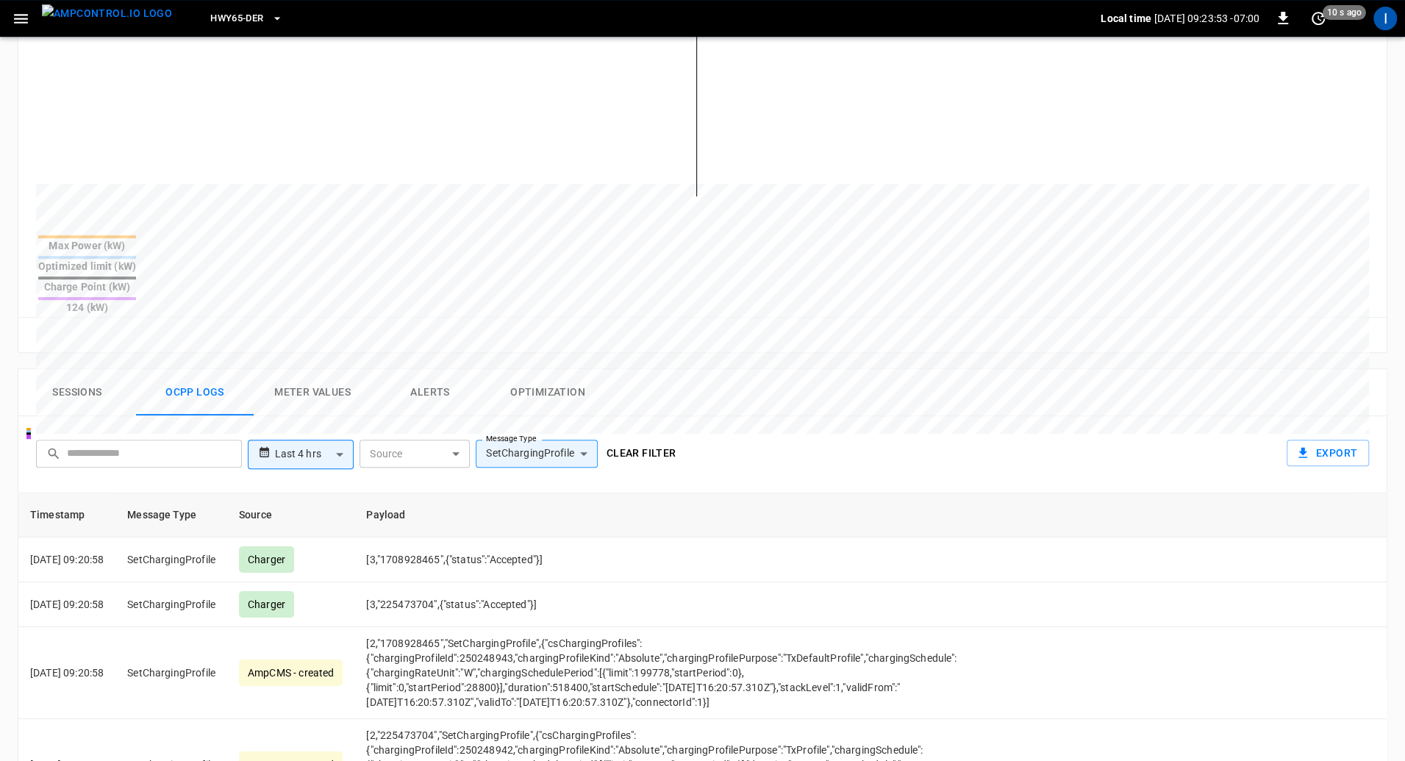
click at [326, 369] on button "Meter Values" at bounding box center [313, 392] width 118 height 47
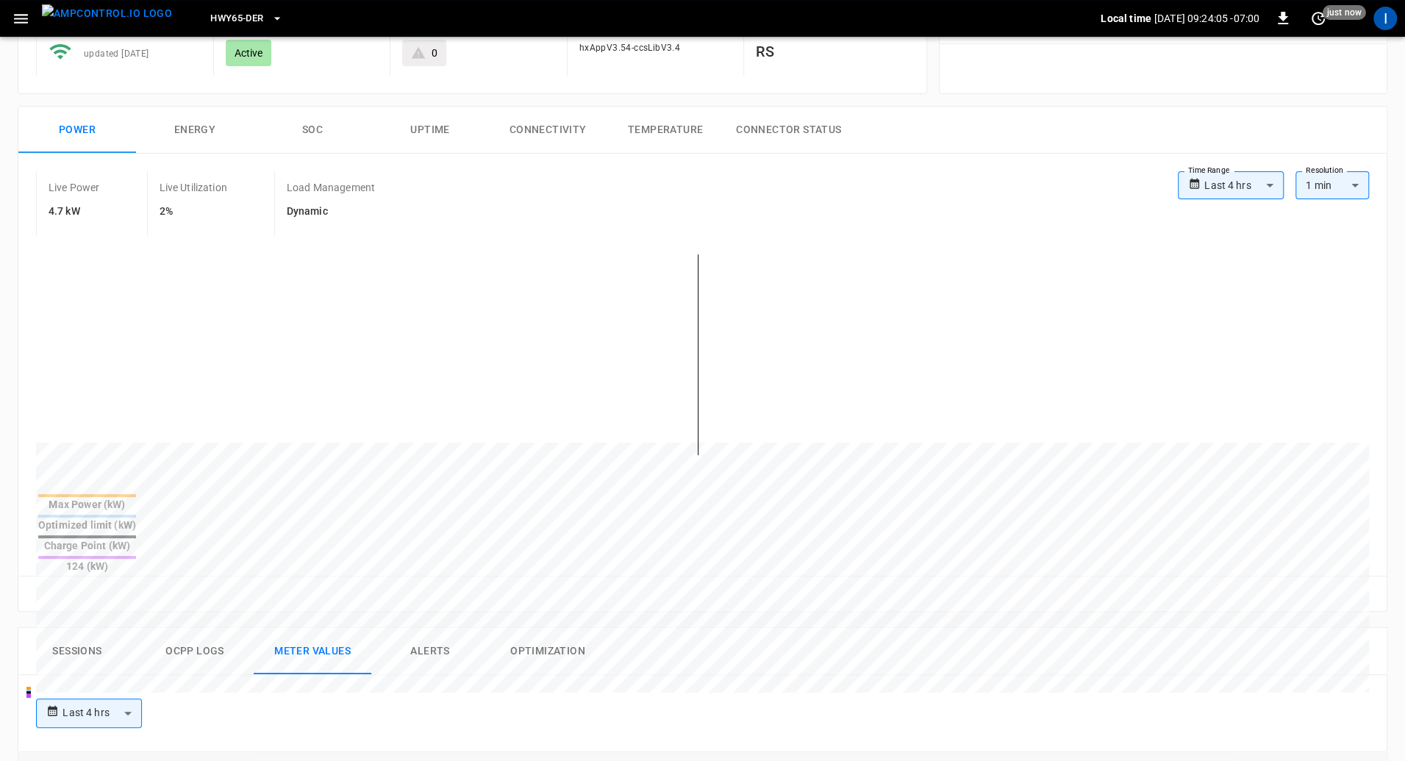
scroll to position [0, 0]
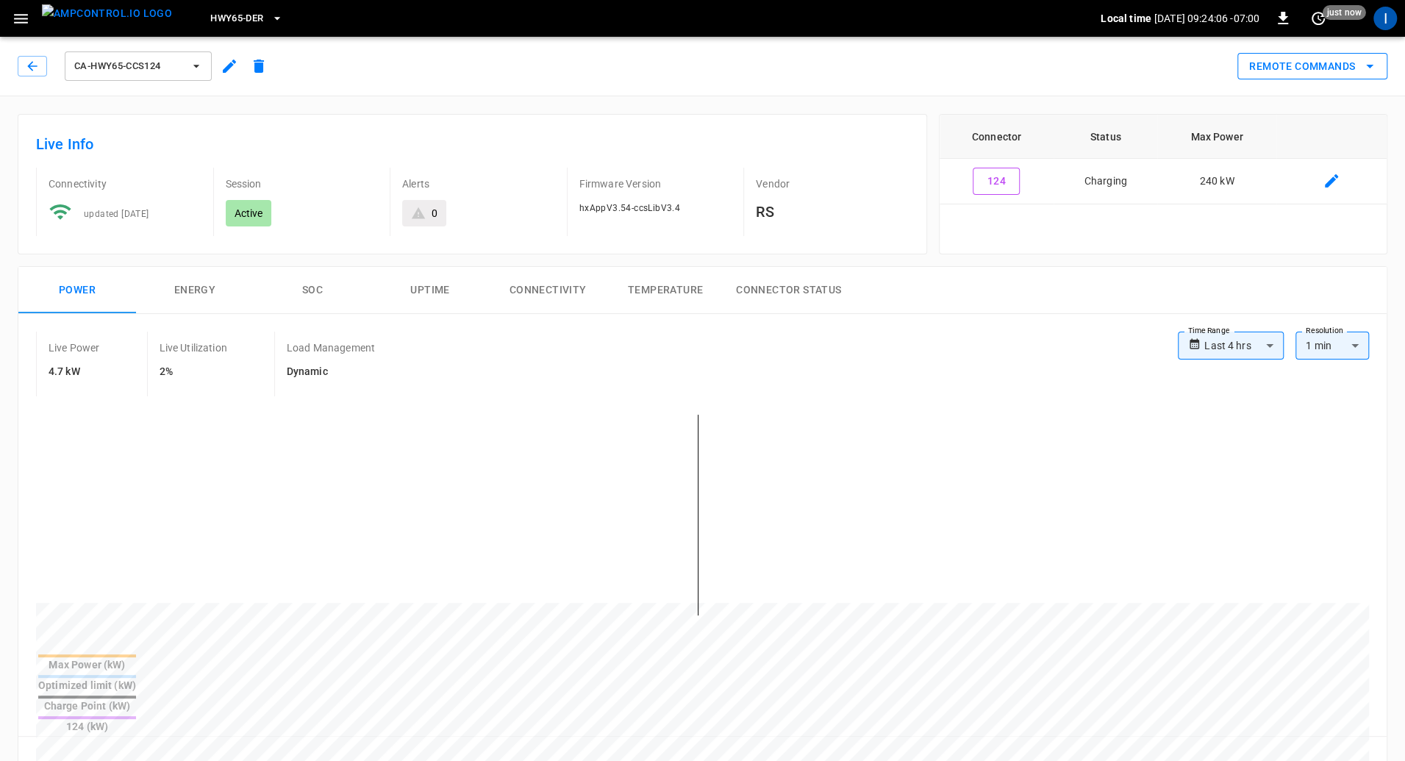
click at [1294, 68] on button "Remote Commands" at bounding box center [1312, 66] width 150 height 27
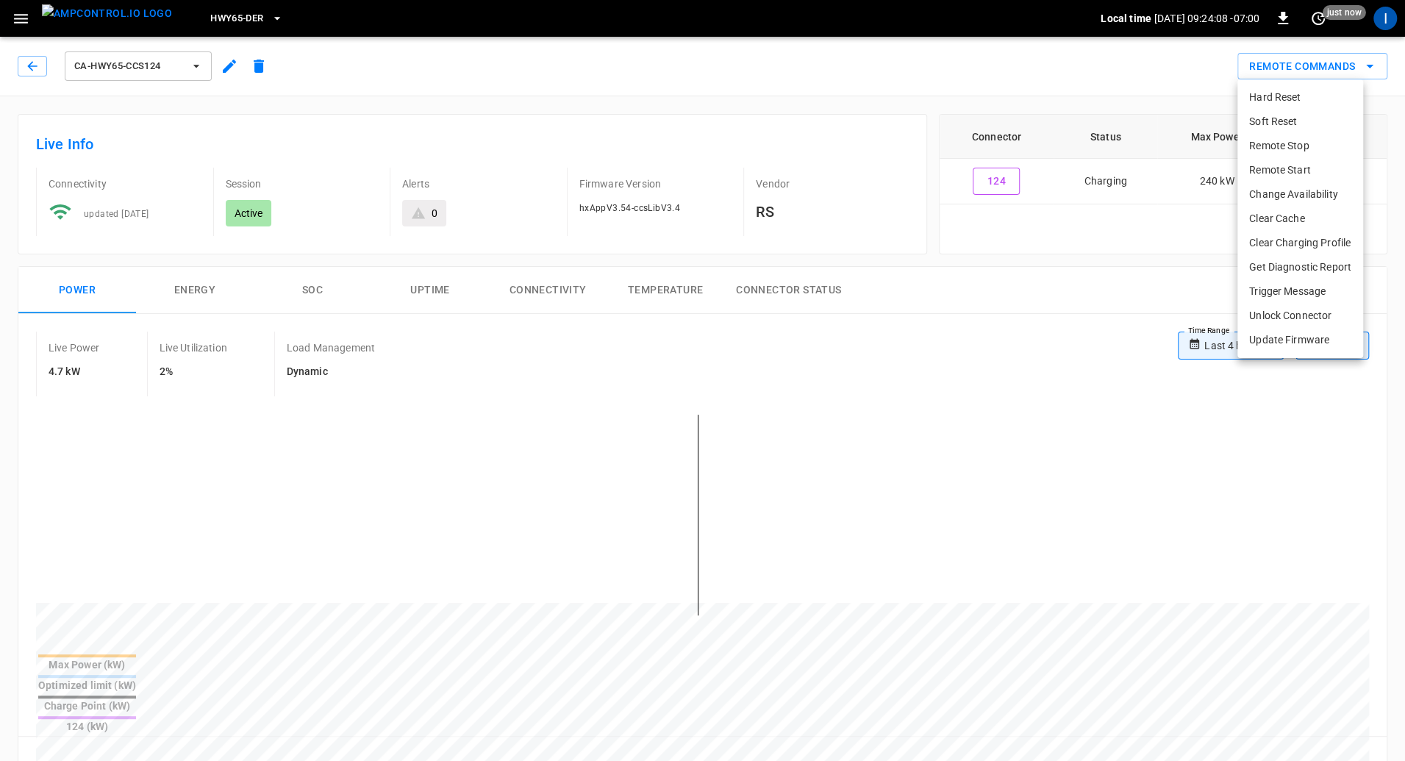
click at [1291, 246] on li "Clear Charging Profile" at bounding box center [1300, 243] width 126 height 24
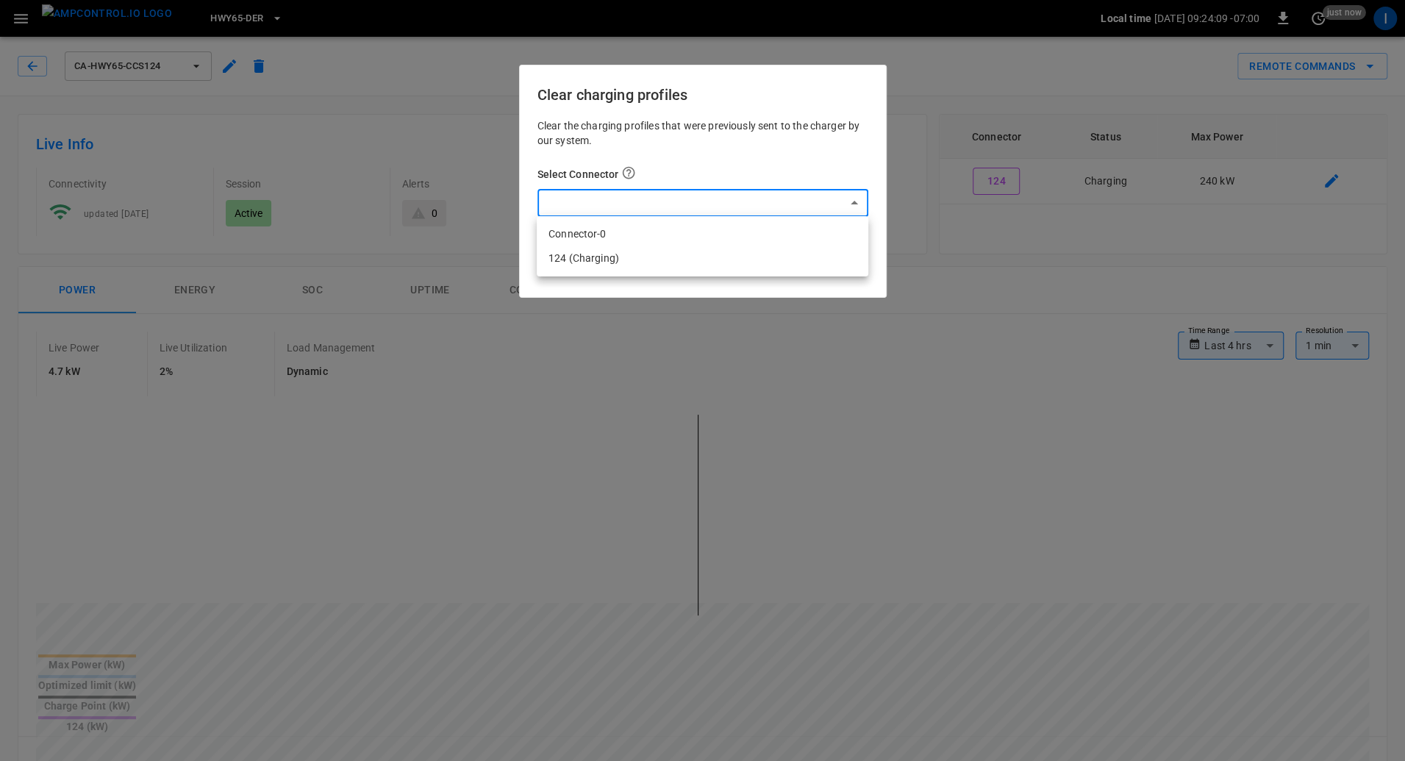
click at [740, 204] on body "**********" at bounding box center [702, 750] width 1405 height 1501
click at [676, 256] on li "124 (Charging)" at bounding box center [703, 258] width 332 height 24
type input "**********"
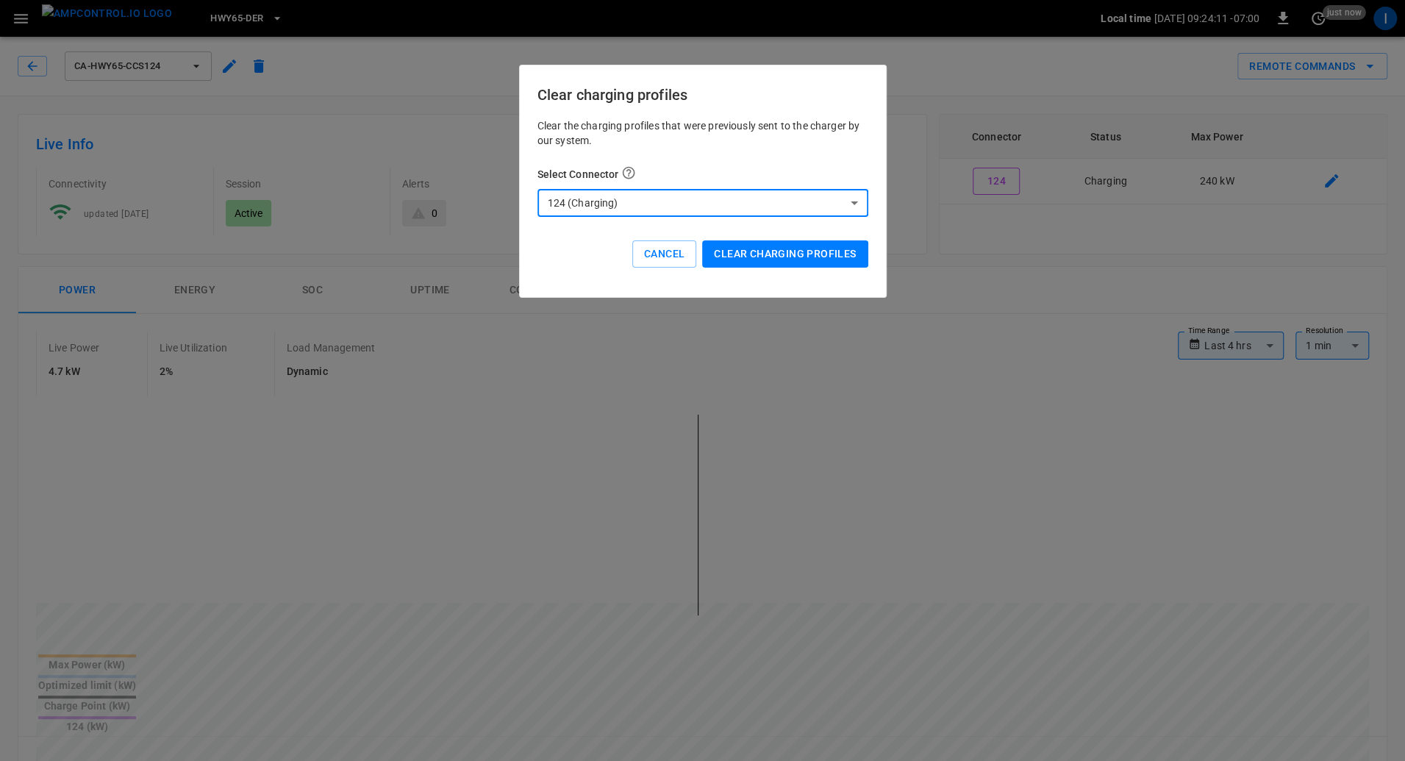
click at [787, 254] on button "Clear charging profiles" at bounding box center [784, 253] width 165 height 27
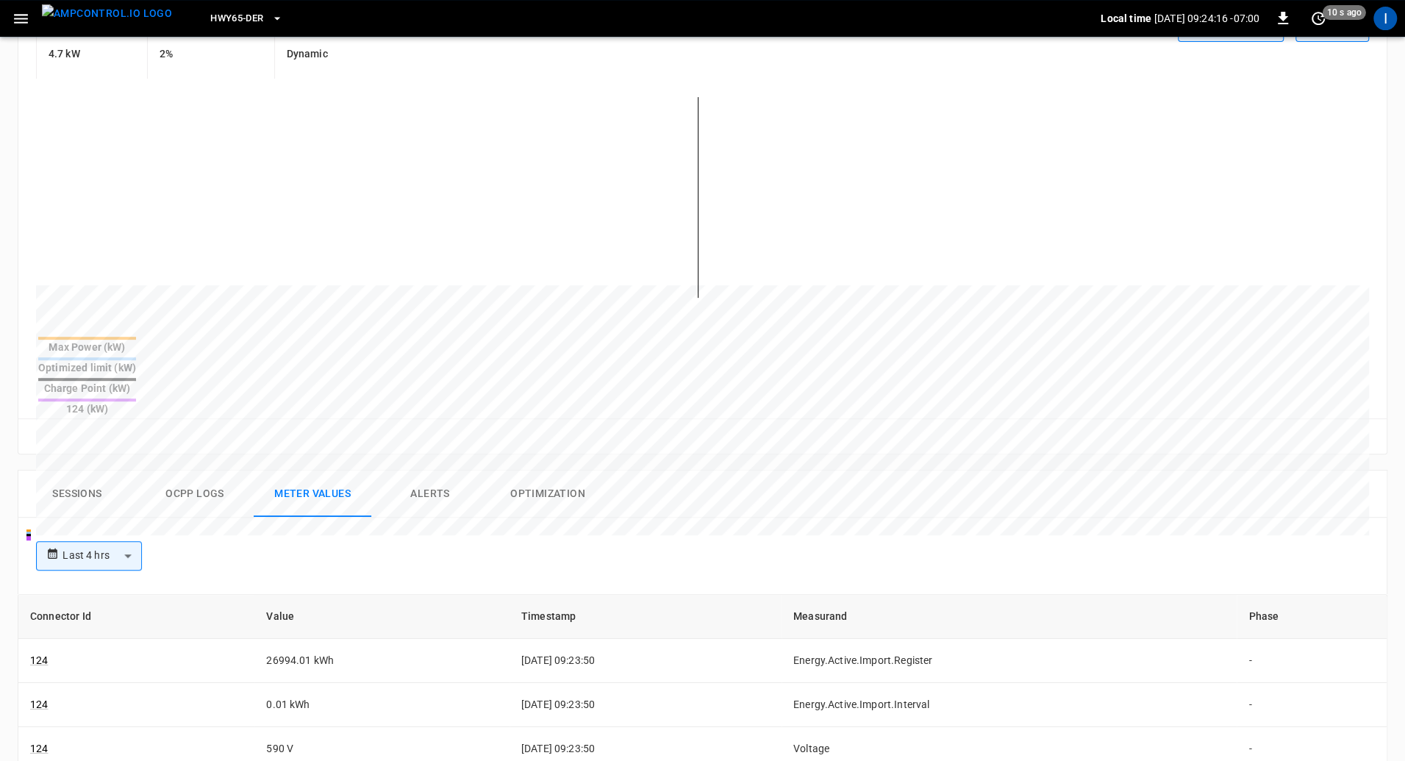
scroll to position [265, 0]
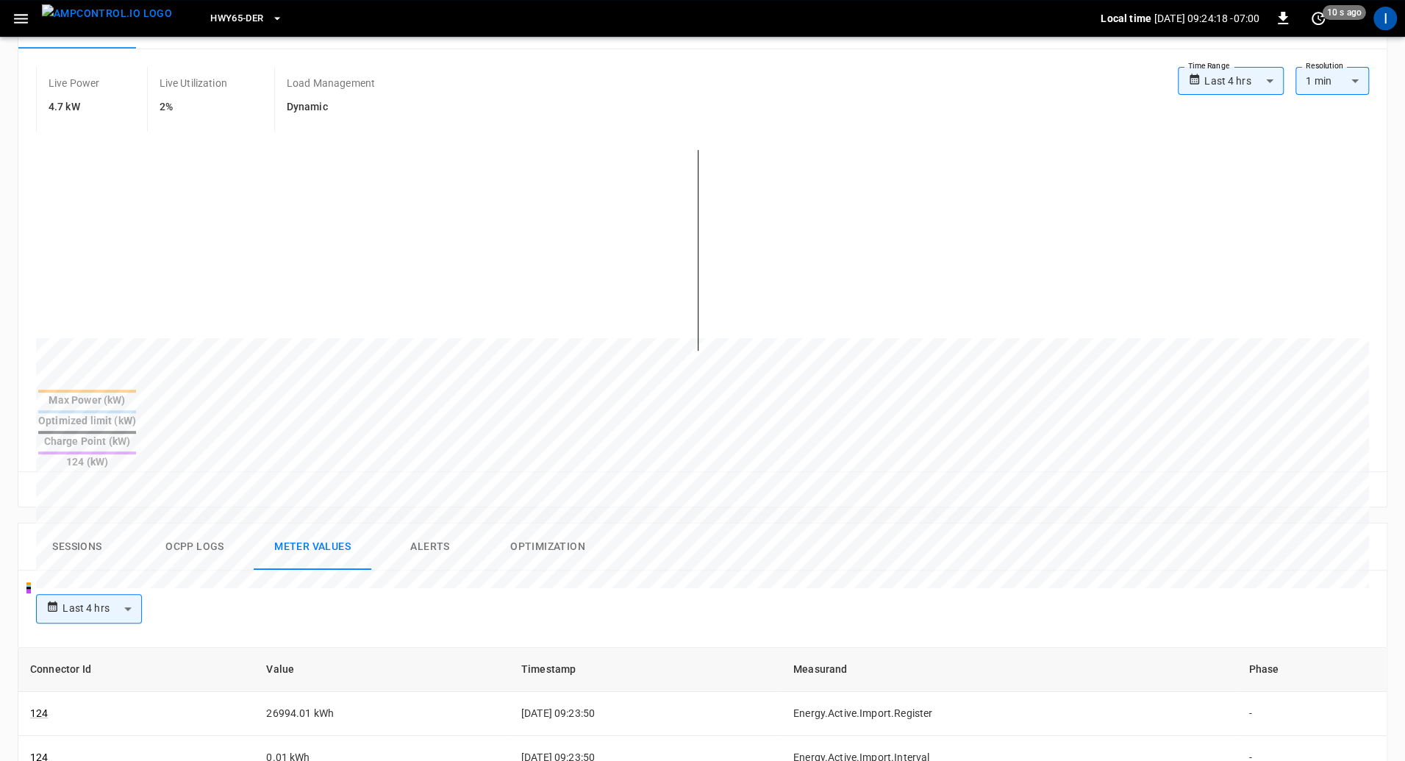
click at [187, 523] on button "Ocpp logs" at bounding box center [195, 546] width 118 height 47
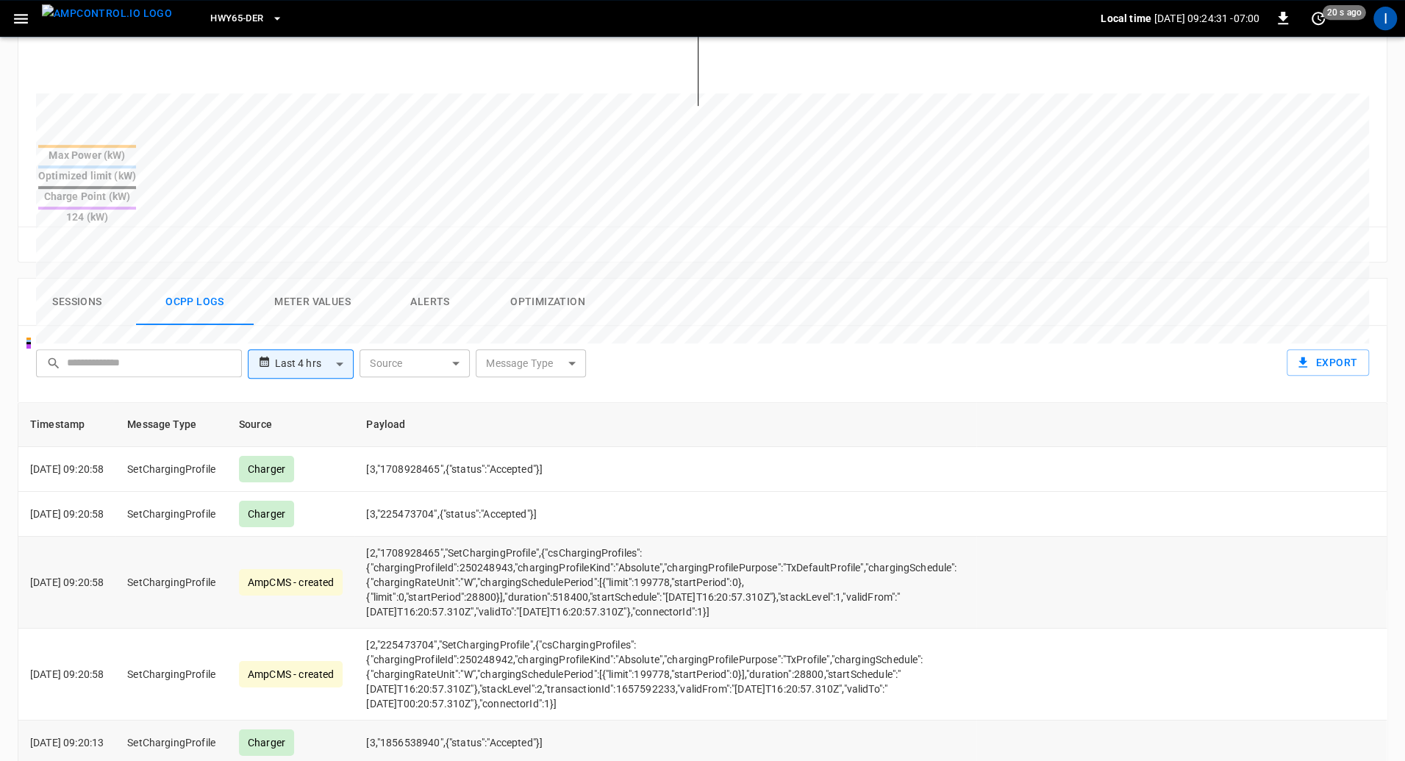
scroll to position [506, 0]
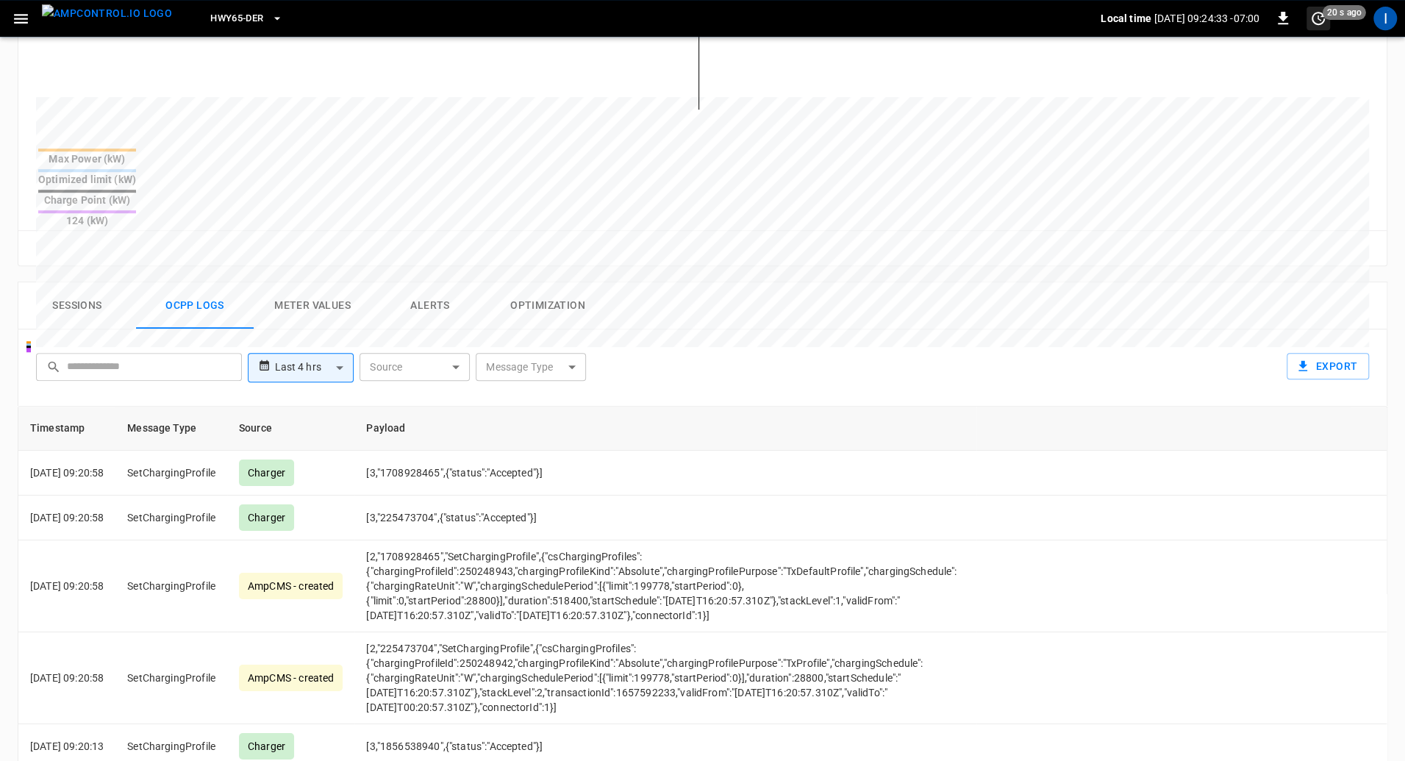
click at [1331, 15] on span "20 s ago" at bounding box center [1344, 12] width 43 height 15
click at [1288, 75] on li "Update every 5 sec" at bounding box center [1270, 72] width 117 height 24
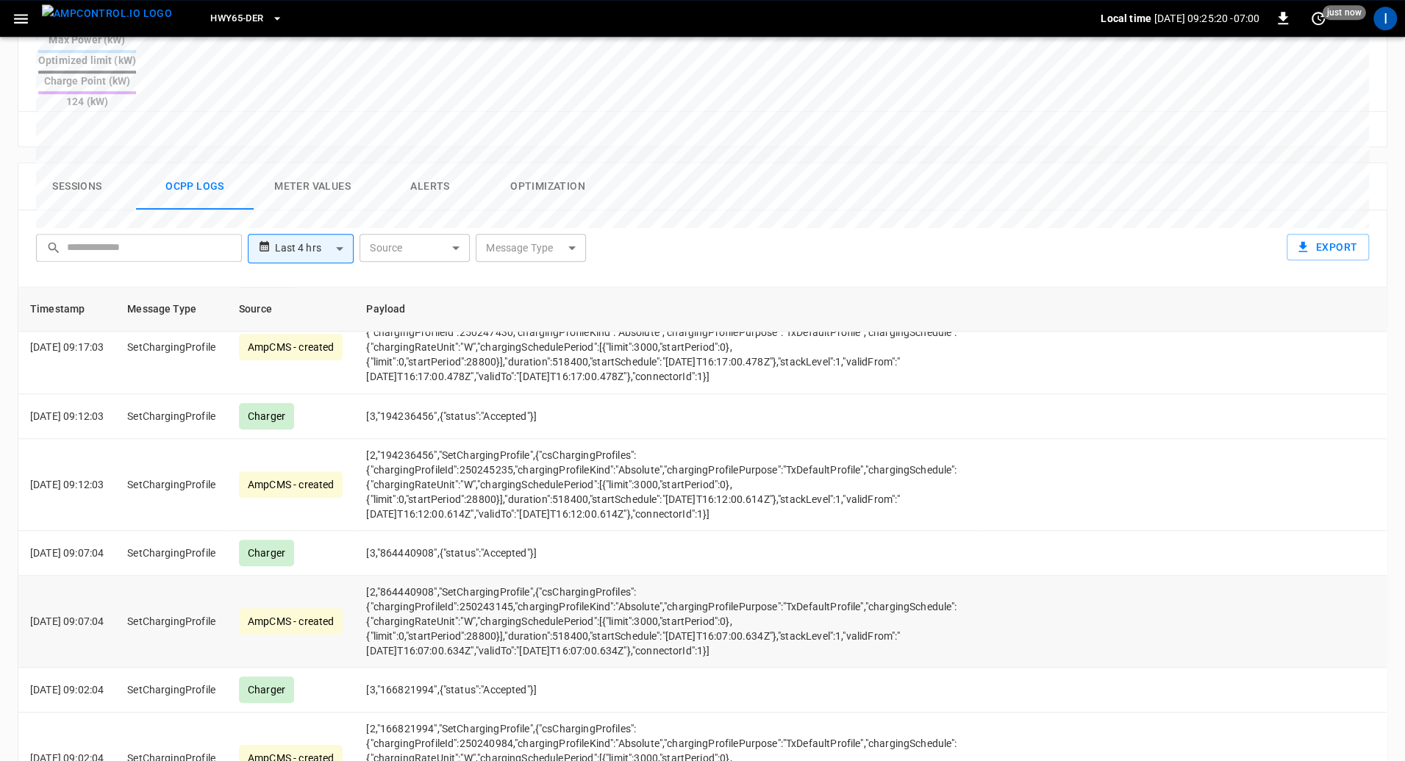
scroll to position [953, 0]
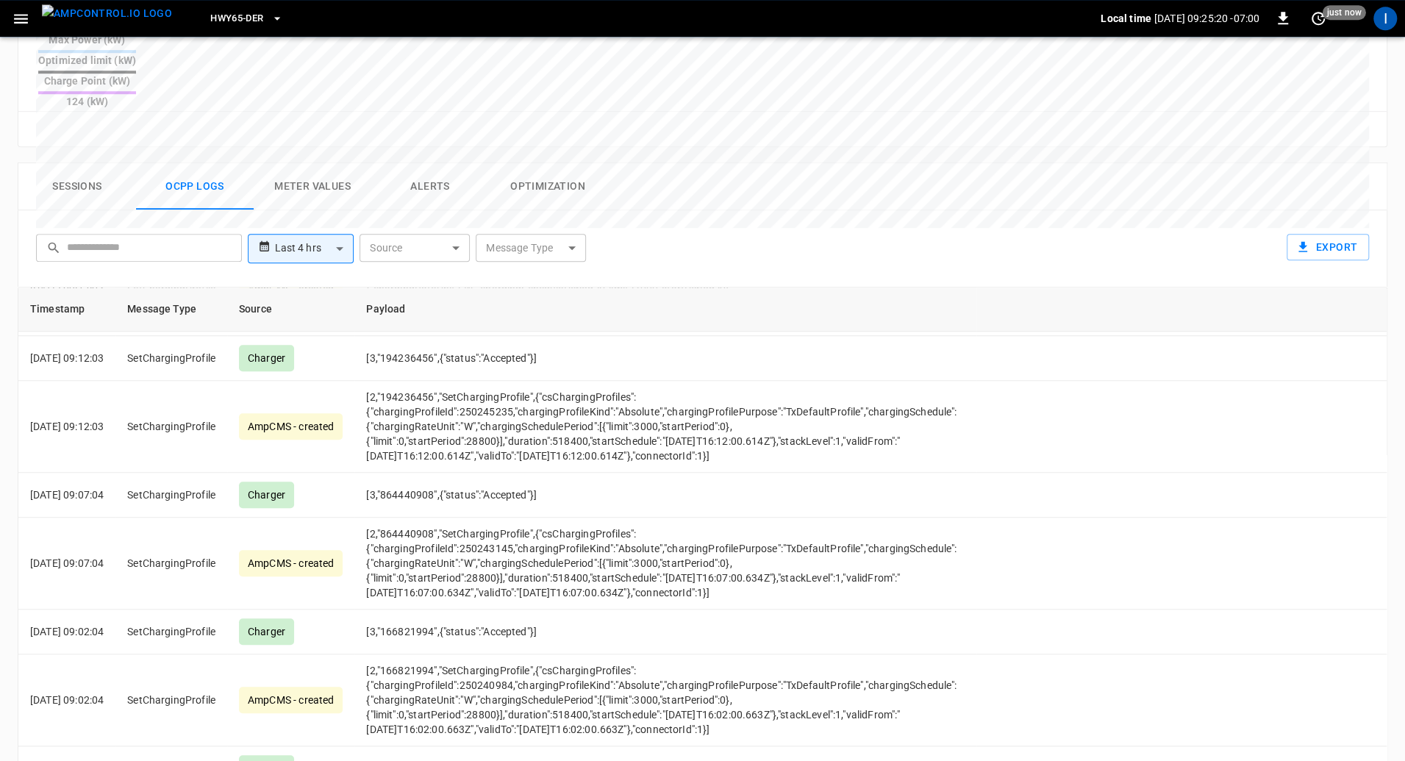
click at [518, 193] on body "**********" at bounding box center [702, 125] width 1405 height 1501
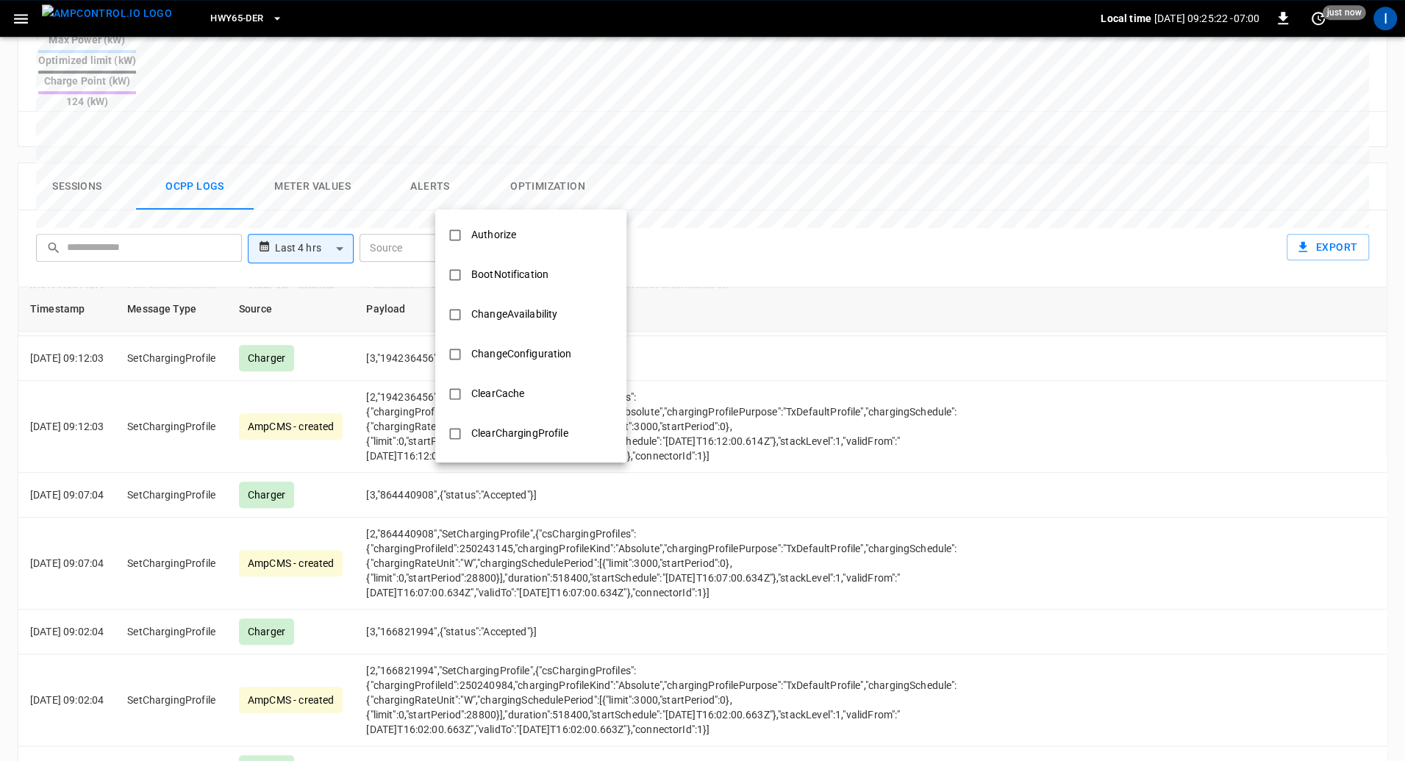
scroll to position [41, 0]
click at [544, 399] on div "ClearChargingProfile" at bounding box center [519, 392] width 115 height 27
type input "**********"
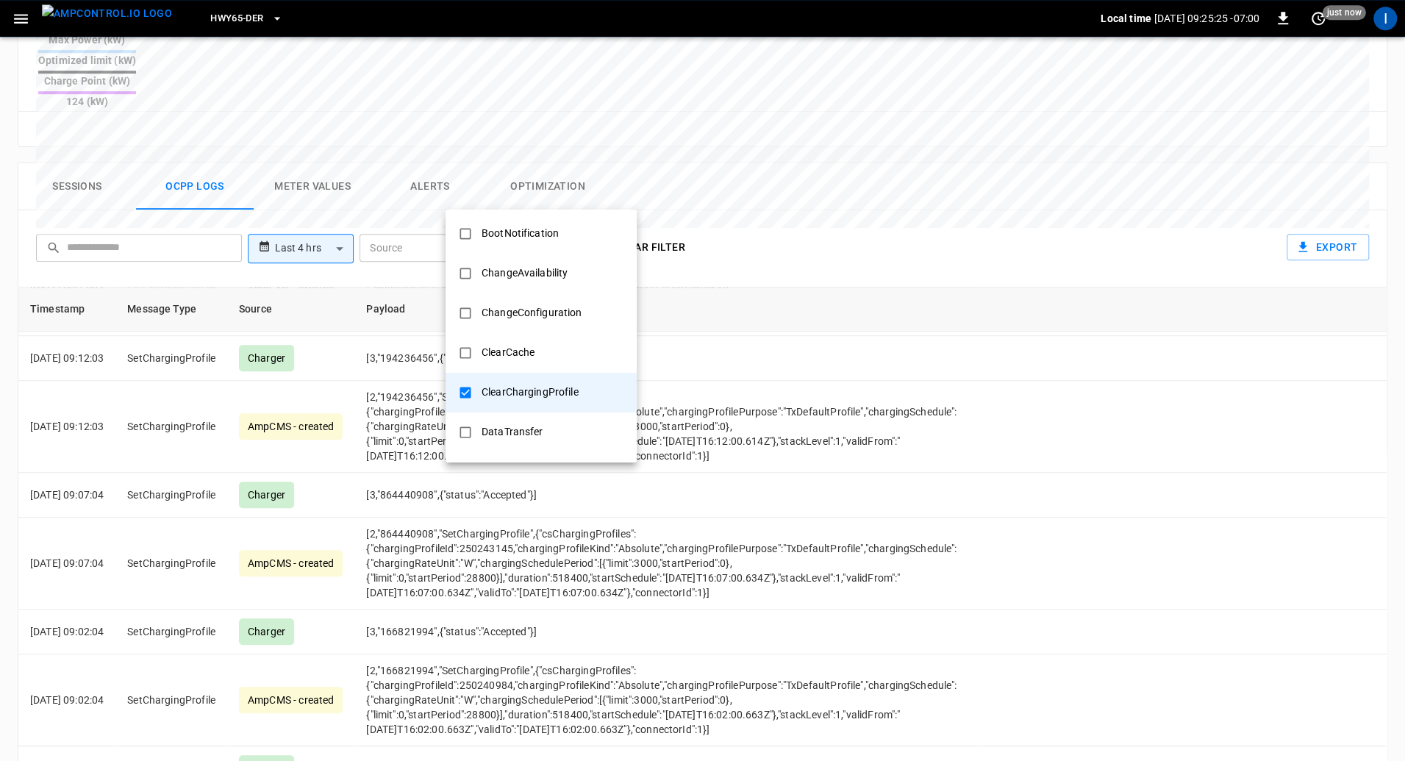
scroll to position [0, 0]
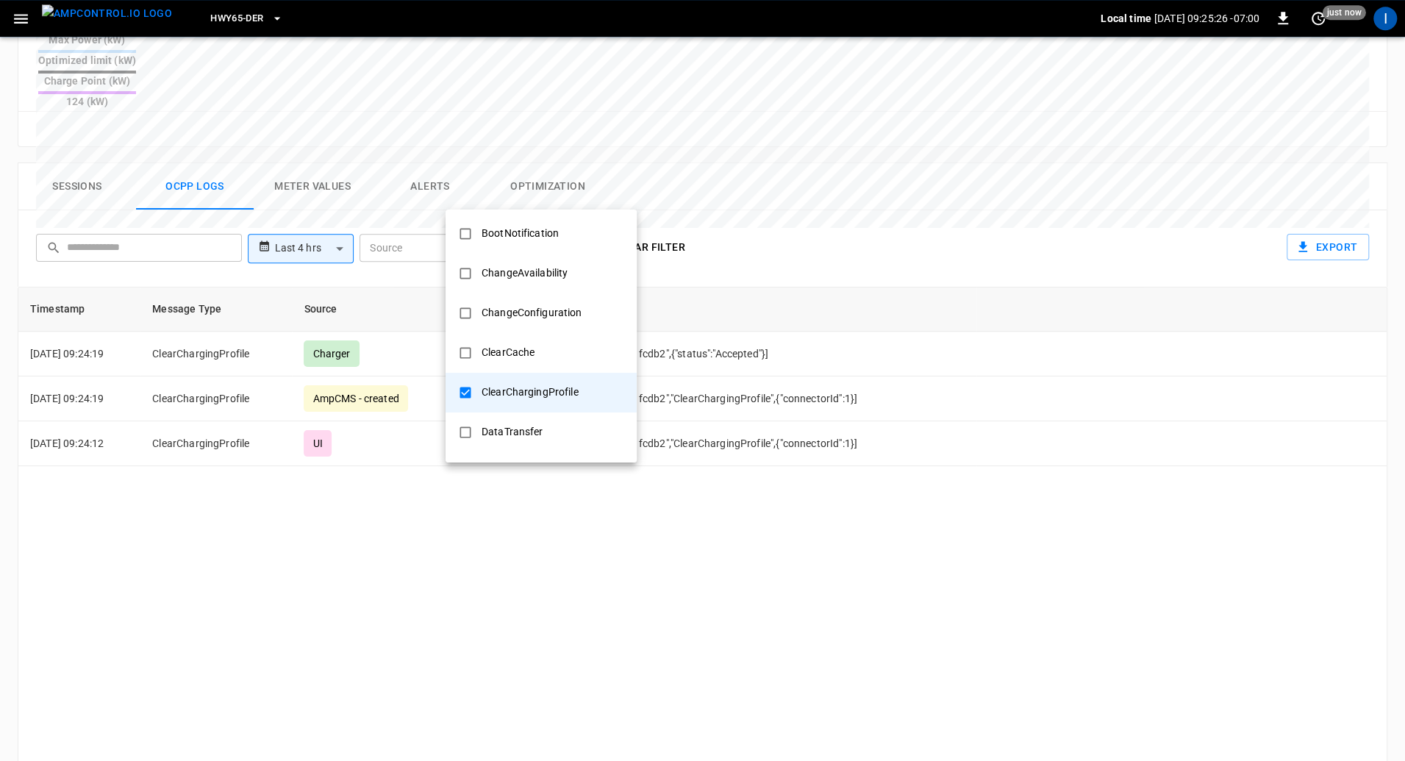
click at [837, 188] on div at bounding box center [702, 380] width 1405 height 761
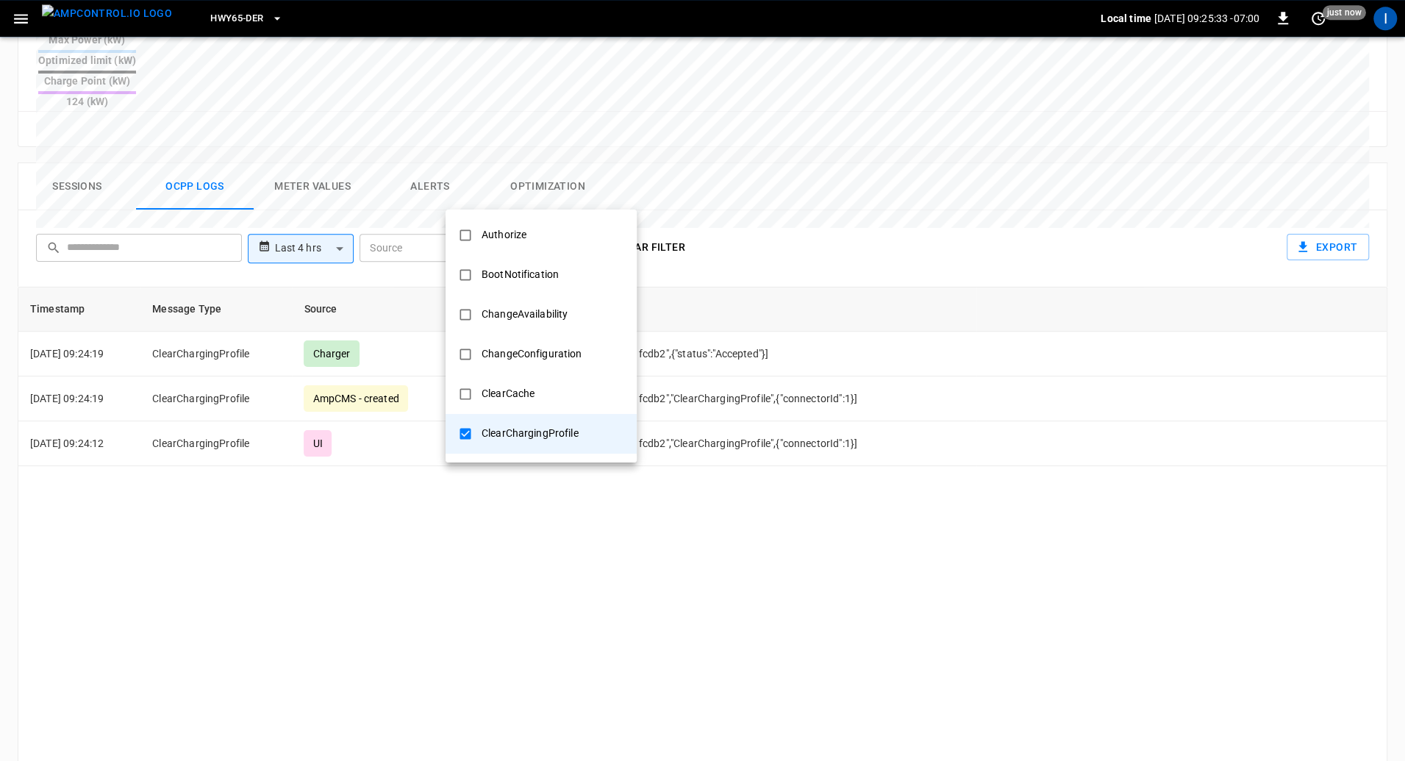
click at [567, 193] on body "**********" at bounding box center [702, 125] width 1405 height 1501
click at [565, 424] on div "ClearChargingProfile" at bounding box center [530, 433] width 115 height 27
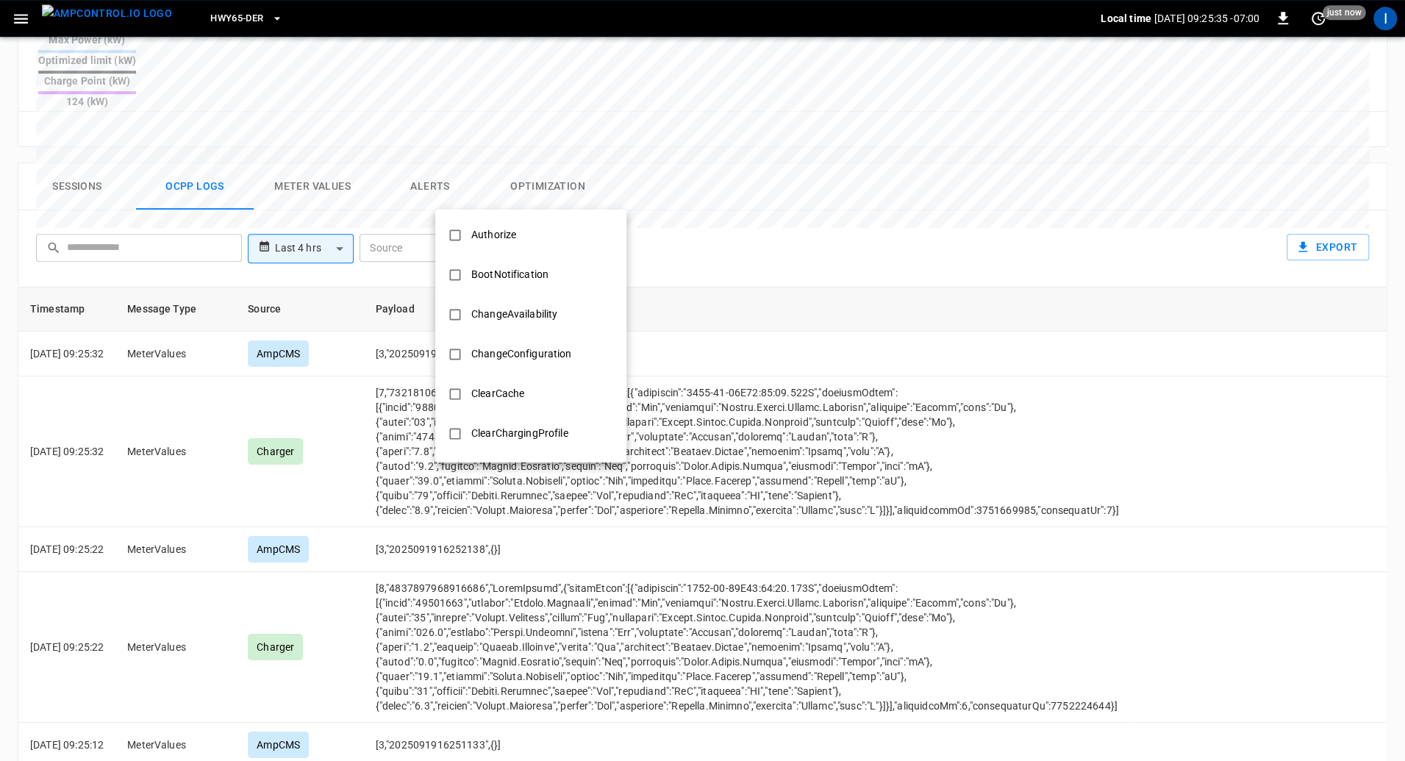
click at [795, 163] on div at bounding box center [702, 380] width 1405 height 761
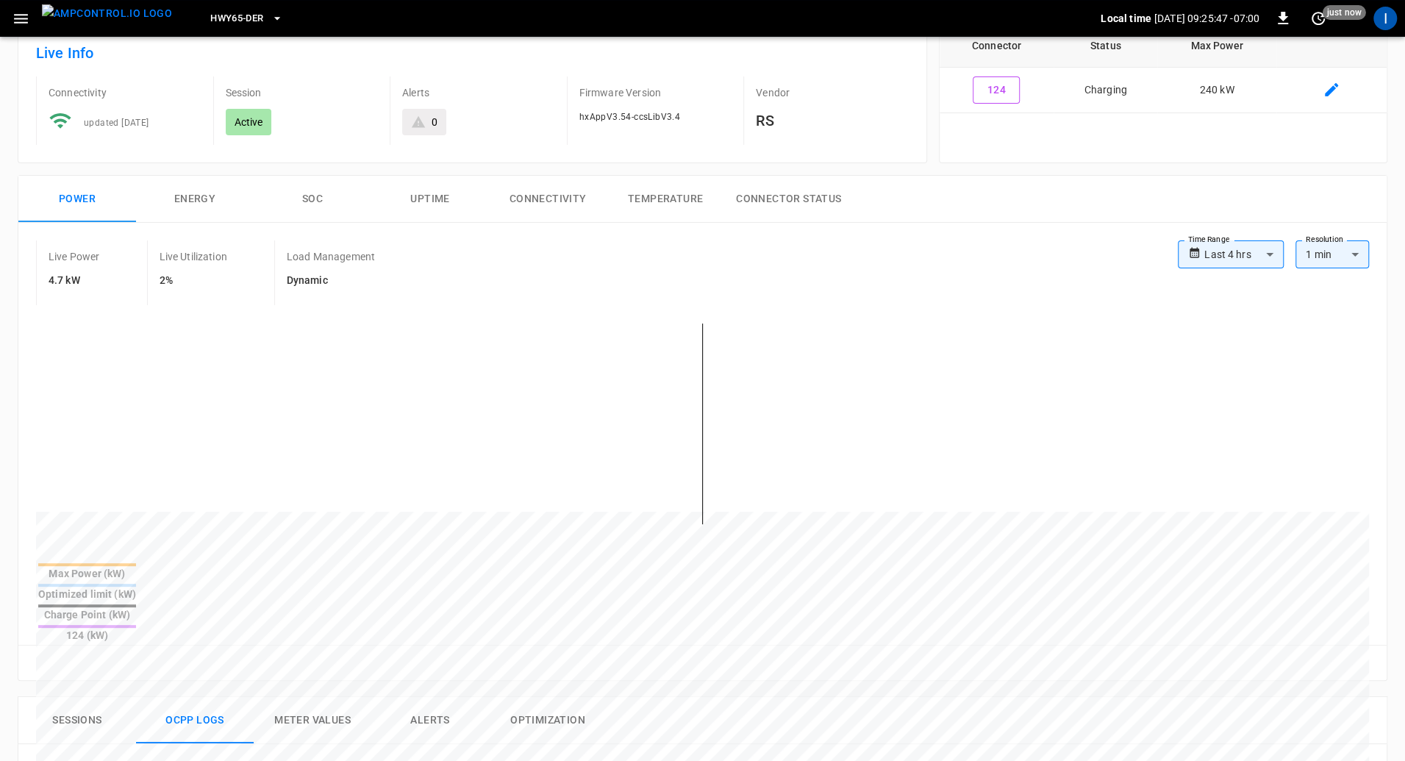
scroll to position [13, 0]
